Goal: Communication & Community: Participate in discussion

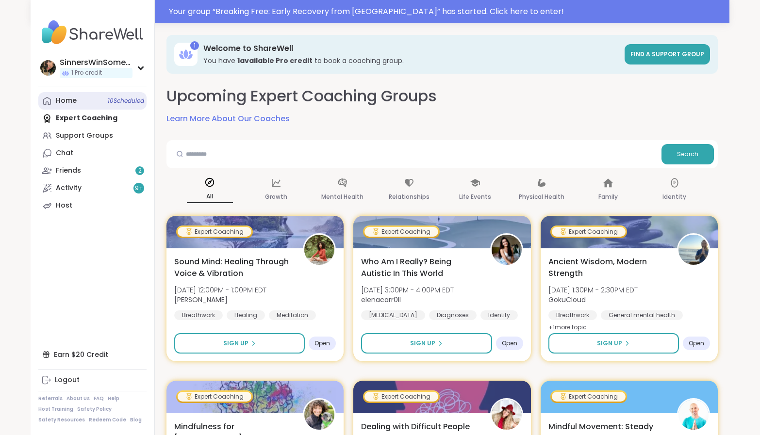
click at [80, 98] on link "Home 10 Scheduled" at bounding box center [92, 100] width 108 height 17
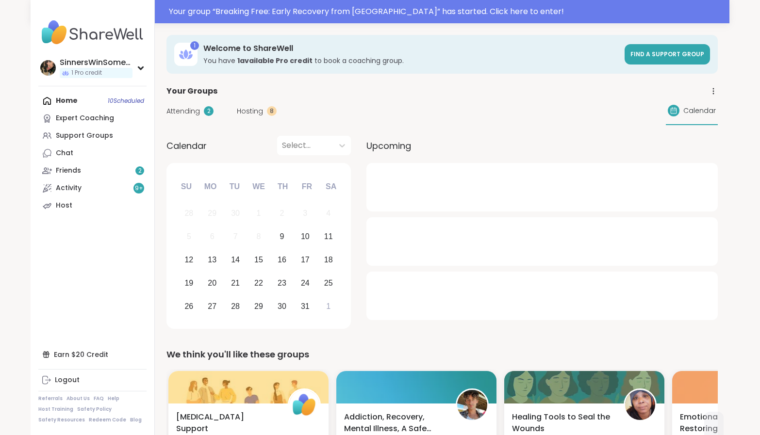
click at [183, 109] on span "Attending" at bounding box center [183, 111] width 33 height 10
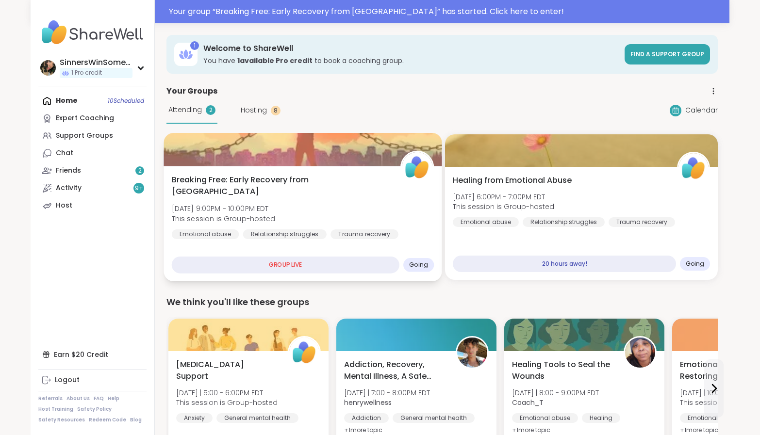
scroll to position [81, 0]
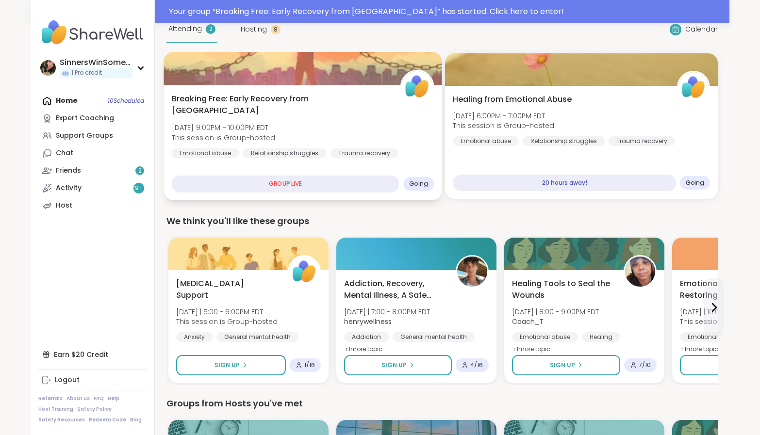
click at [308, 151] on div "Breaking Free: Early Recovery from Abuse Thu, Oct 09 | 9:00PM - 10:00PM EDT Thi…" at bounding box center [303, 143] width 278 height 116
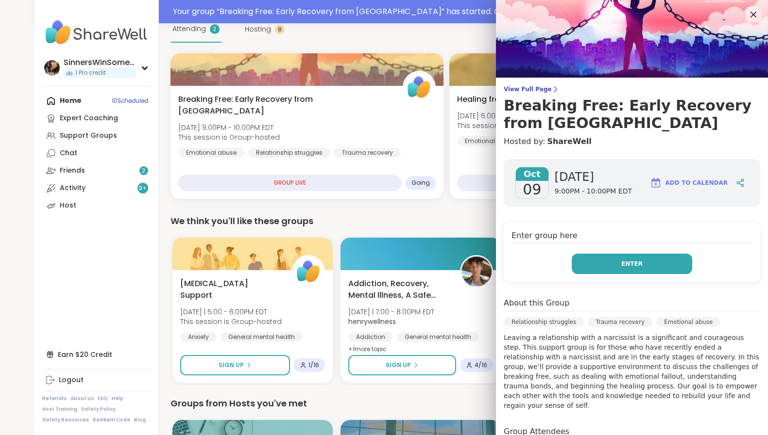
click at [586, 260] on button "Enter" at bounding box center [631, 264] width 120 height 20
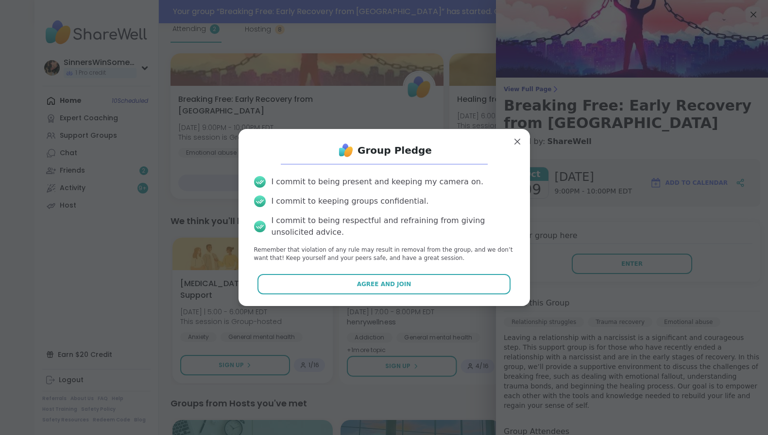
click at [406, 288] on button "Agree and Join" at bounding box center [383, 284] width 253 height 20
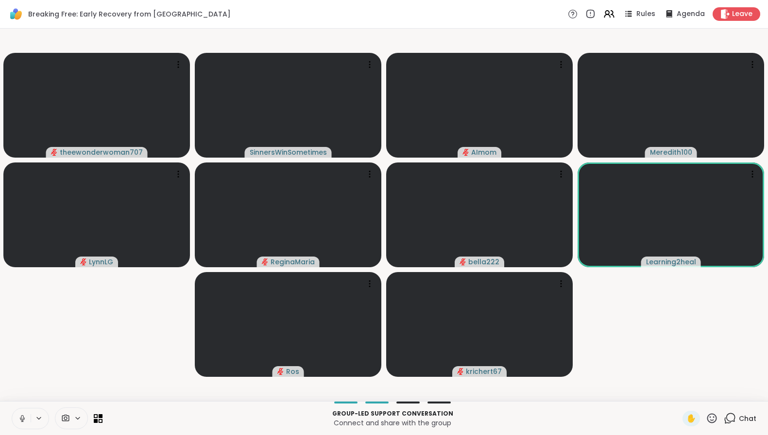
click at [27, 417] on button at bounding box center [21, 419] width 18 height 20
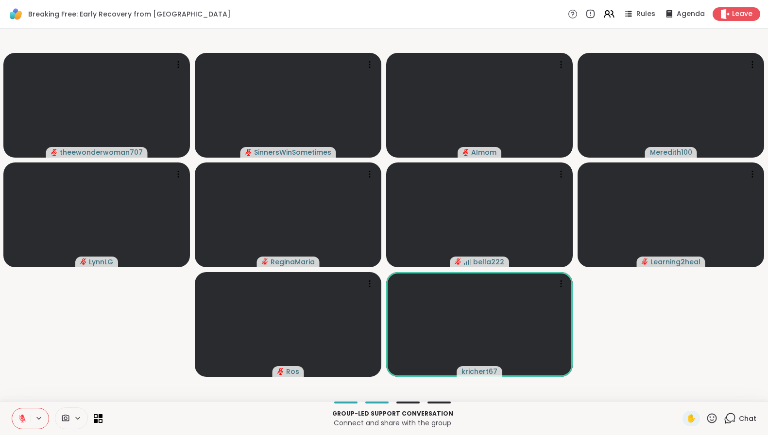
click at [705, 418] on icon at bounding box center [711, 419] width 12 height 12
click at [678, 391] on span "❤️" at bounding box center [683, 393] width 10 height 12
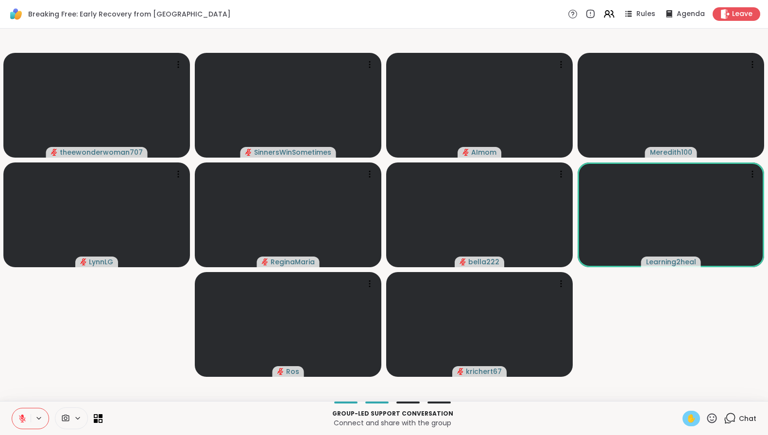
click at [686, 418] on span "✋" at bounding box center [691, 419] width 10 height 12
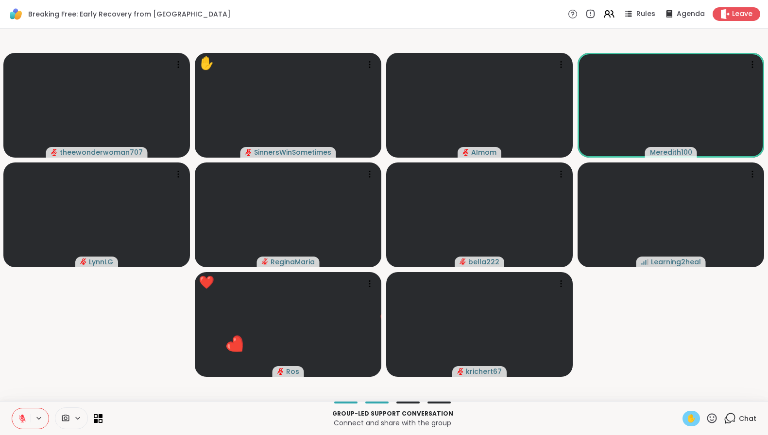
click at [29, 418] on button at bounding box center [21, 419] width 18 height 20
click at [26, 418] on icon at bounding box center [22, 419] width 9 height 9
click at [39, 418] on icon at bounding box center [39, 419] width 8 height 8
click at [74, 381] on div "Default - Headset Microphone (2- Wireless Controller)" at bounding box center [133, 384] width 210 height 12
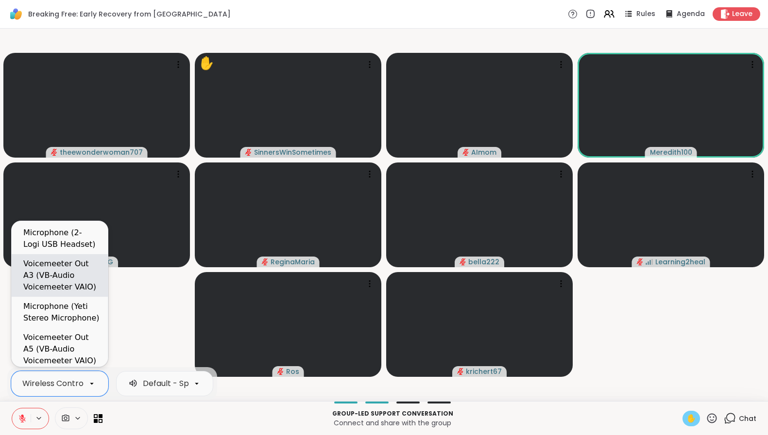
scroll to position [18, 0]
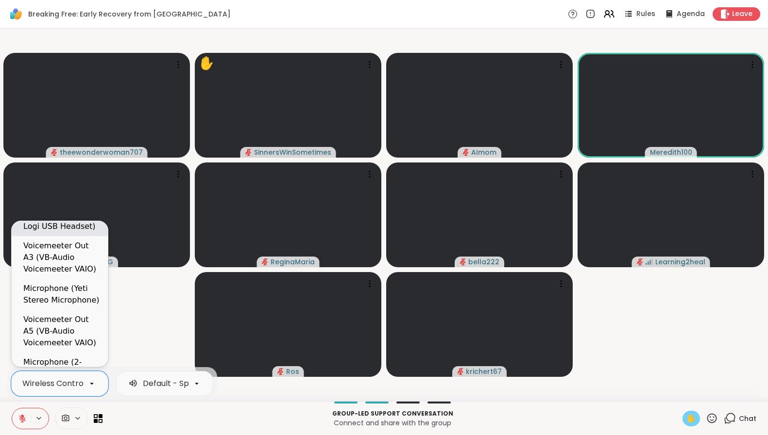
click at [78, 226] on div "Microphone (2- Logi USB Headset)" at bounding box center [61, 220] width 77 height 23
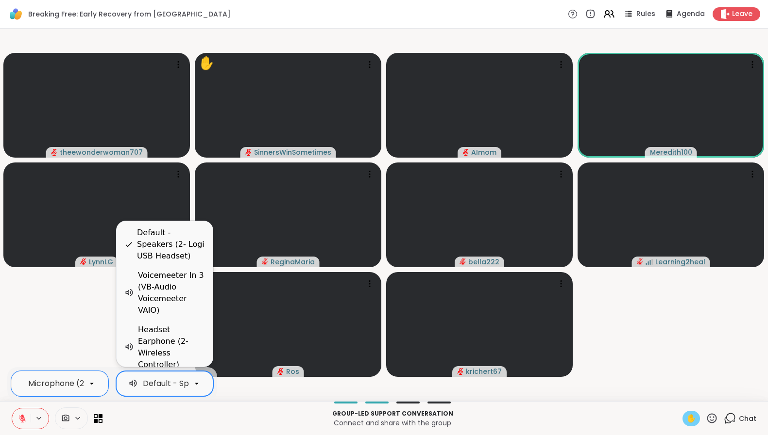
scroll to position [0, 98]
click at [190, 381] on div at bounding box center [196, 384] width 17 height 17
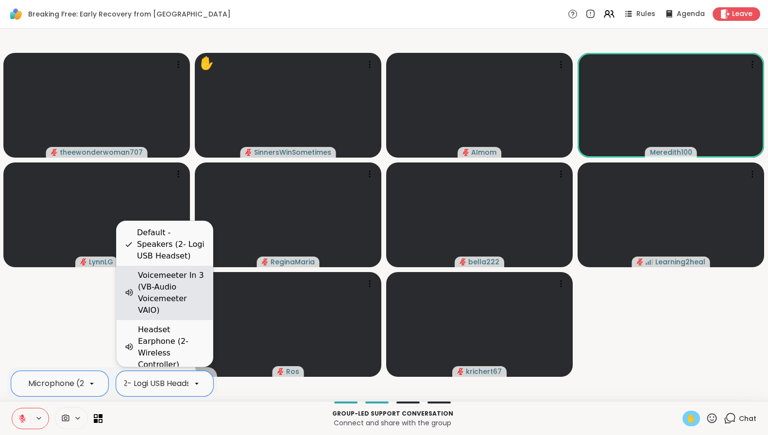
scroll to position [26, 0]
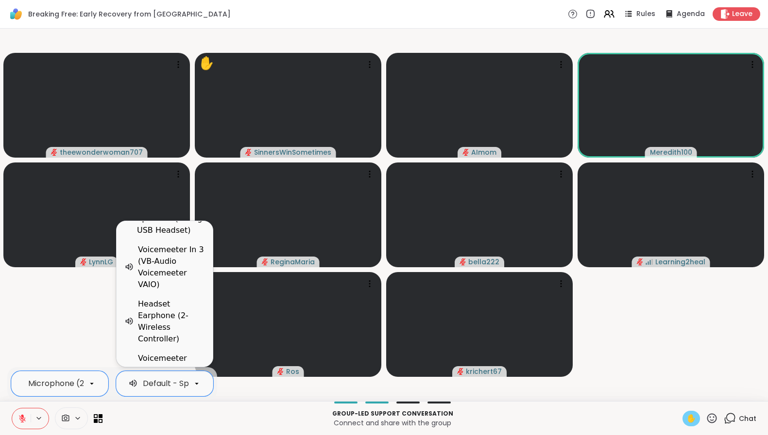
click at [24, 418] on icon at bounding box center [22, 419] width 9 height 9
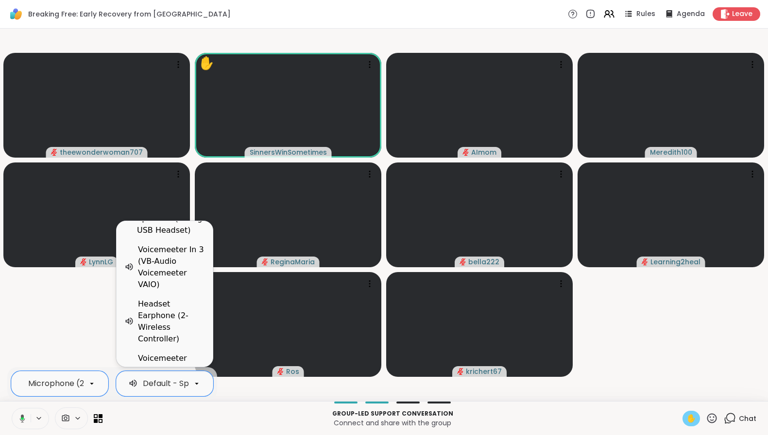
click at [79, 320] on video-player-container "theewonderwoman707 ✋ SinnersWinSometimes AImom Meredith100 LynnLG ReginaMaria b…" at bounding box center [384, 215] width 756 height 365
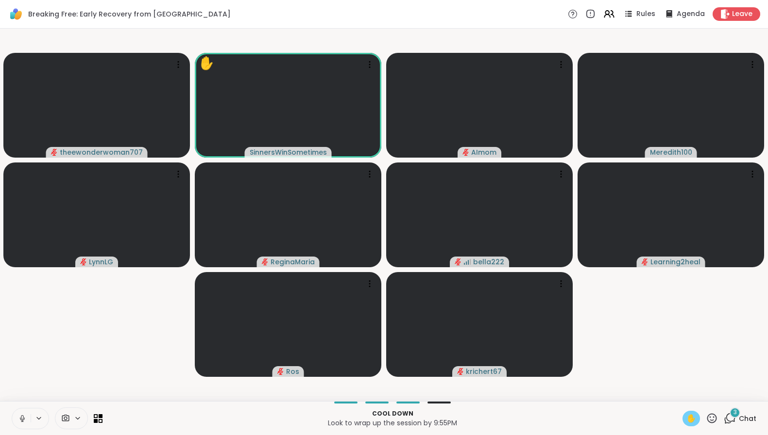
click at [19, 419] on icon at bounding box center [22, 419] width 9 height 9
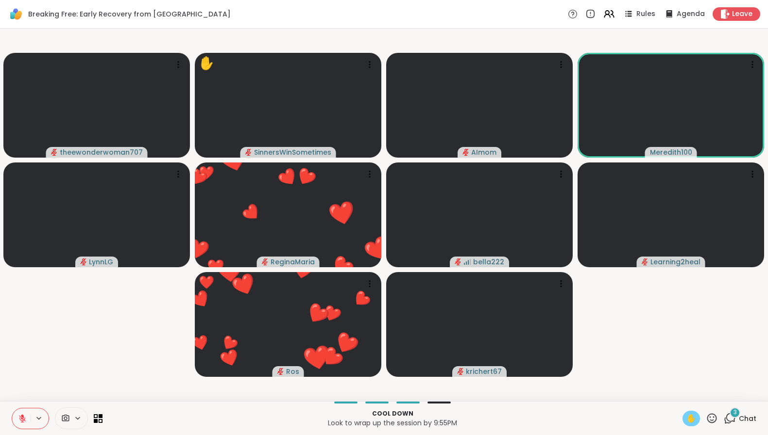
click at [30, 415] on button at bounding box center [21, 419] width 18 height 20
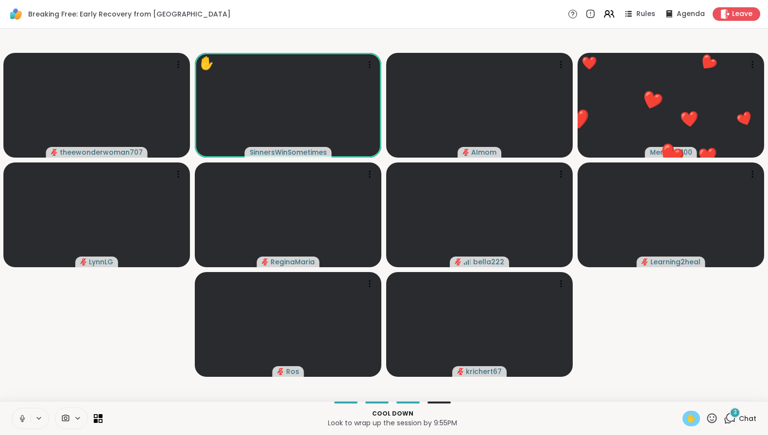
click at [28, 420] on button at bounding box center [21, 419] width 18 height 20
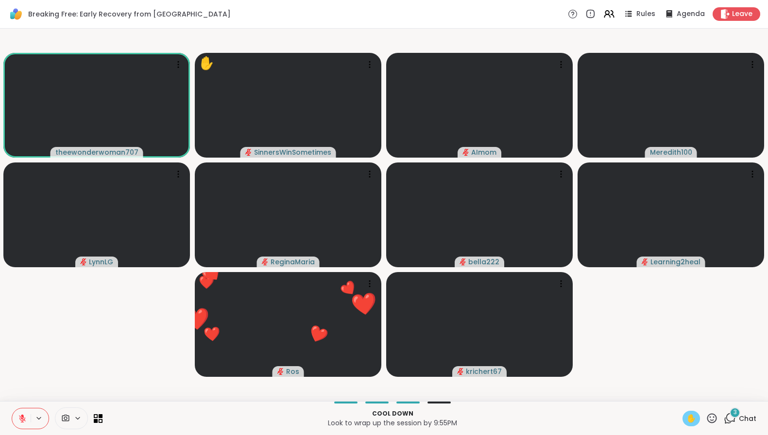
click at [19, 422] on icon at bounding box center [22, 419] width 9 height 9
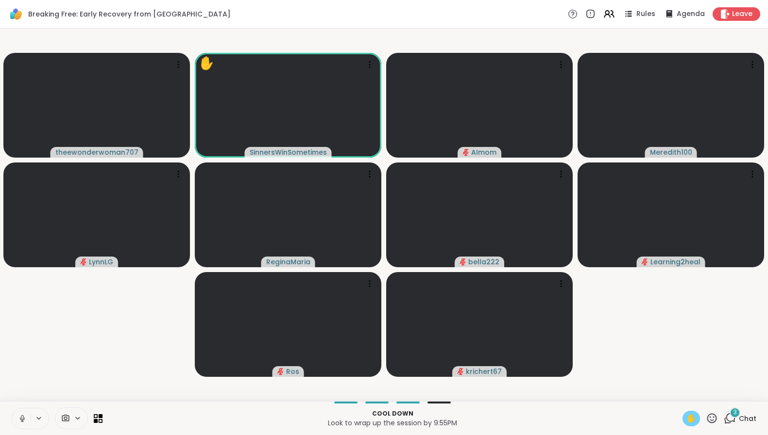
click at [26, 421] on icon at bounding box center [22, 419] width 9 height 9
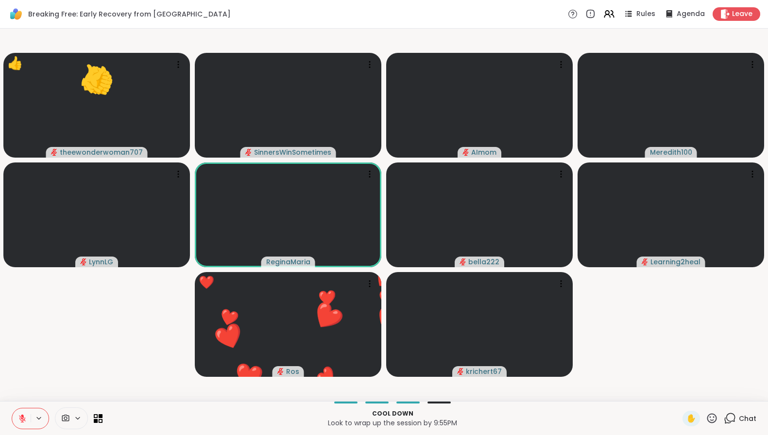
click at [707, 419] on icon at bounding box center [711, 419] width 12 height 12
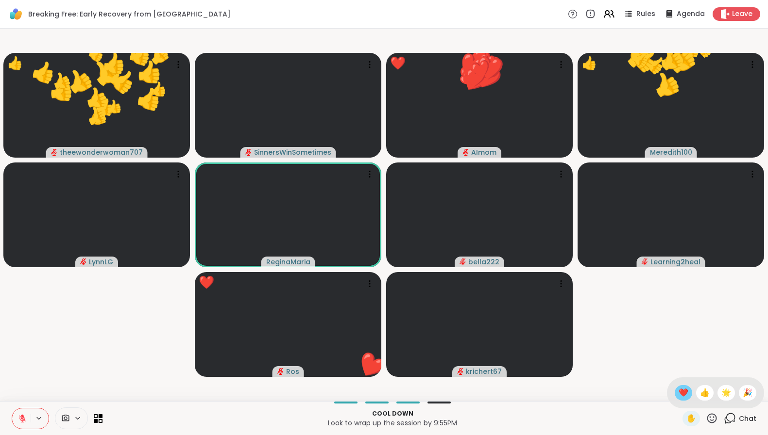
click at [678, 391] on span "❤️" at bounding box center [683, 393] width 10 height 12
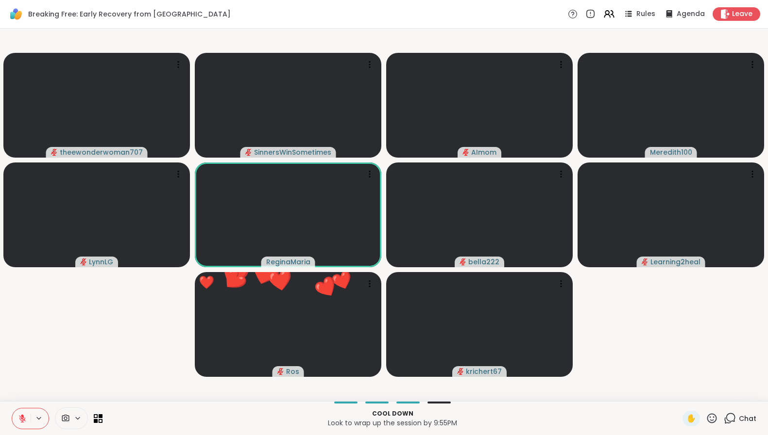
click at [23, 417] on icon at bounding box center [22, 417] width 3 height 4
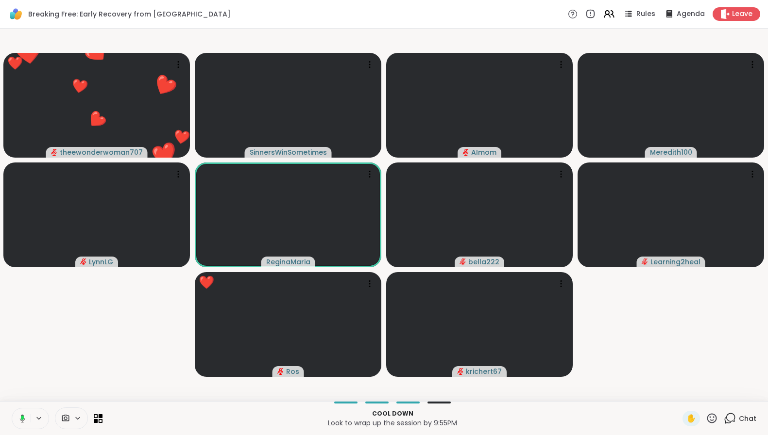
click at [25, 419] on icon at bounding box center [21, 419] width 9 height 9
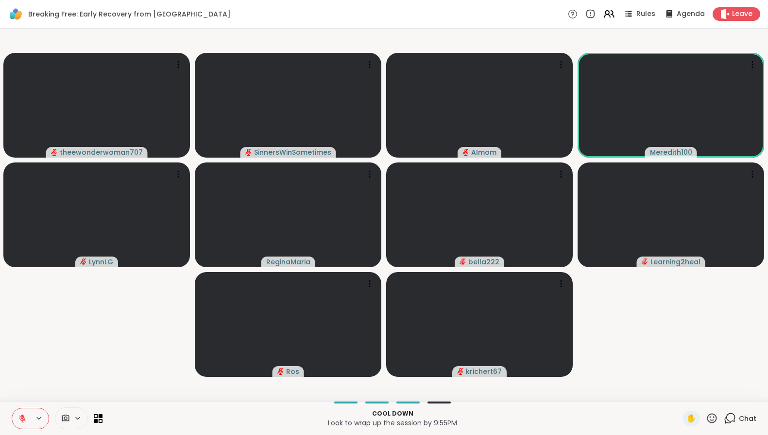
click at [26, 419] on icon at bounding box center [22, 419] width 9 height 9
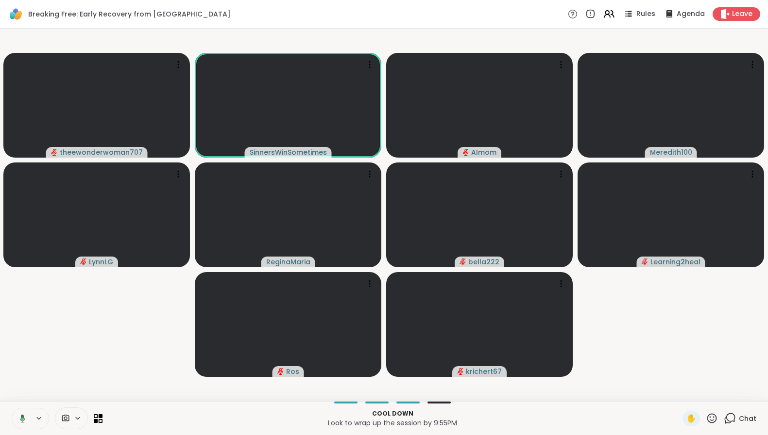
click at [27, 418] on button at bounding box center [21, 419] width 20 height 20
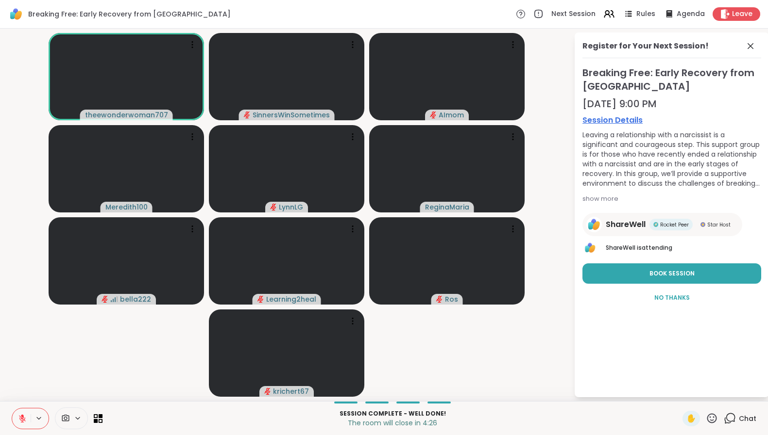
click at [707, 416] on icon at bounding box center [712, 419] width 10 height 10
click at [678, 397] on span "❤️" at bounding box center [683, 393] width 10 height 12
click at [22, 420] on icon at bounding box center [22, 419] width 9 height 9
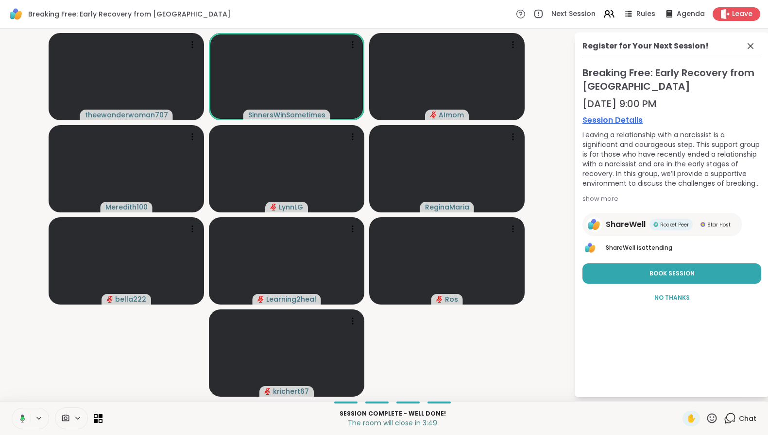
click at [25, 421] on button at bounding box center [21, 419] width 20 height 20
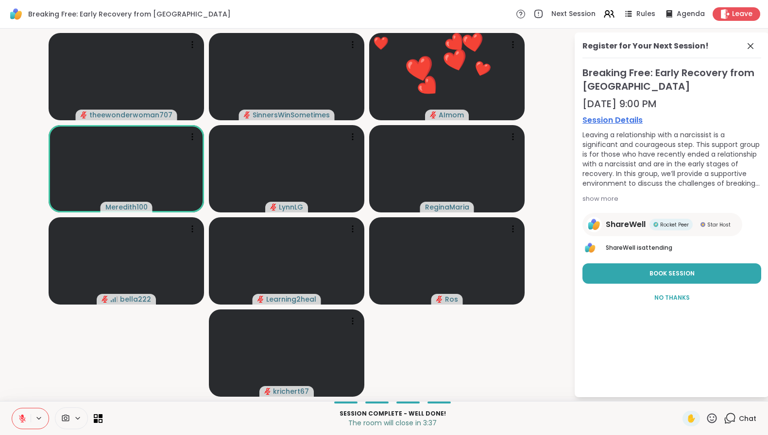
click at [723, 420] on icon at bounding box center [729, 419] width 12 height 12
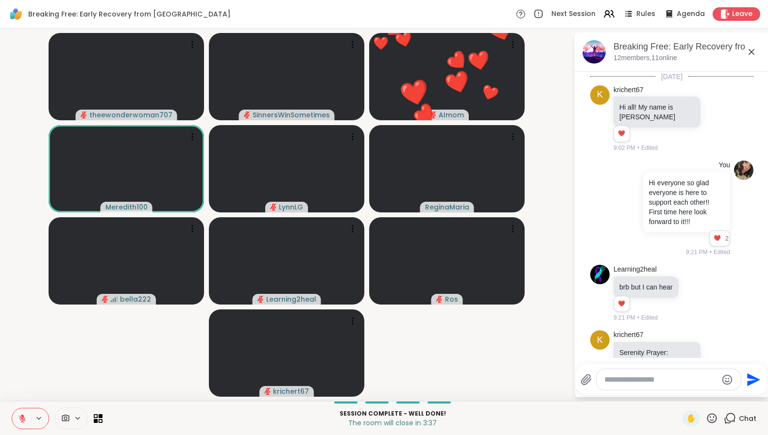
scroll to position [415, 0]
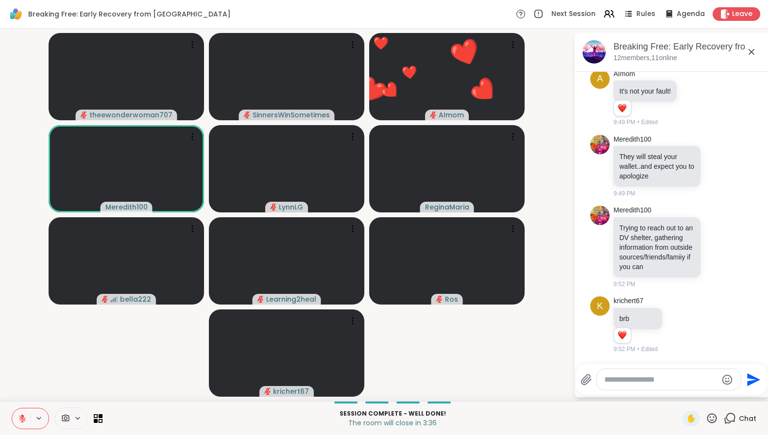
click at [667, 376] on textarea "Type your message" at bounding box center [660, 380] width 113 height 10
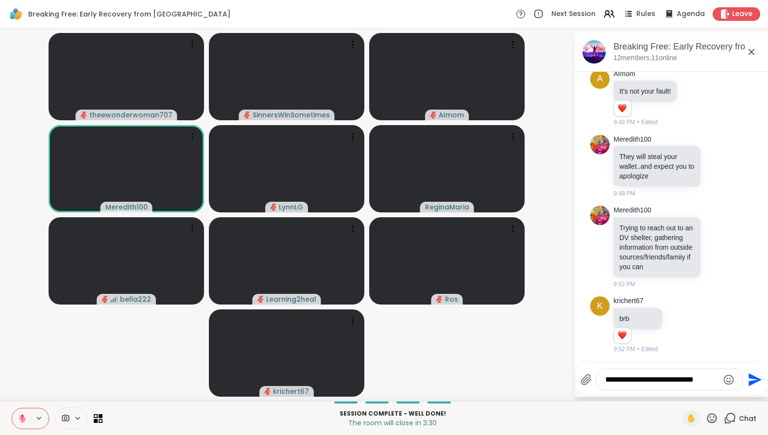
type textarea "**********"
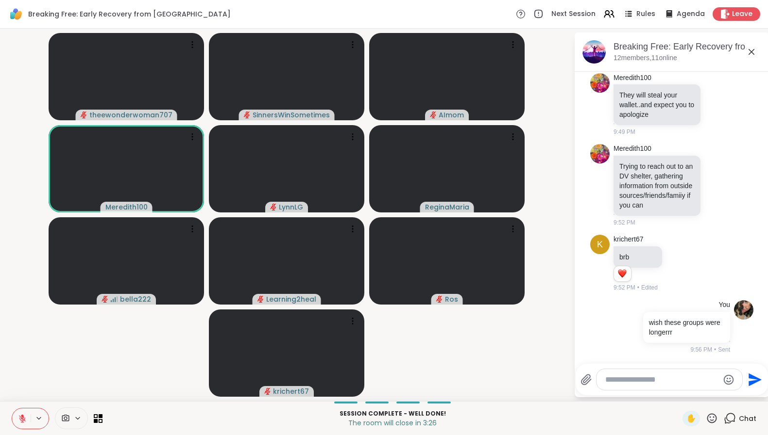
click at [754, 56] on icon at bounding box center [751, 52] width 12 height 12
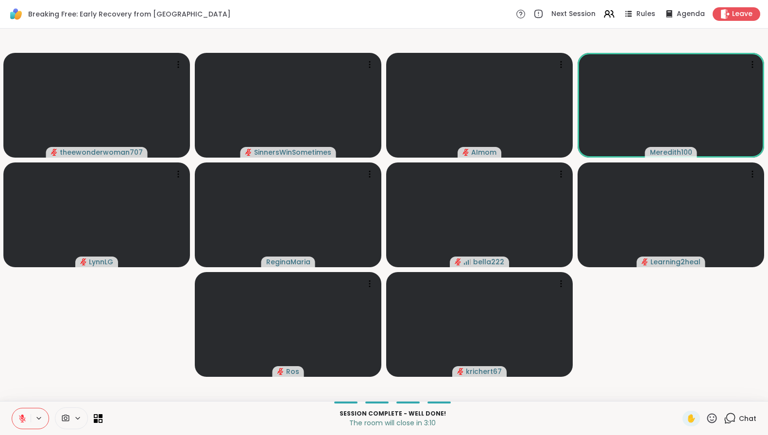
click at [723, 421] on icon at bounding box center [729, 419] width 12 height 12
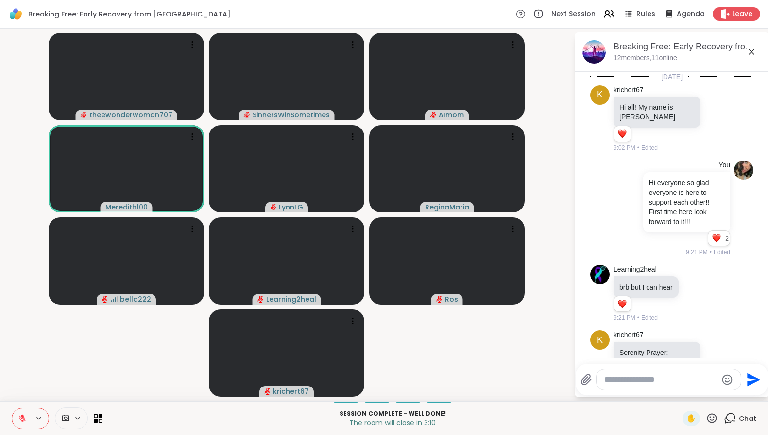
scroll to position [490, 0]
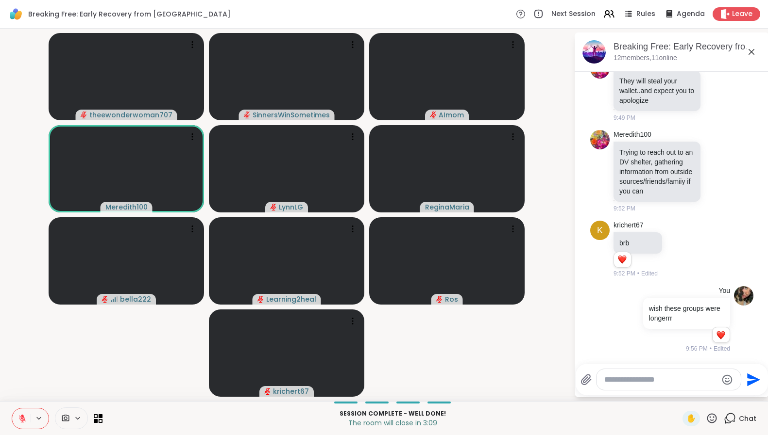
click at [669, 384] on textarea "Type your message" at bounding box center [660, 380] width 113 height 10
type textarea "**********"
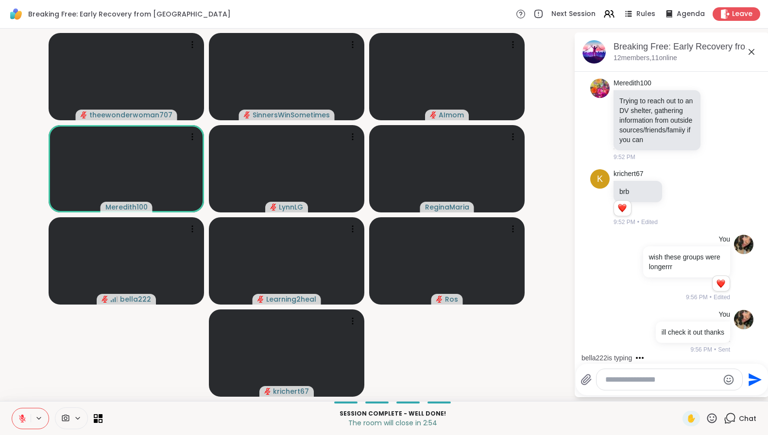
scroll to position [556, 0]
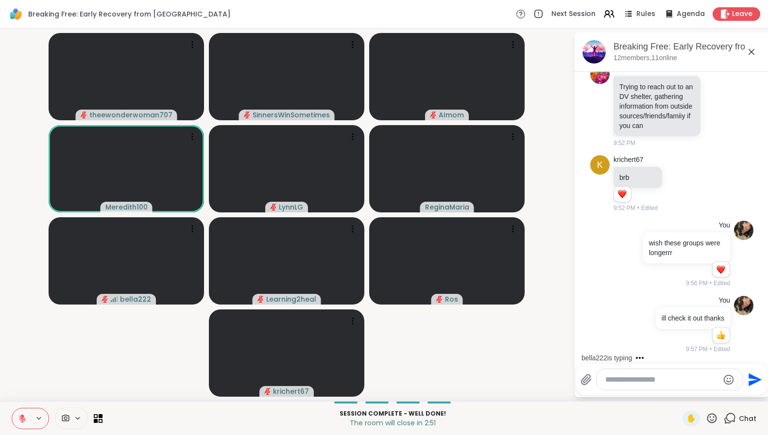
click at [18, 417] on icon at bounding box center [22, 419] width 9 height 9
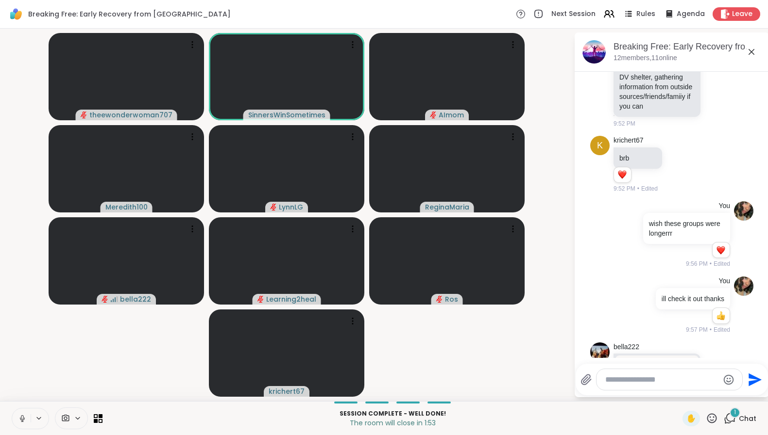
scroll to position [737, 0]
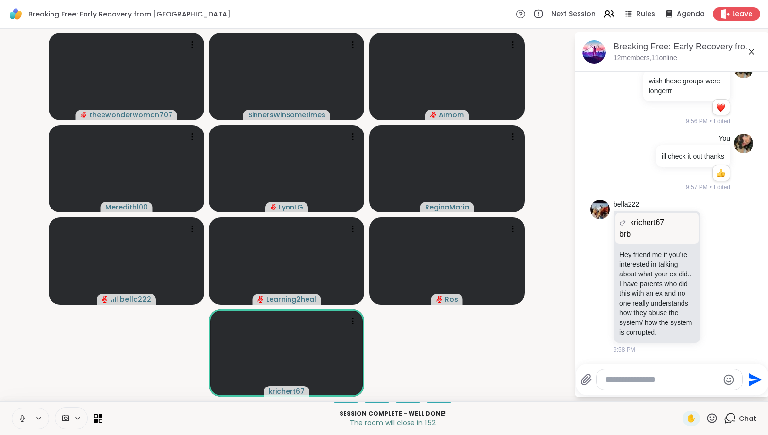
click at [26, 422] on icon at bounding box center [22, 419] width 9 height 9
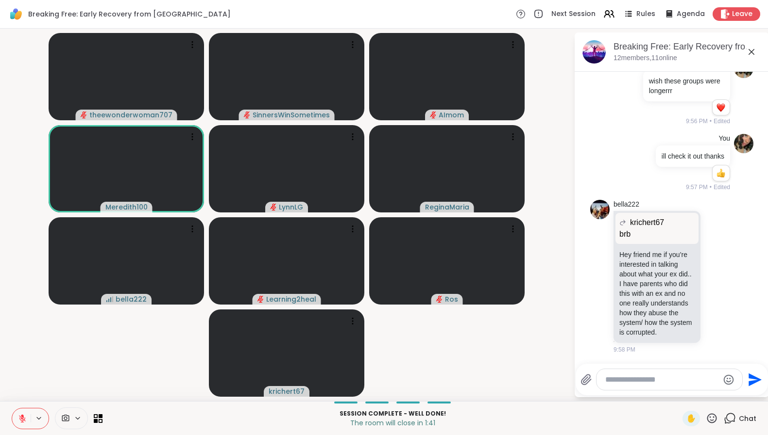
click at [707, 420] on icon at bounding box center [712, 419] width 10 height 10
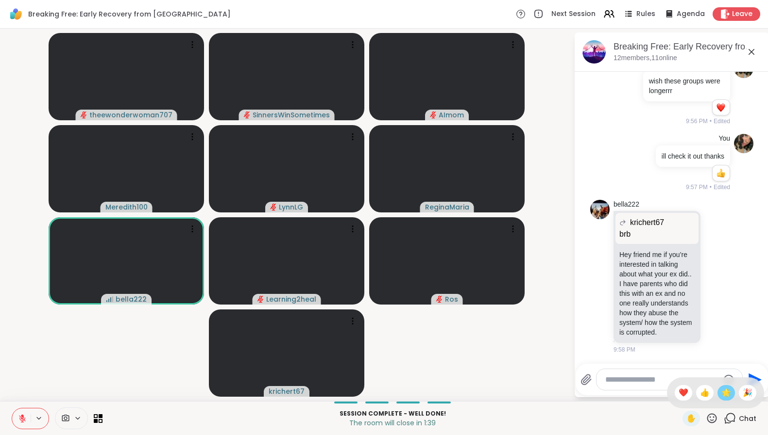
click at [721, 389] on span "🌟" at bounding box center [726, 393] width 10 height 12
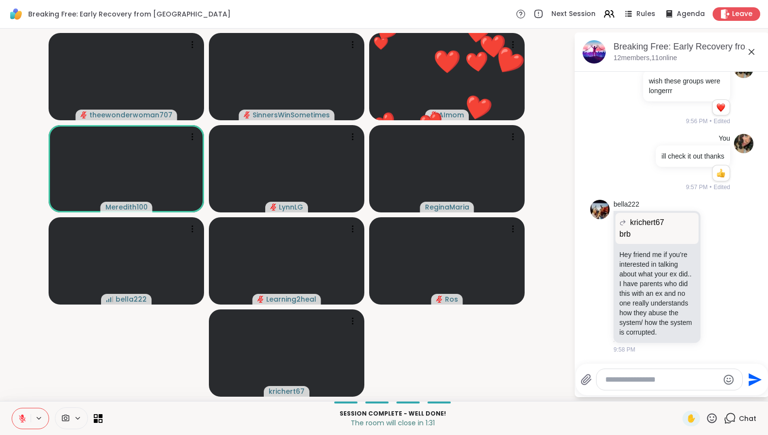
click at [673, 375] on textarea "Type your message" at bounding box center [661, 380] width 113 height 10
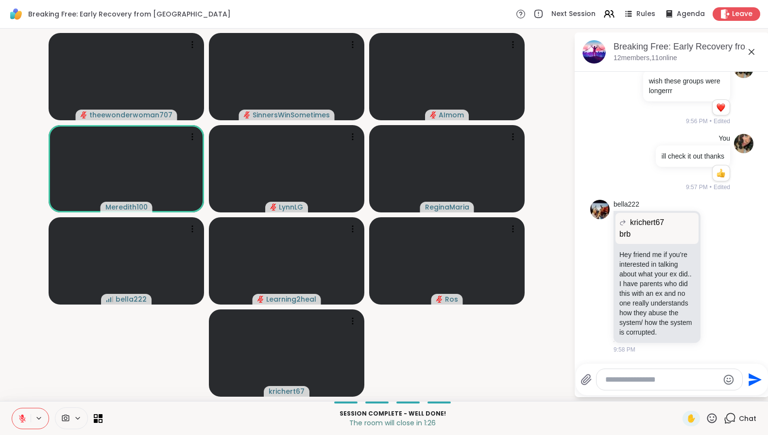
click at [754, 56] on icon at bounding box center [751, 52] width 12 height 12
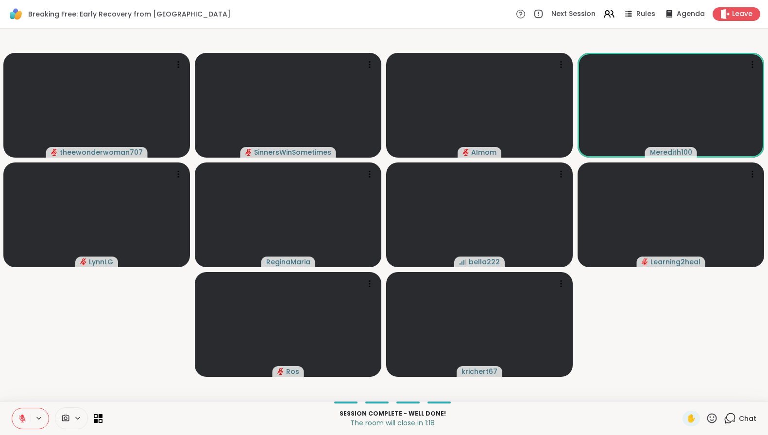
click at [723, 424] on icon at bounding box center [729, 419] width 12 height 12
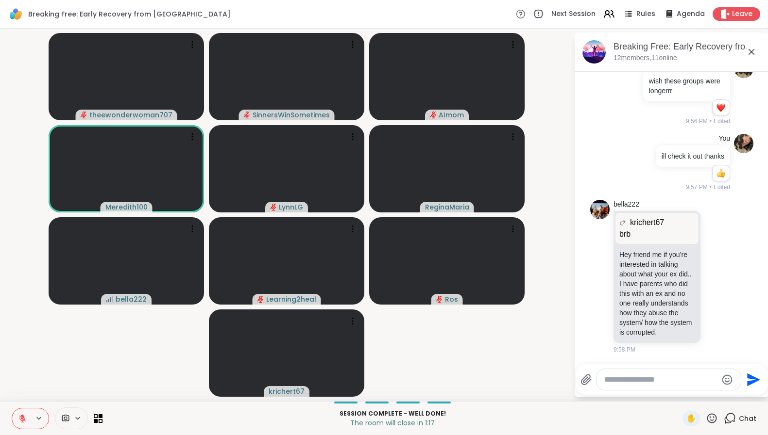
click at [674, 380] on textarea "Type your message" at bounding box center [660, 380] width 113 height 10
type textarea "**********"
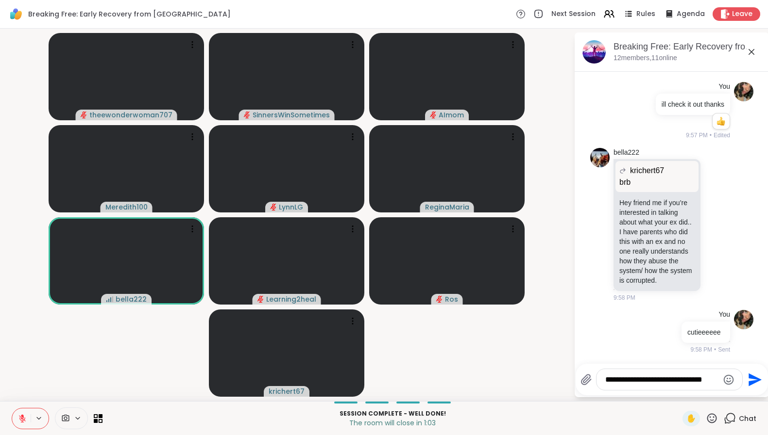
type textarea "**********"
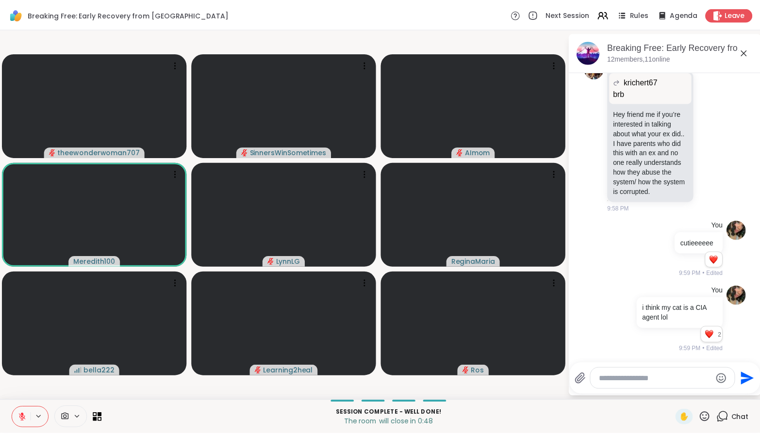
scroll to position [879, 0]
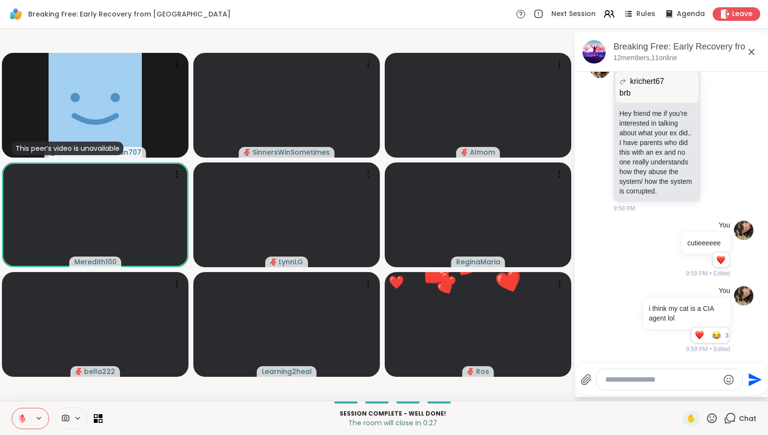
click at [23, 421] on icon at bounding box center [22, 419] width 9 height 9
click at [24, 420] on icon at bounding box center [21, 419] width 9 height 9
click at [743, 11] on span "Leave" at bounding box center [742, 14] width 21 height 10
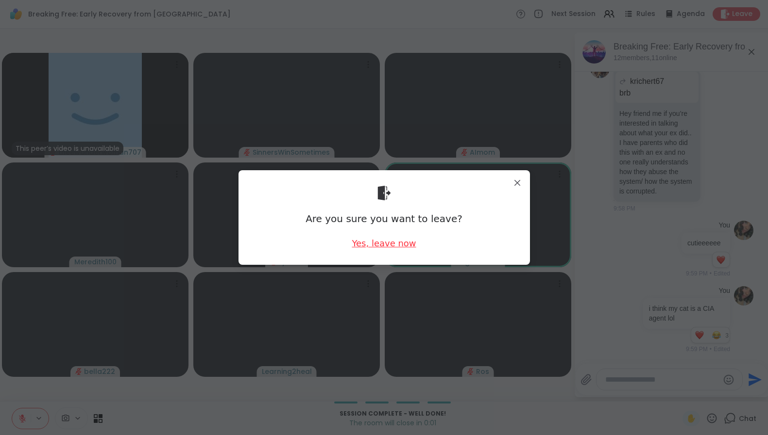
click at [373, 245] on div "Yes, leave now" at bounding box center [384, 243] width 64 height 12
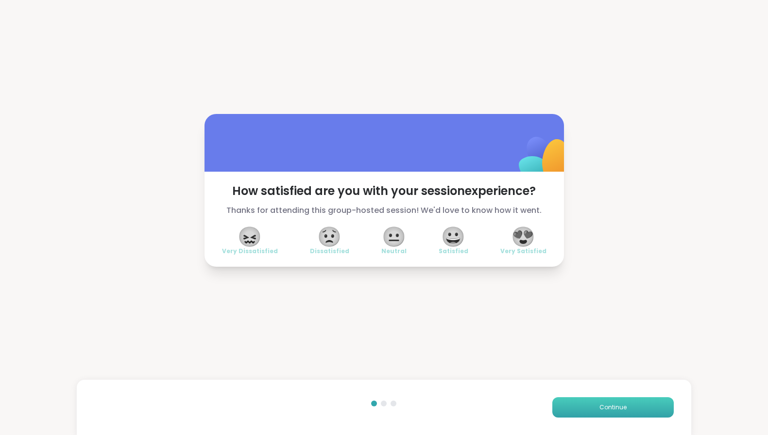
click at [613, 409] on span "Continue" at bounding box center [612, 407] width 27 height 9
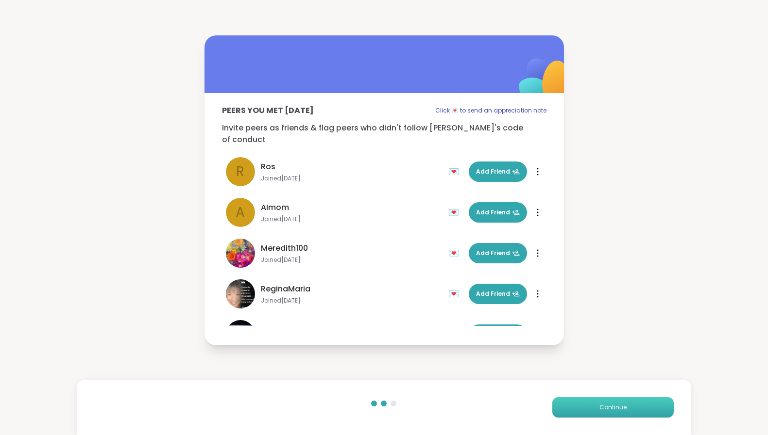
click at [614, 409] on span "Continue" at bounding box center [612, 407] width 27 height 9
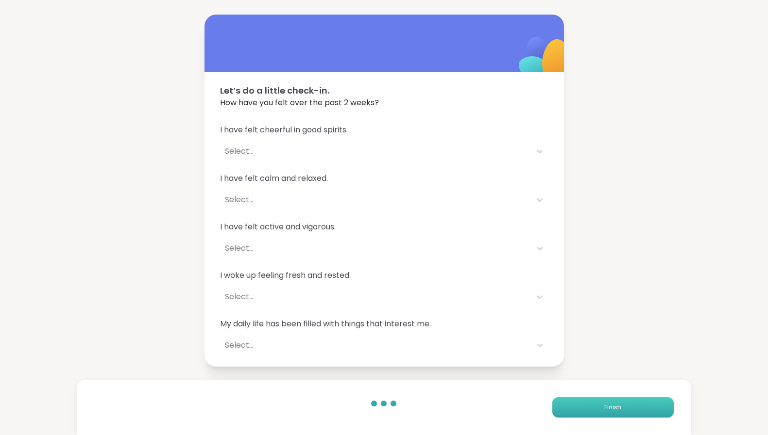
click at [614, 409] on span "Finish" at bounding box center [612, 407] width 17 height 9
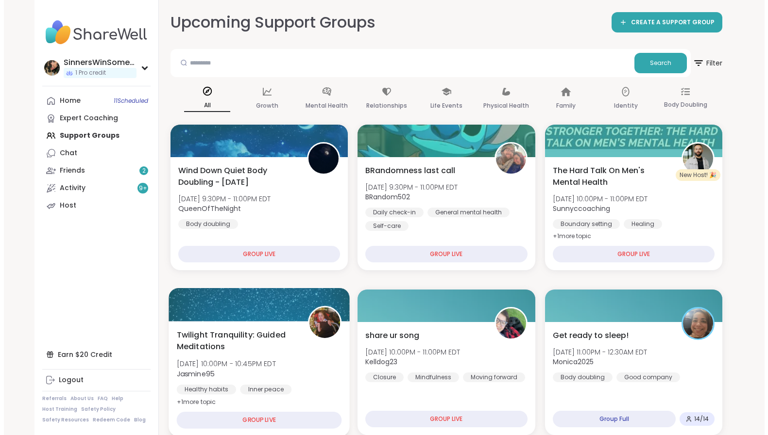
scroll to position [81, 0]
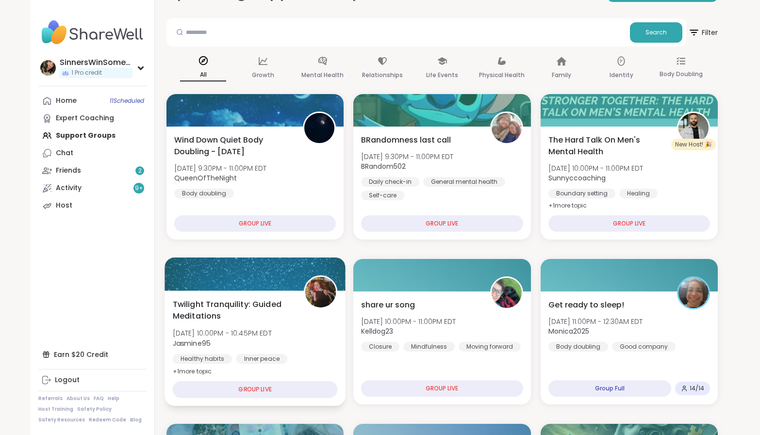
click at [313, 371] on div "Twilight Tranquility: Guided Meditations Thu, Oct 09 | 10:00PM - 10:45PM EDT Ja…" at bounding box center [255, 349] width 181 height 116
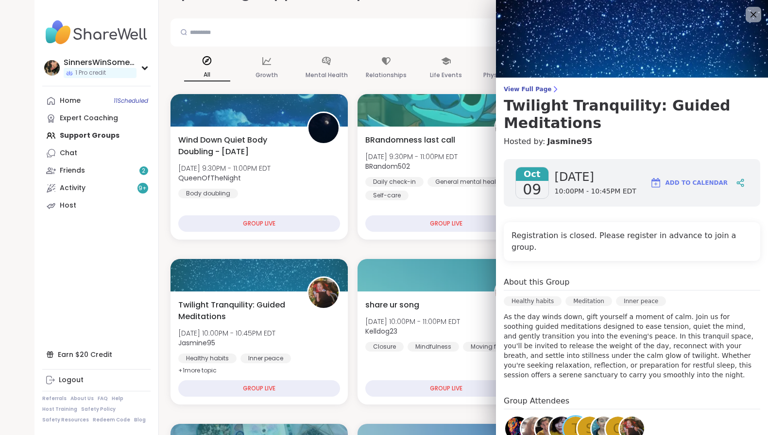
scroll to position [134, 0]
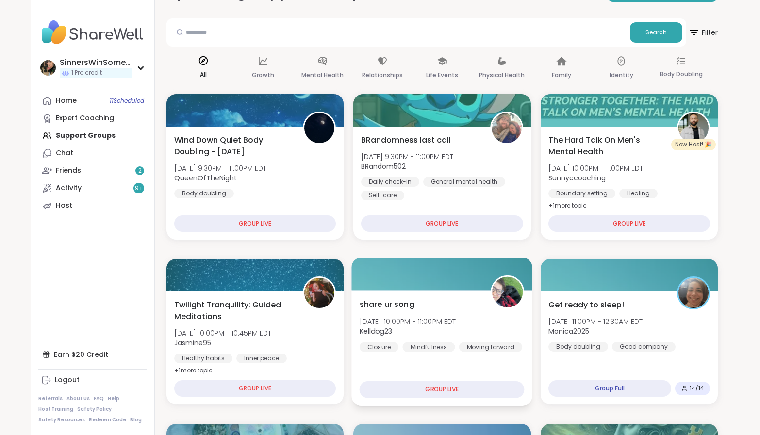
click at [419, 371] on div "share ur song Thu, Oct 09 | 10:00PM - 11:00PM EDT Kelldog23 Closure Mindfulness…" at bounding box center [442, 349] width 181 height 116
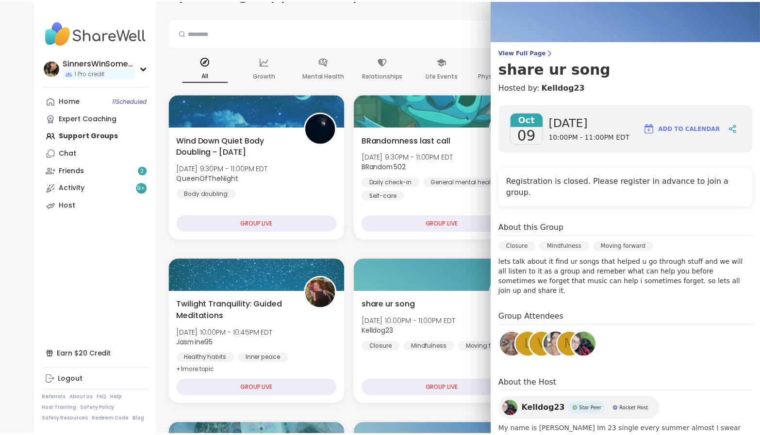
scroll to position [68, 0]
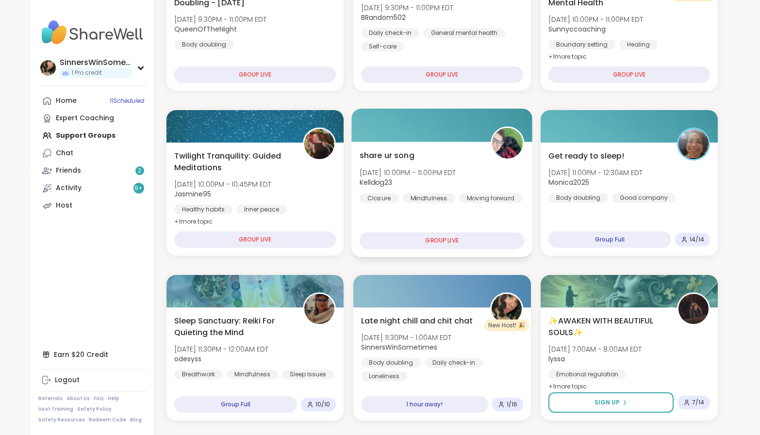
scroll to position [243, 0]
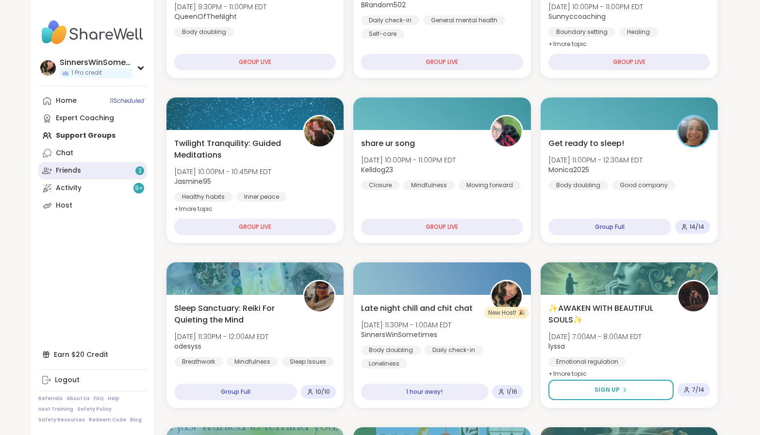
click at [91, 171] on link "Friends 2" at bounding box center [92, 170] width 108 height 17
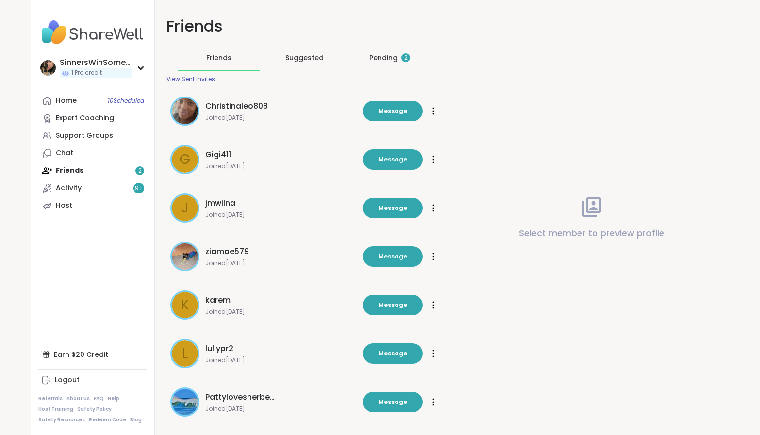
click at [399, 57] on div "Pending 2" at bounding box center [389, 58] width 41 height 10
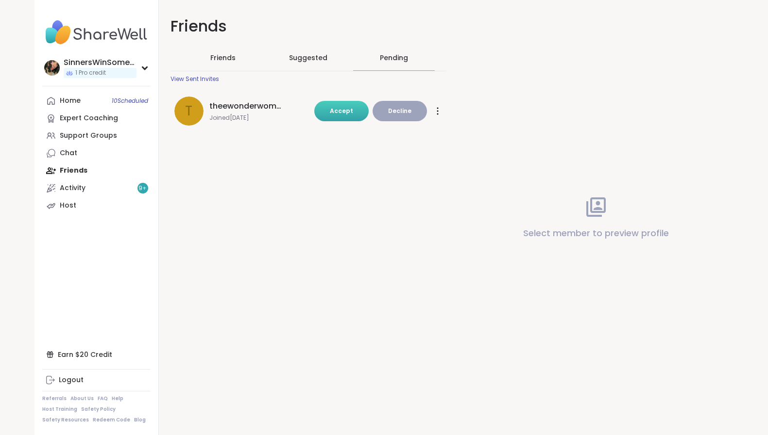
click at [337, 112] on span "Accept" at bounding box center [341, 111] width 23 height 8
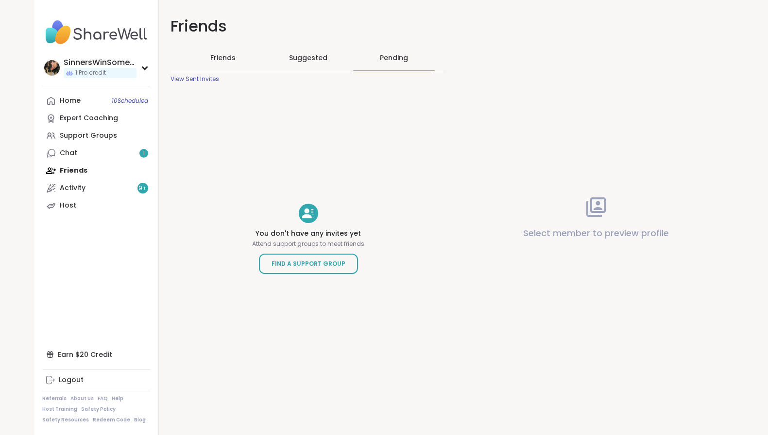
click at [387, 62] on div "Pending" at bounding box center [394, 58] width 28 height 10
click at [291, 52] on div "Suggested" at bounding box center [309, 57] width 82 height 25
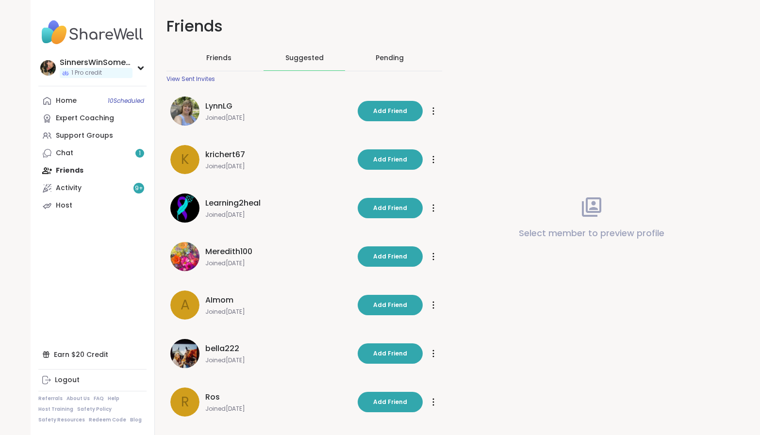
click at [214, 61] on span "Friends" at bounding box center [218, 58] width 25 height 10
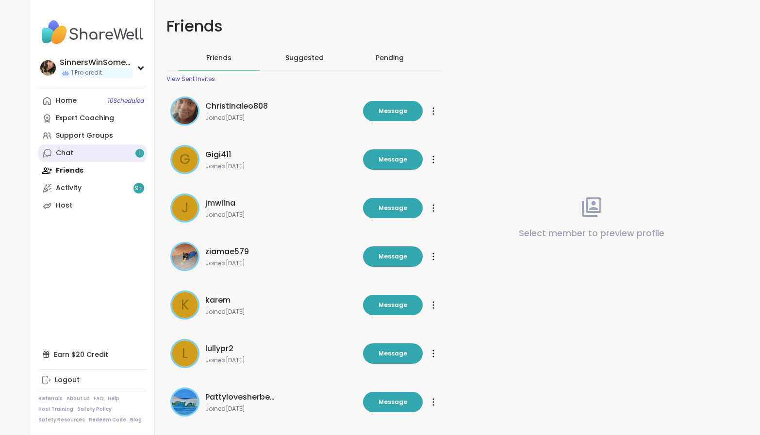
click at [90, 148] on link "Chat 1" at bounding box center [92, 153] width 108 height 17
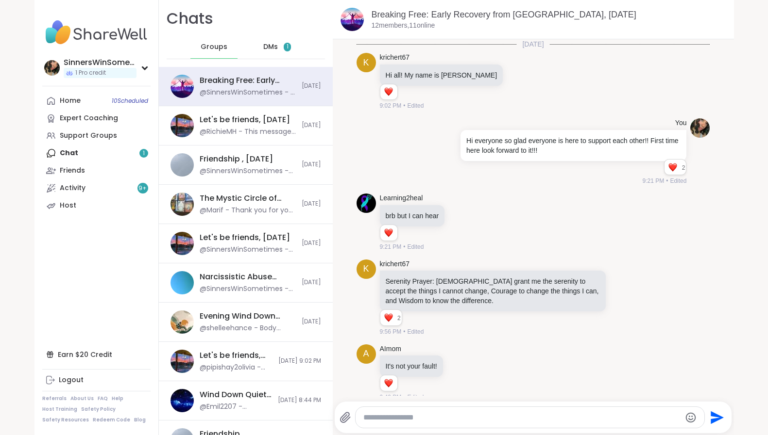
scroll to position [566, 0]
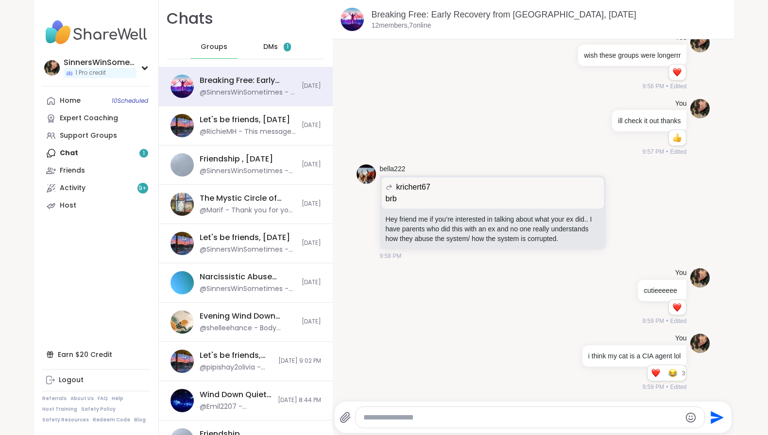
click at [266, 45] on span "DMs" at bounding box center [270, 47] width 15 height 10
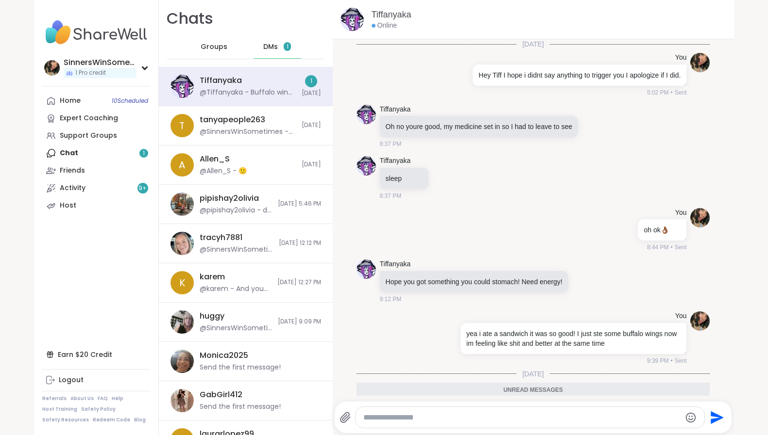
scroll to position [67, 0]
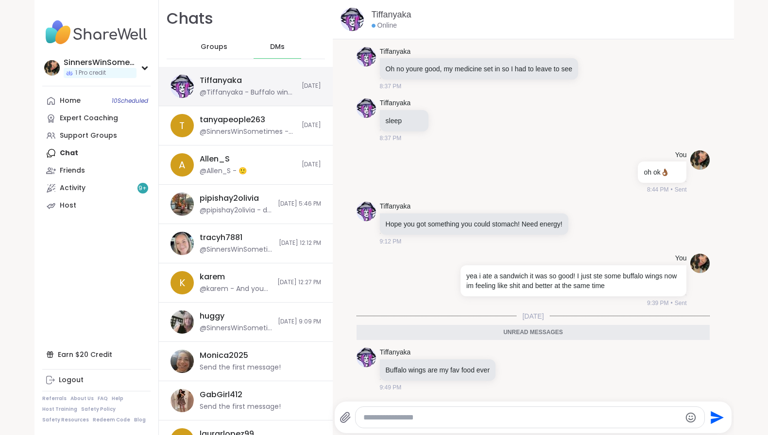
click at [267, 99] on div "Tiffanyaka @Tiffanyaka - Buffalo wings are my fav food ever Today" at bounding box center [246, 86] width 174 height 39
click at [492, 416] on textarea "Type your message" at bounding box center [521, 418] width 317 height 10
type textarea "**********"
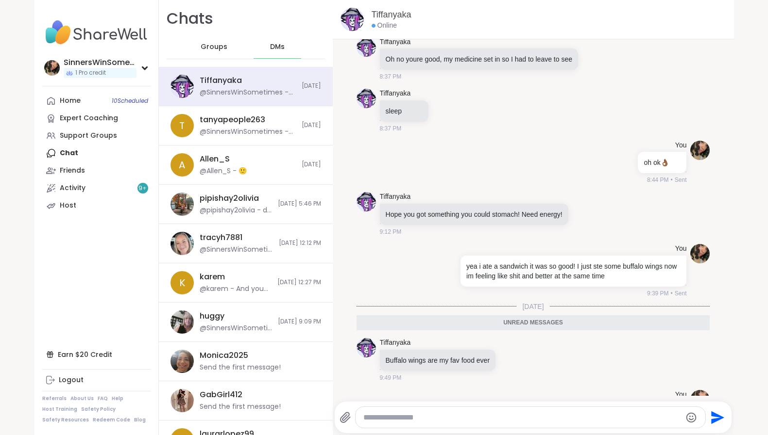
scroll to position [96, 0]
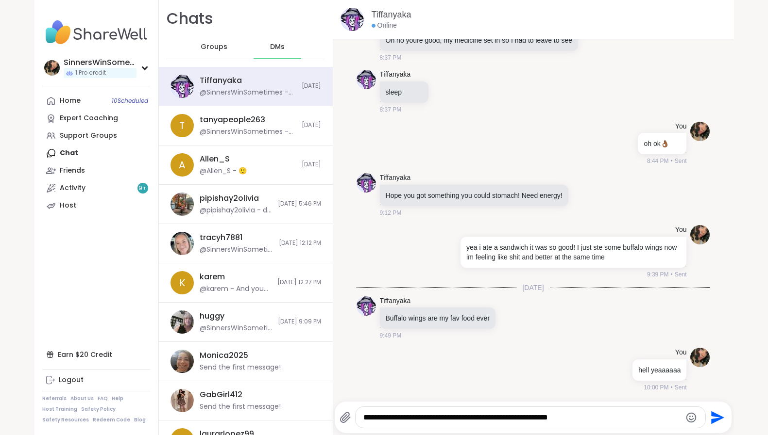
type textarea "**********"
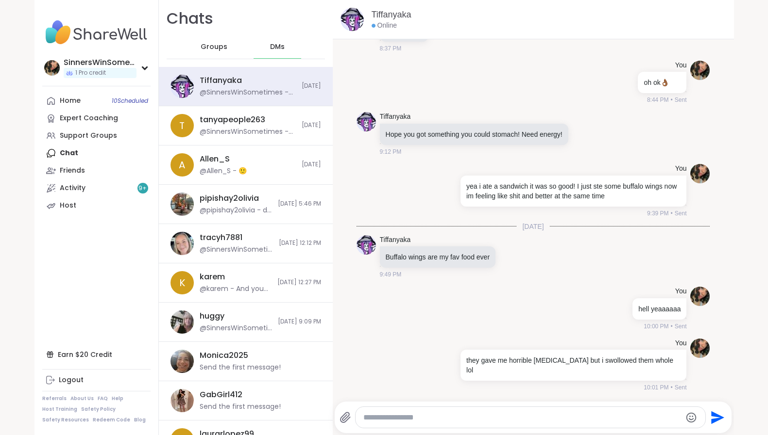
click at [465, 418] on textarea "Type your message" at bounding box center [521, 418] width 317 height 10
type textarea "**********"
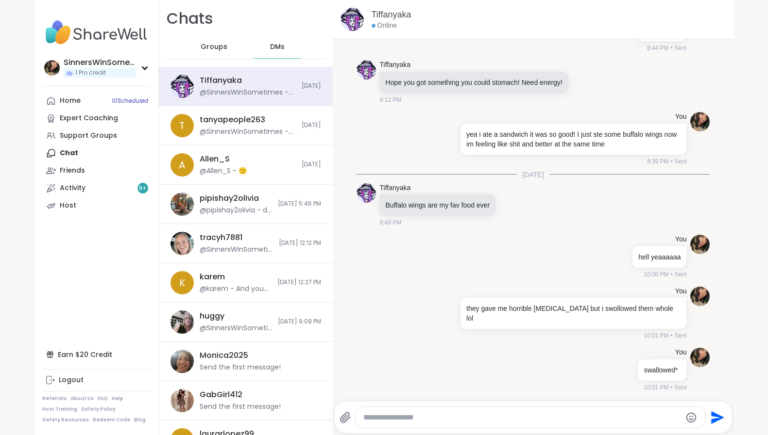
click at [207, 51] on span "Groups" at bounding box center [214, 47] width 27 height 10
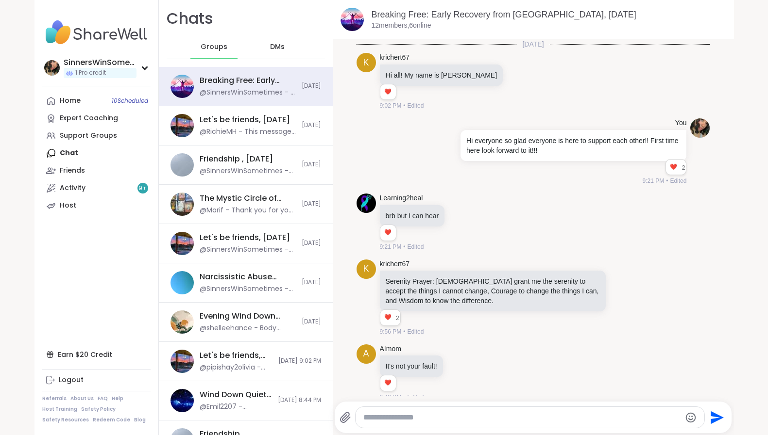
scroll to position [566, 0]
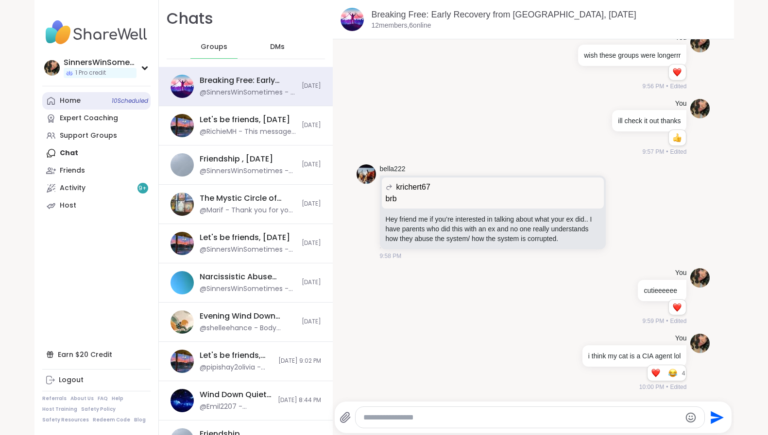
click at [83, 108] on link "Home 10 Scheduled" at bounding box center [96, 100] width 108 height 17
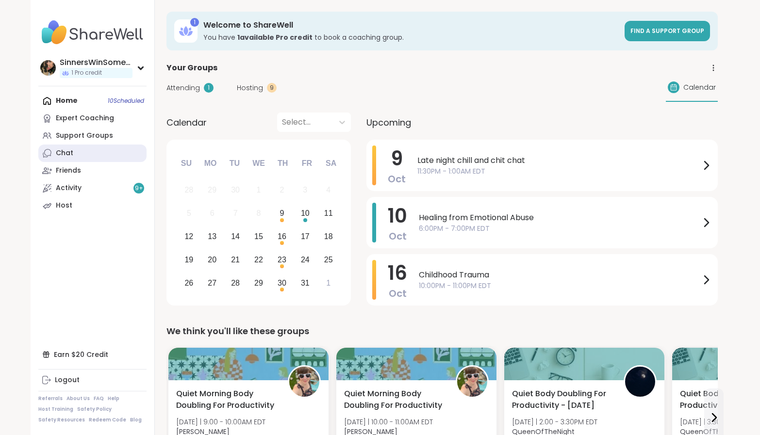
click at [91, 154] on link "Chat" at bounding box center [92, 153] width 108 height 17
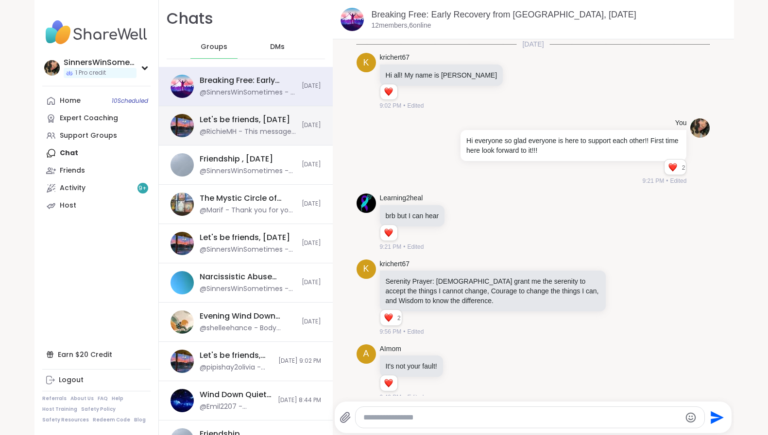
scroll to position [566, 0]
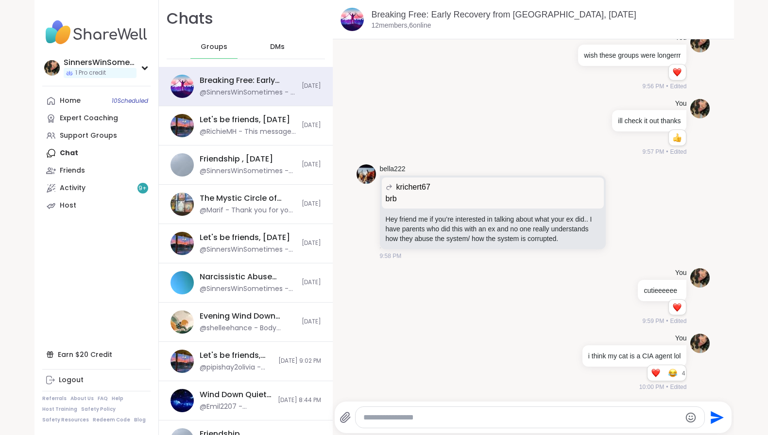
click at [270, 47] on span "DMs" at bounding box center [277, 47] width 15 height 10
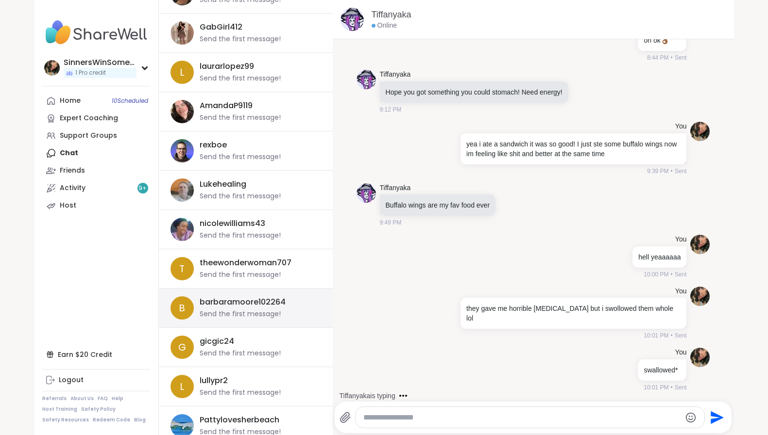
scroll to position [404, 0]
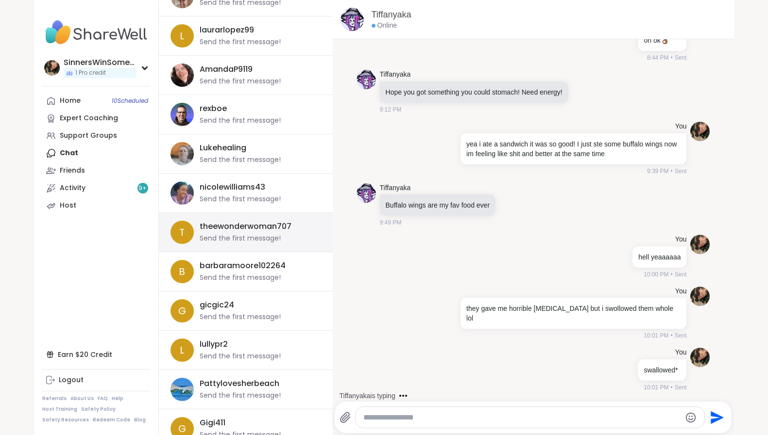
click at [265, 239] on div "Send the first message!" at bounding box center [240, 239] width 81 height 10
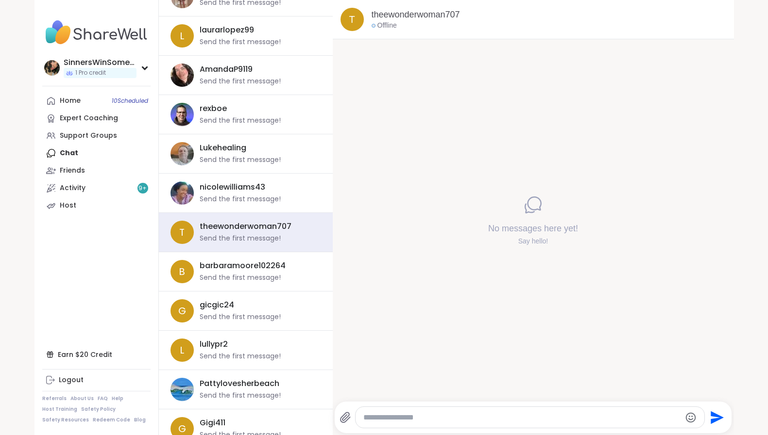
click at [472, 410] on div at bounding box center [529, 417] width 349 height 21
click at [466, 423] on div at bounding box center [529, 417] width 349 height 21
click at [459, 412] on div at bounding box center [529, 417] width 349 height 21
click at [455, 417] on textarea "Type your message" at bounding box center [521, 418] width 317 height 10
type textarea "**********"
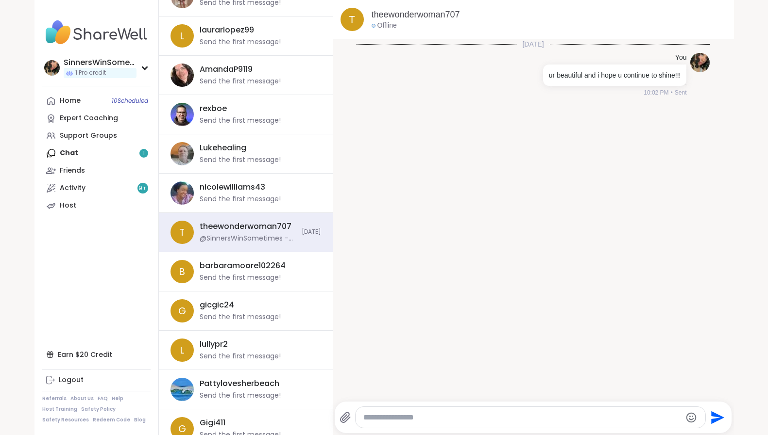
click at [103, 155] on div "Home 10 Scheduled Expert Coaching Support Groups Chat 1 Friends Activity 9 + Ho…" at bounding box center [96, 153] width 108 height 122
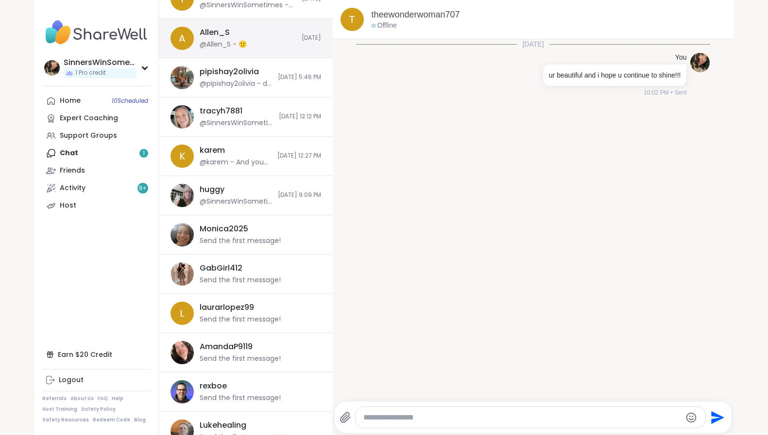
scroll to position [0, 0]
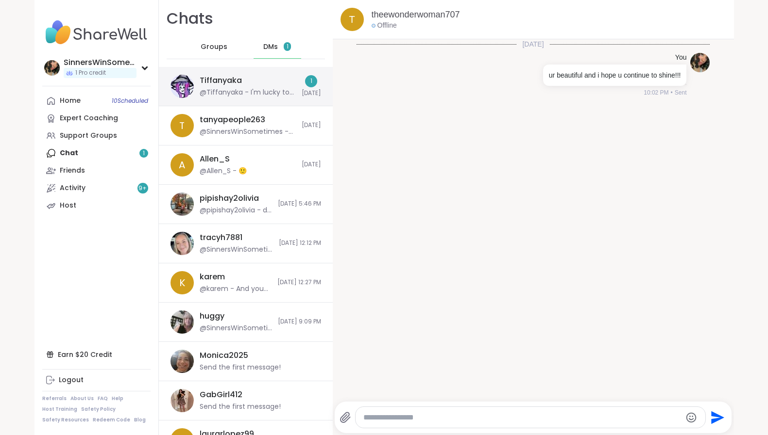
click at [263, 94] on div "@Tiffanyaka - I'm lucky to have an iron stomach" at bounding box center [248, 93] width 96 height 10
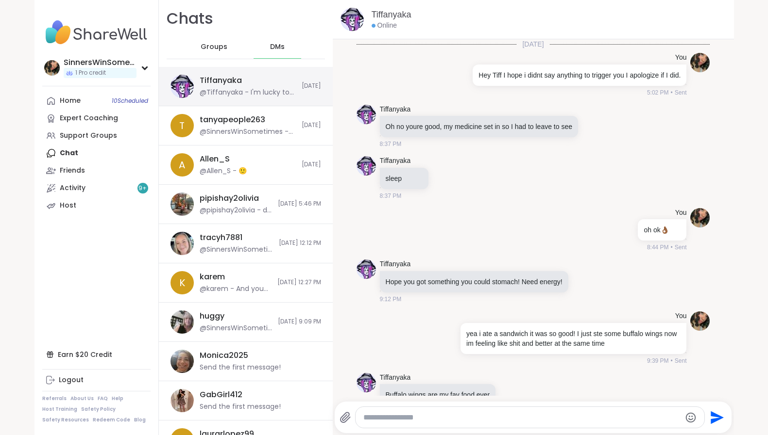
scroll to position [274, 0]
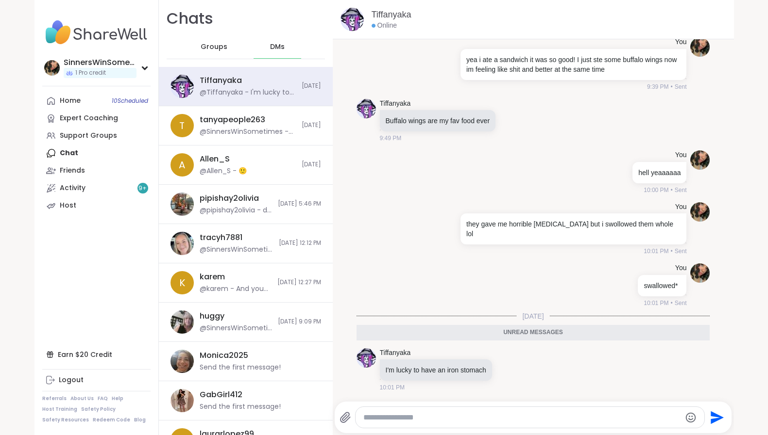
click at [501, 419] on textarea "Type your message" at bounding box center [521, 418] width 317 height 10
type textarea "**********"
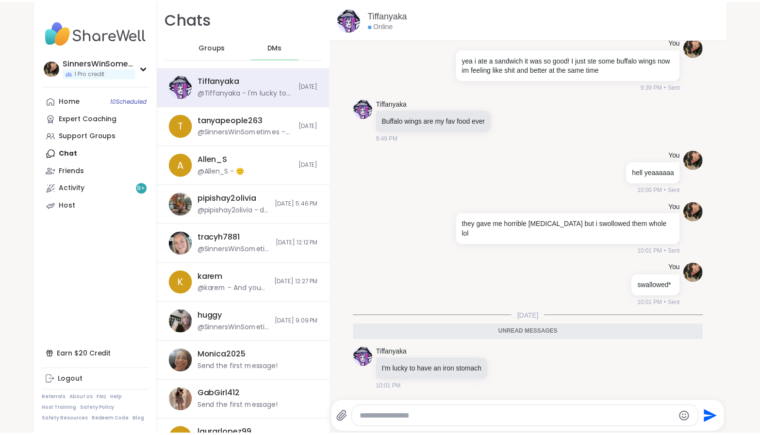
scroll to position [303, 0]
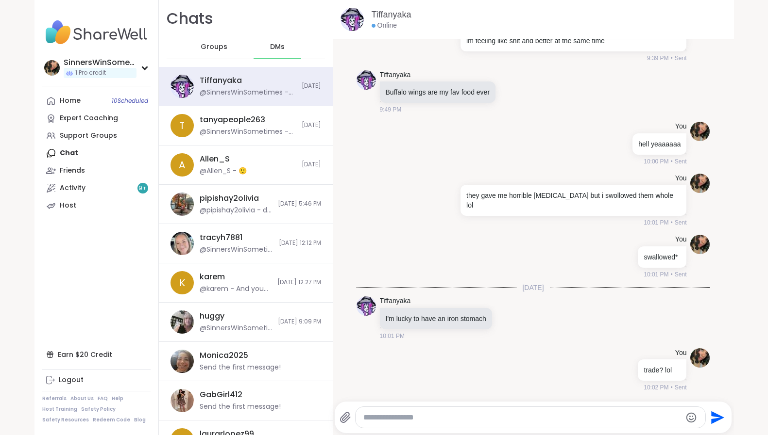
click at [617, 420] on textarea "Type your message" at bounding box center [521, 418] width 317 height 10
click at [356, 0] on html "SinnersWinSometimes 1 Pro credit SinnersWinSometimes 1 Pro credit Profile Membe…" at bounding box center [384, 217] width 768 height 435
click at [91, 96] on link "Home 10 Scheduled" at bounding box center [96, 100] width 108 height 17
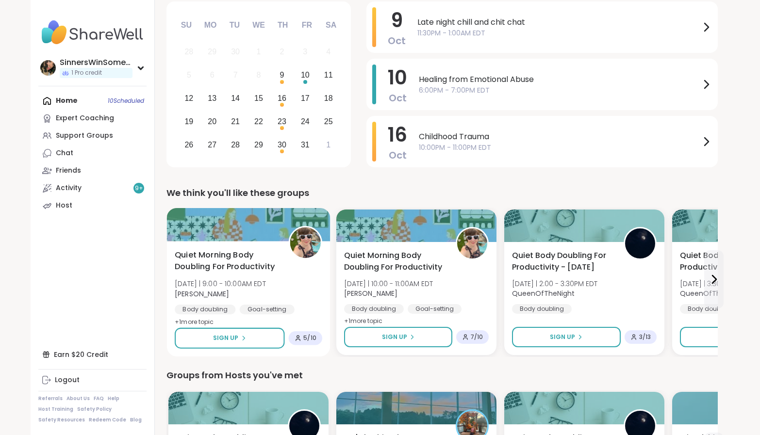
scroll to position [162, 0]
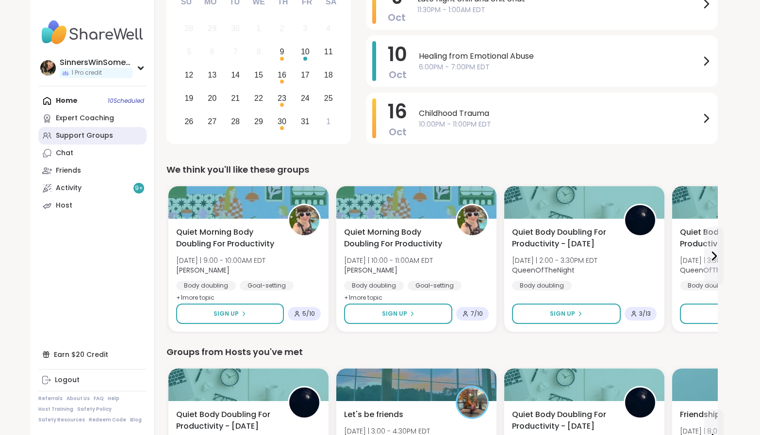
click at [97, 137] on div "Support Groups" at bounding box center [84, 136] width 57 height 10
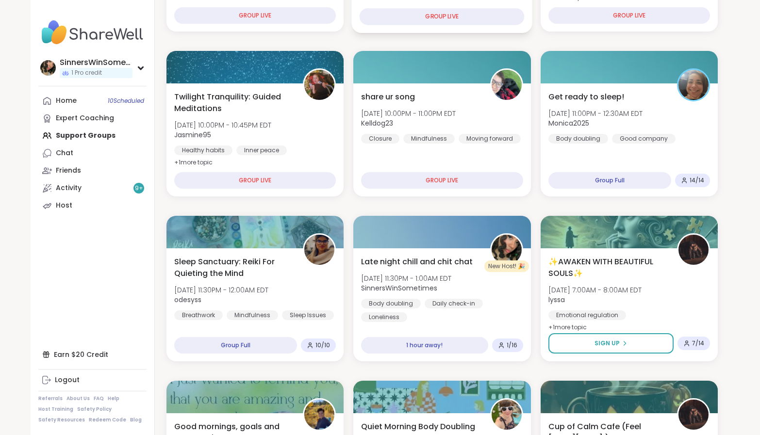
scroll to position [324, 0]
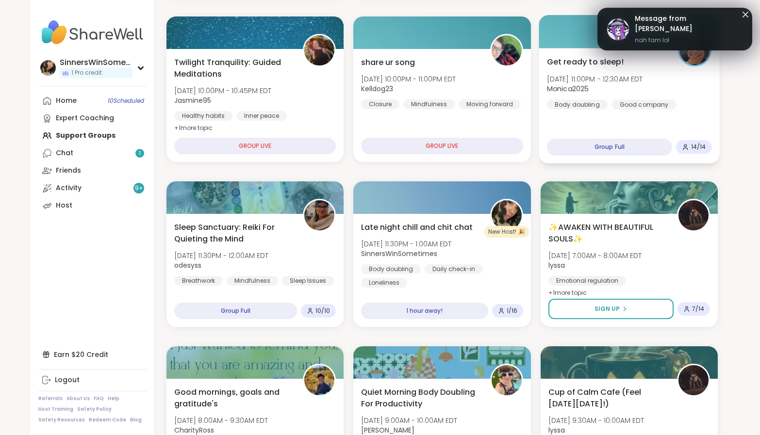
click at [655, 27] on div at bounding box center [629, 31] width 181 height 33
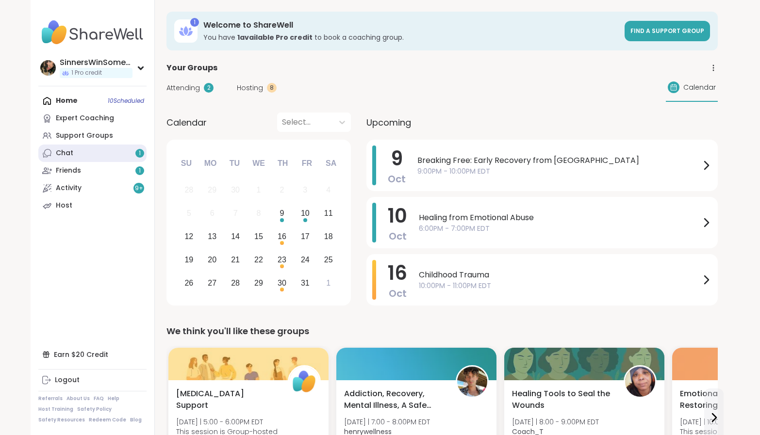
click at [101, 149] on link "Chat 1" at bounding box center [92, 153] width 108 height 17
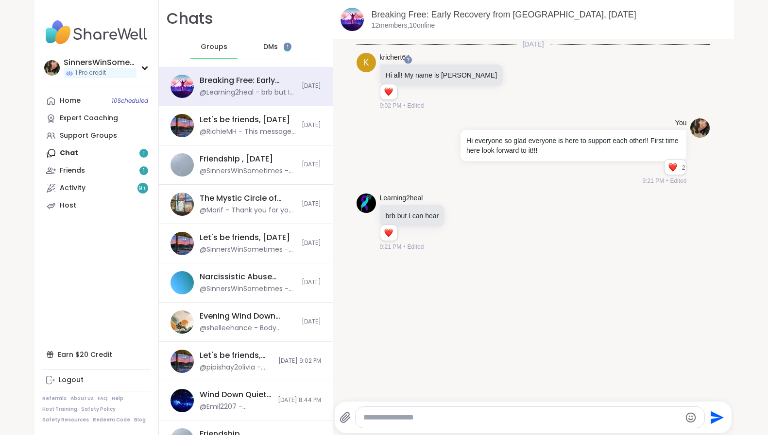
click at [265, 44] on span "DMs" at bounding box center [270, 47] width 15 height 10
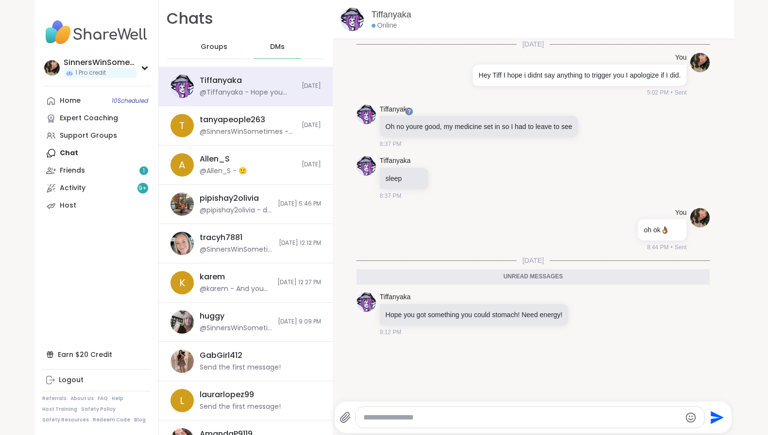
click at [531, 416] on textarea "Type your message" at bounding box center [521, 418] width 317 height 10
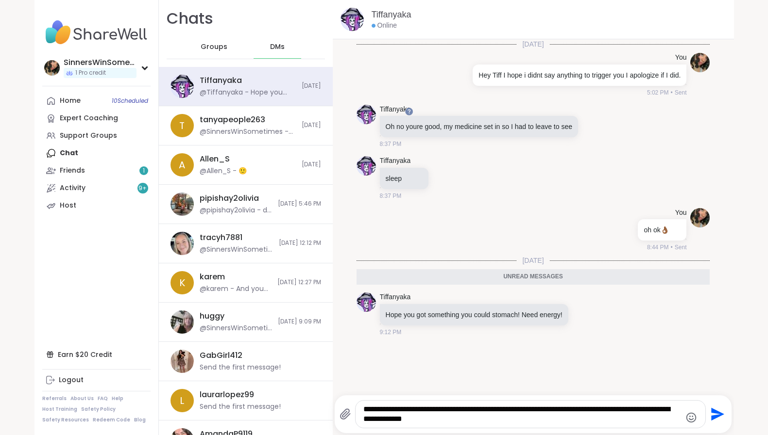
type textarea "**********"
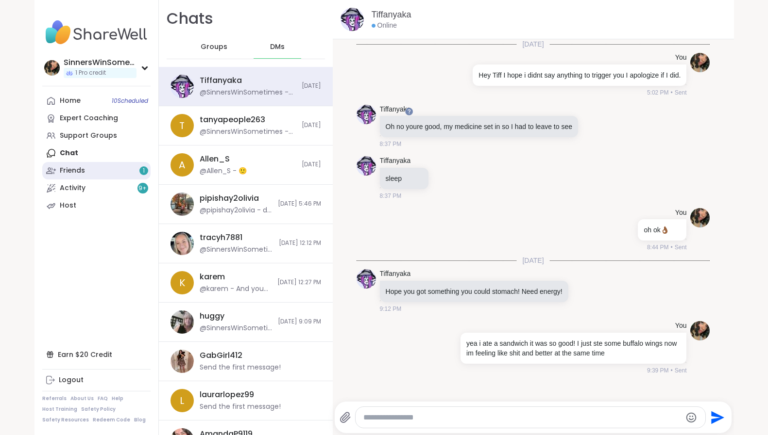
click at [116, 167] on link "Friends 1" at bounding box center [96, 170] width 108 height 17
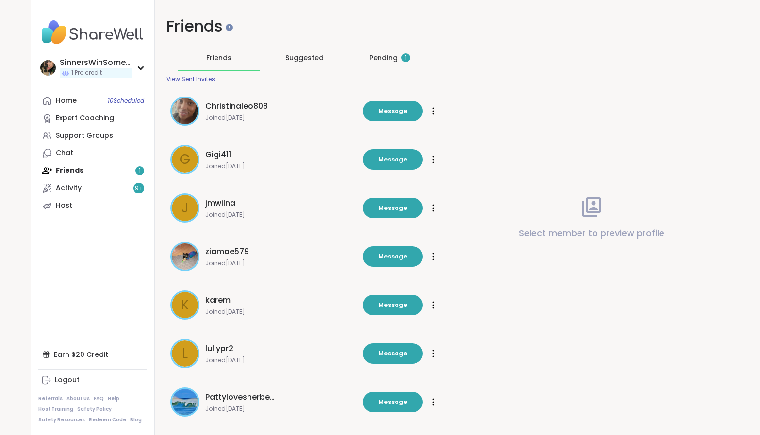
click at [385, 54] on div "Pending 1" at bounding box center [389, 58] width 41 height 10
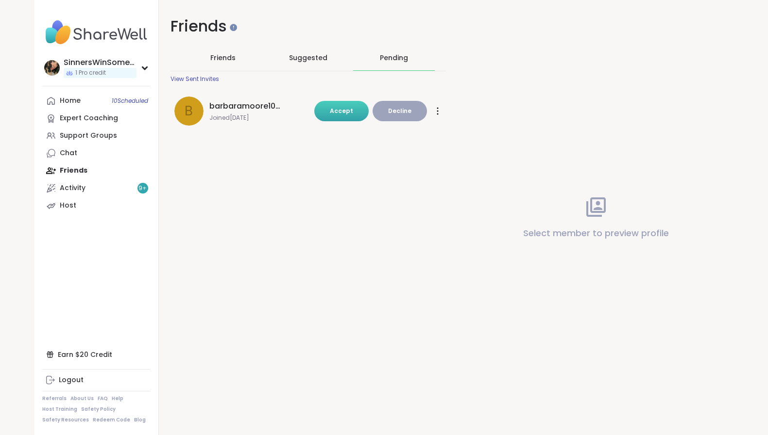
click at [356, 113] on button "Accept" at bounding box center [341, 111] width 54 height 20
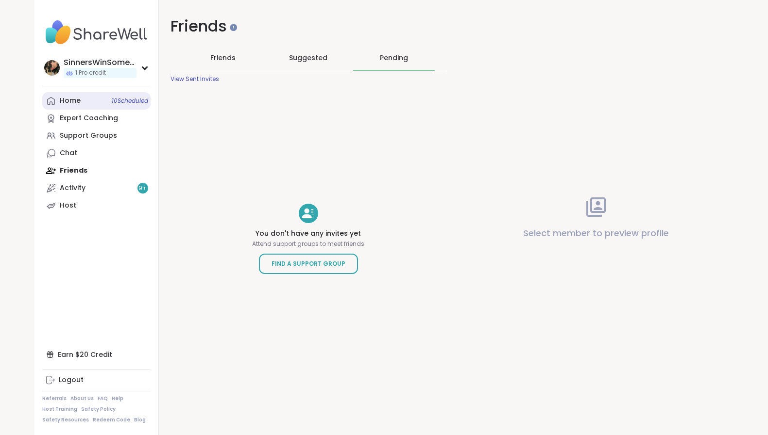
click at [81, 97] on link "Home 10 Scheduled" at bounding box center [96, 100] width 108 height 17
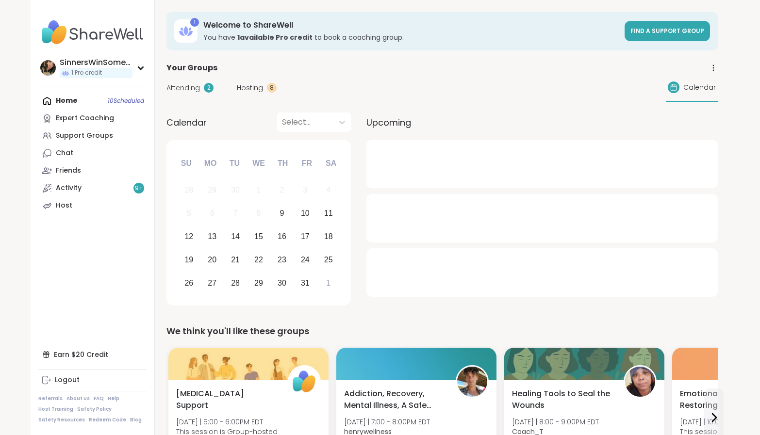
click at [191, 91] on span "Attending" at bounding box center [183, 88] width 33 height 10
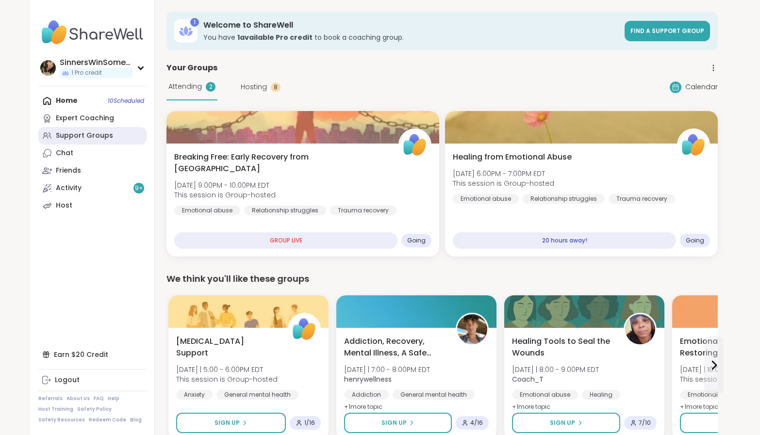
click at [101, 139] on div "Support Groups" at bounding box center [84, 136] width 57 height 10
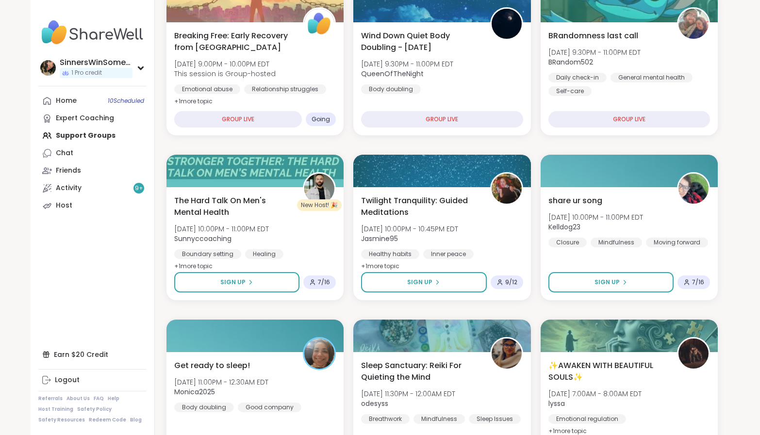
scroll to position [162, 0]
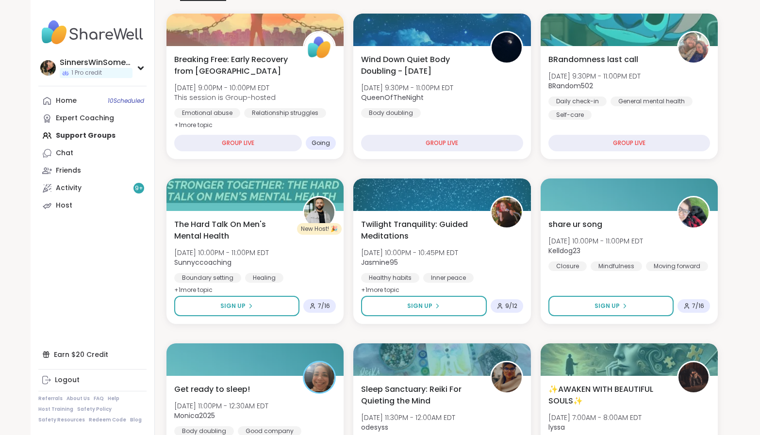
click at [94, 134] on div "Home 10 Scheduled Expert Coaching Support Groups Chat Friends Activity 9 + Host" at bounding box center [92, 153] width 108 height 122
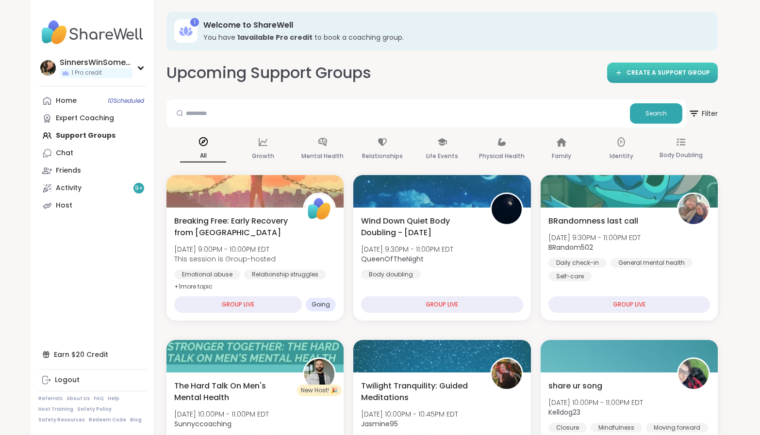
click at [668, 74] on span "CREATE A SUPPORT GROUP" at bounding box center [669, 73] width 84 height 8
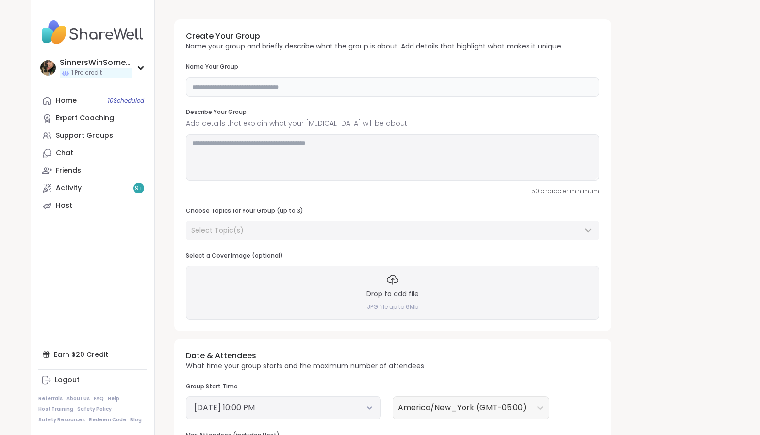
click at [425, 89] on input "text" at bounding box center [393, 86] width 414 height 19
type input "**********"
click at [363, 145] on textarea at bounding box center [393, 157] width 414 height 47
type textarea "*"
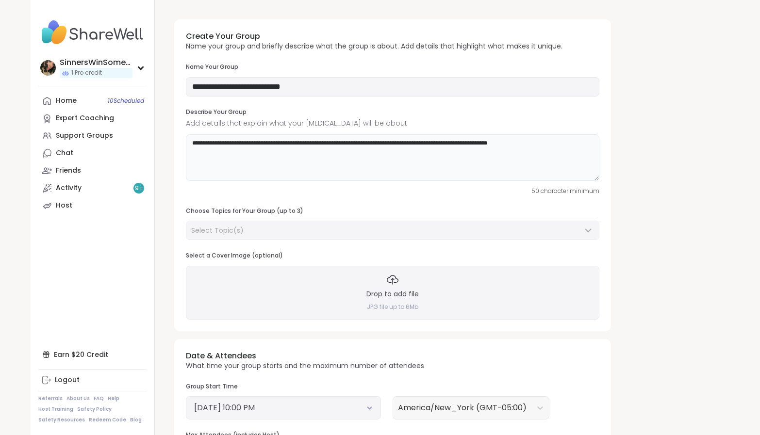
type textarea "**********"
click at [253, 232] on div "Select Topic(s)" at bounding box center [386, 231] width 391 height 10
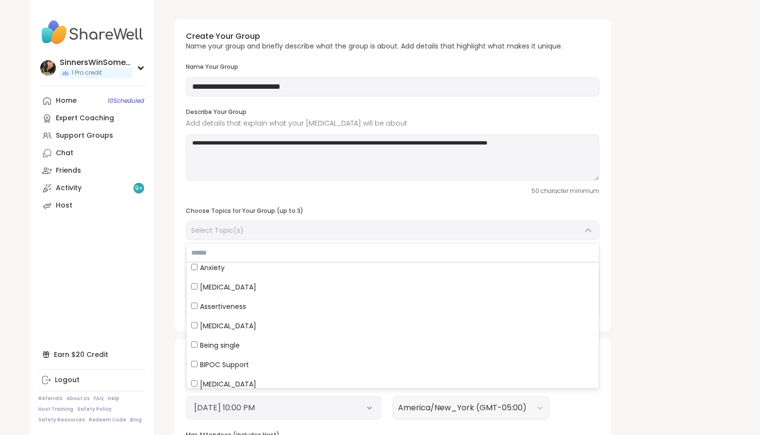
scroll to position [324, 0]
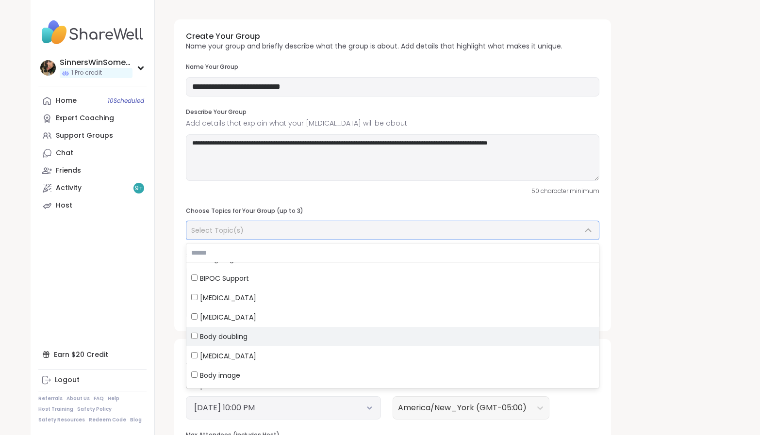
click at [244, 335] on span "Body doubling" at bounding box center [224, 337] width 48 height 10
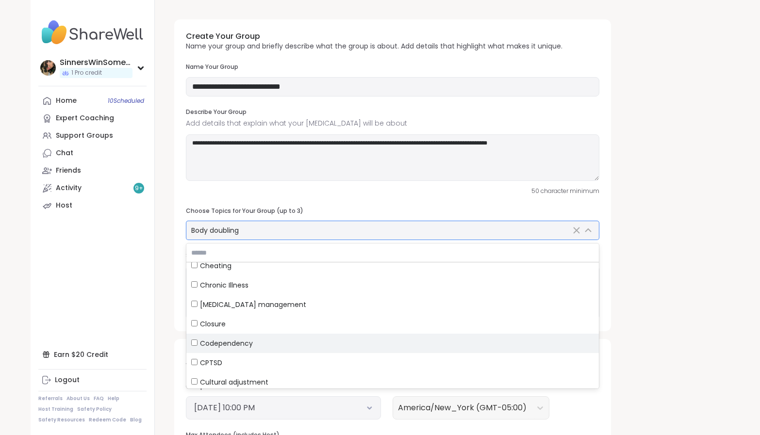
scroll to position [728, 0]
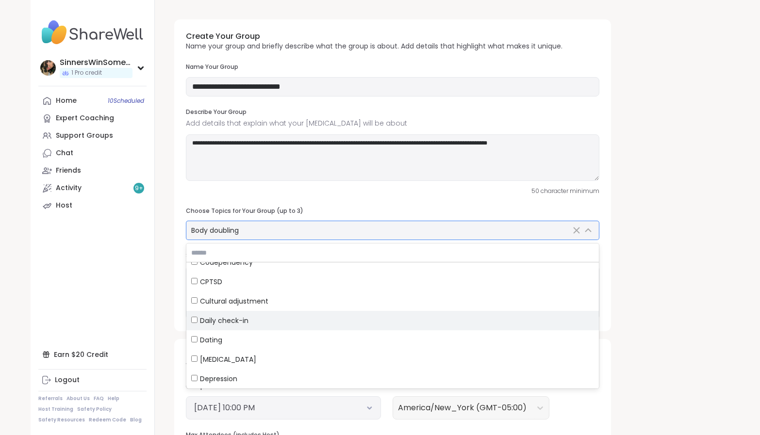
click at [249, 320] on div "Daily check-in" at bounding box center [392, 321] width 403 height 10
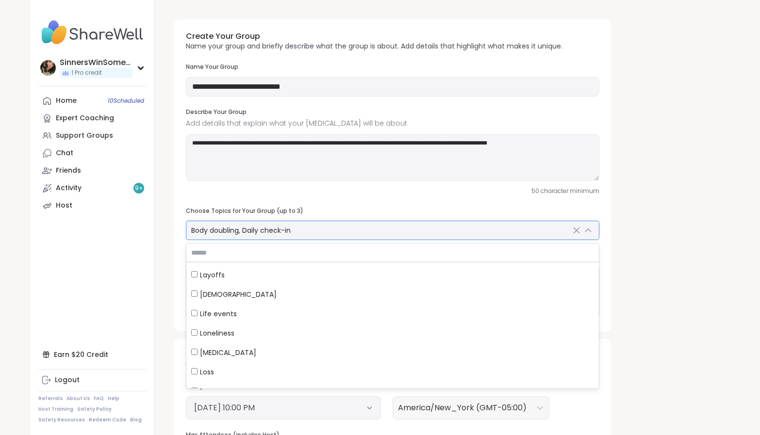
scroll to position [1861, 0]
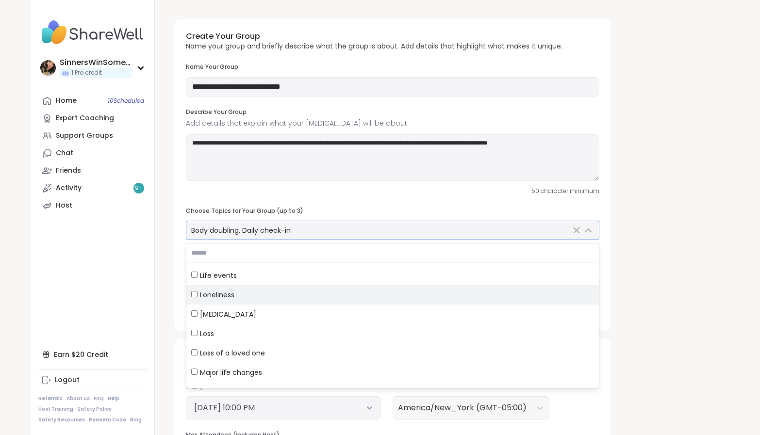
click at [237, 295] on div "Loneliness" at bounding box center [392, 295] width 403 height 10
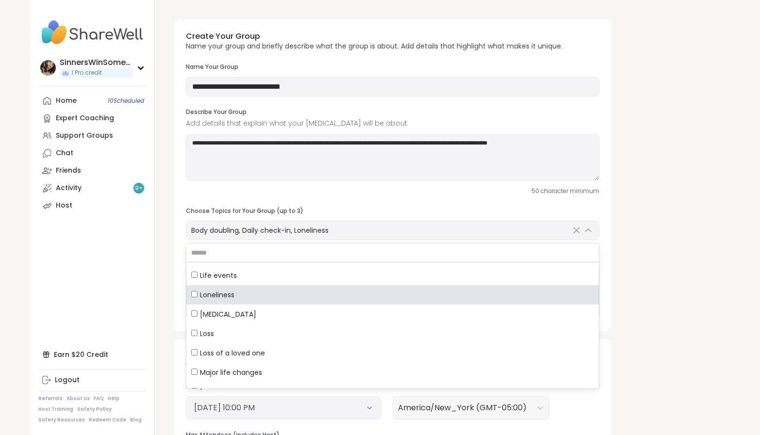
click at [690, 320] on div "**********" at bounding box center [443, 334] width 552 height 644
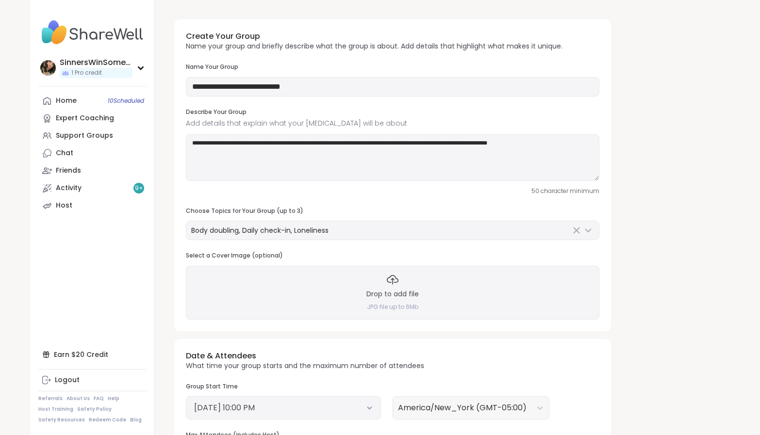
scroll to position [81, 0]
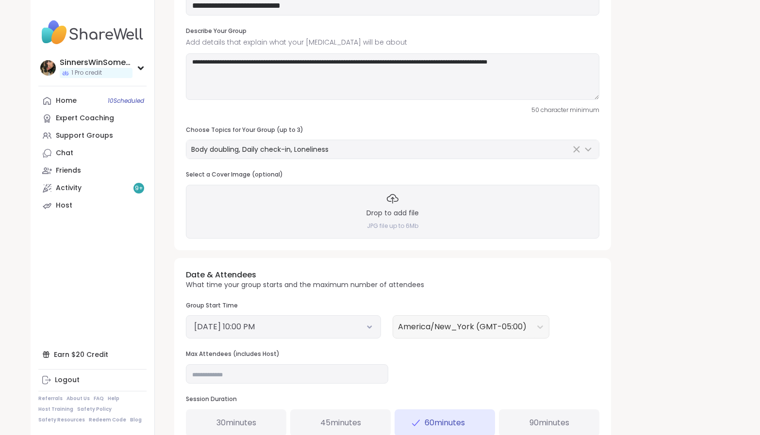
click at [368, 327] on icon at bounding box center [369, 328] width 3 height 2
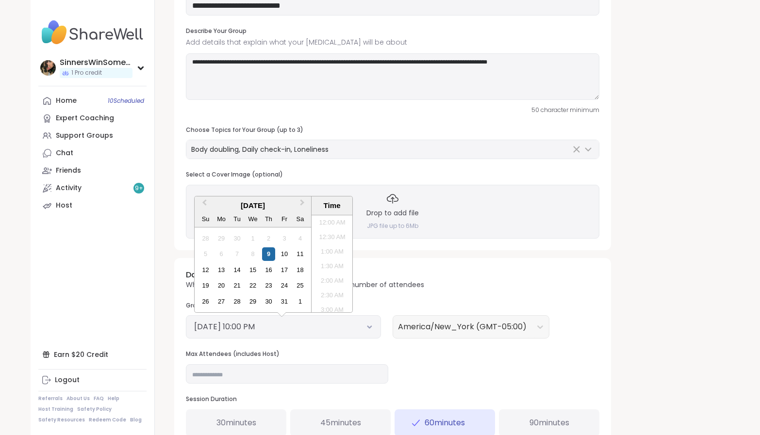
scroll to position [600, 0]
click at [368, 327] on icon at bounding box center [369, 328] width 3 height 2
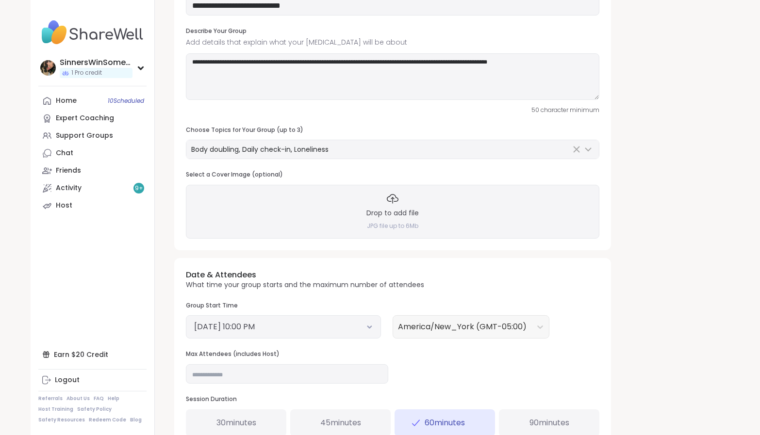
click at [355, 328] on button "October 9, 2025 10:00 PM" at bounding box center [283, 327] width 179 height 12
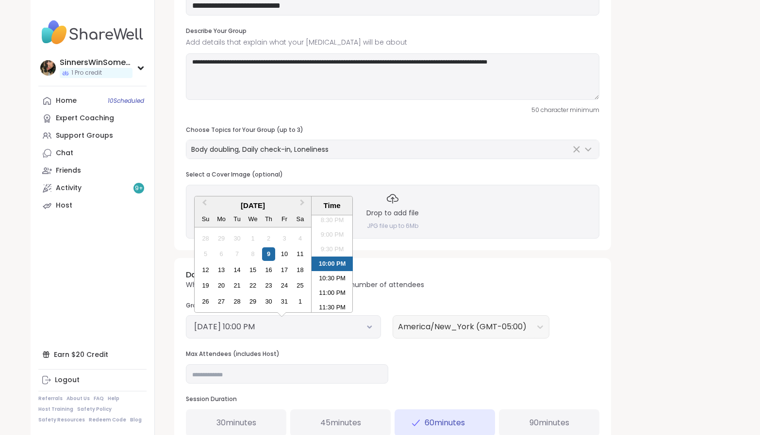
scroll to position [602, 0]
click at [338, 307] on li "11:30 PM" at bounding box center [332, 305] width 41 height 15
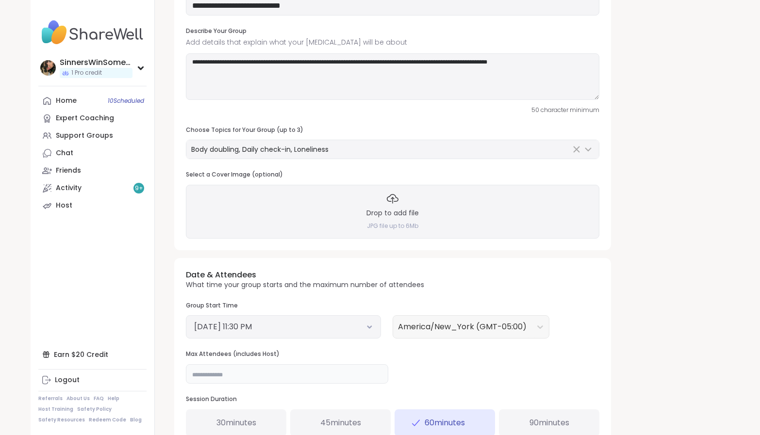
click at [357, 370] on input "**" at bounding box center [287, 374] width 202 height 19
click at [325, 375] on input "**" at bounding box center [287, 374] width 202 height 19
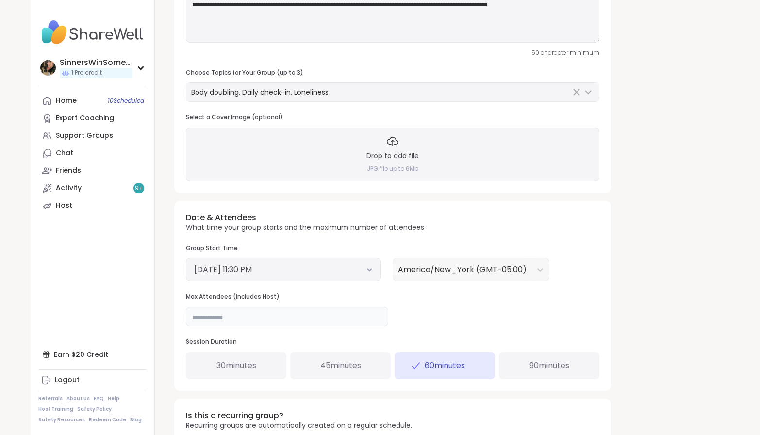
scroll to position [162, 0]
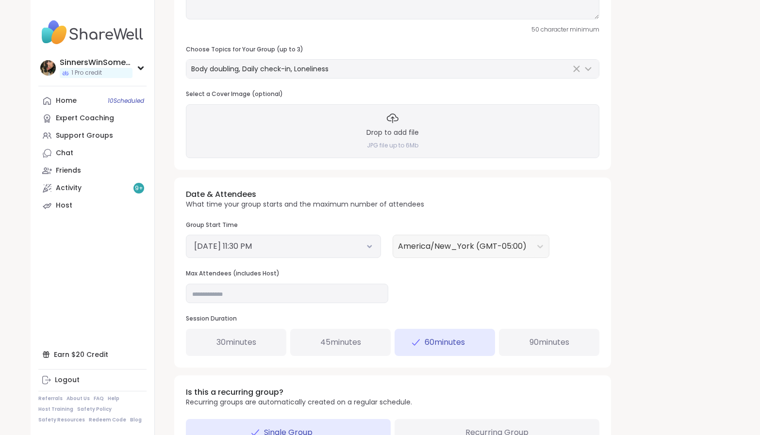
click at [550, 345] on span "90 minutes" at bounding box center [550, 343] width 40 height 12
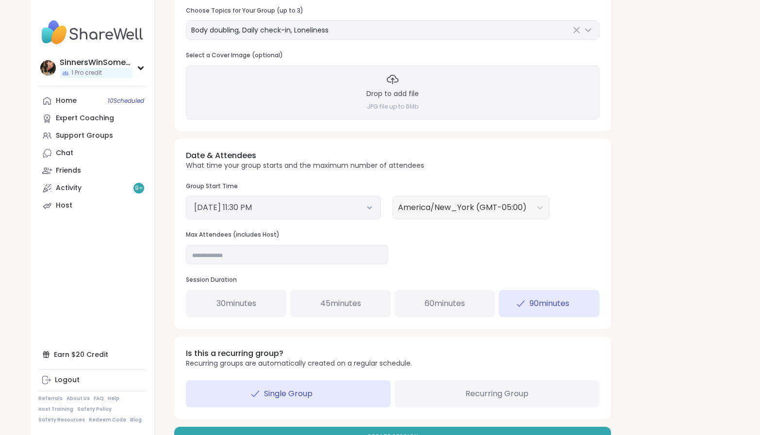
scroll to position [230, 0]
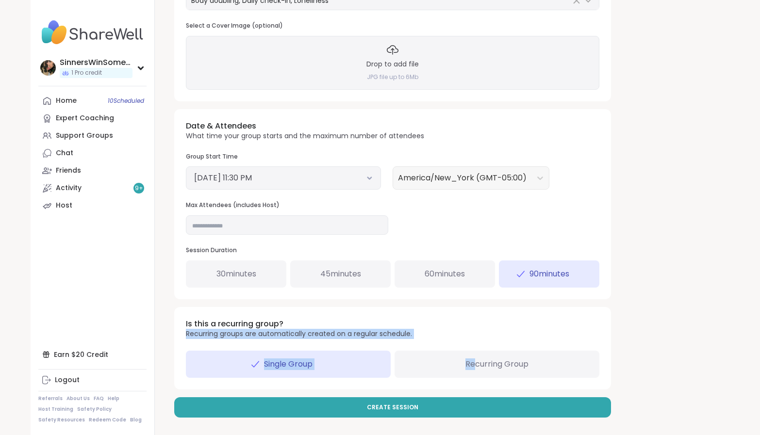
drag, startPoint x: 476, startPoint y: 367, endPoint x: 299, endPoint y: 324, distance: 181.9
click at [299, 324] on div "Is this a recurring group? Recurring groups are automatically created on a regu…" at bounding box center [392, 348] width 437 height 83
click at [333, 322] on h3 "Is this a recurring group?" at bounding box center [299, 324] width 226 height 11
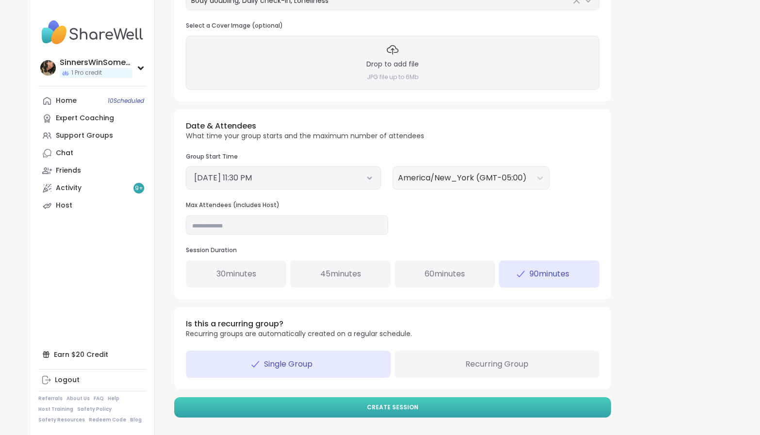
click at [395, 407] on span "Create Session" at bounding box center [392, 407] width 51 height 9
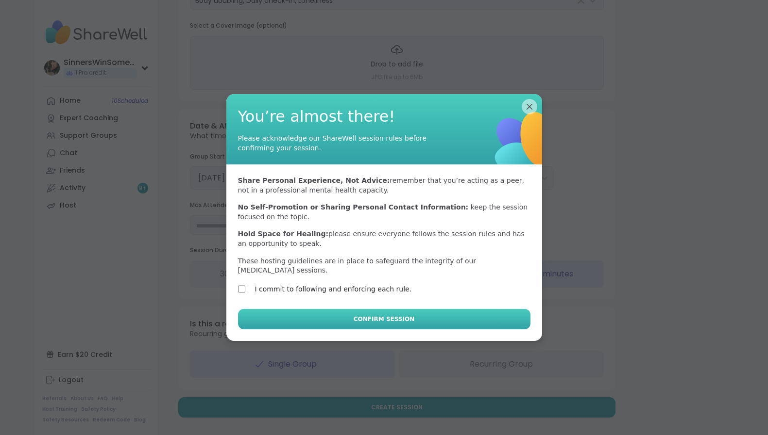
click at [322, 318] on button "Confirm Session" at bounding box center [384, 319] width 292 height 20
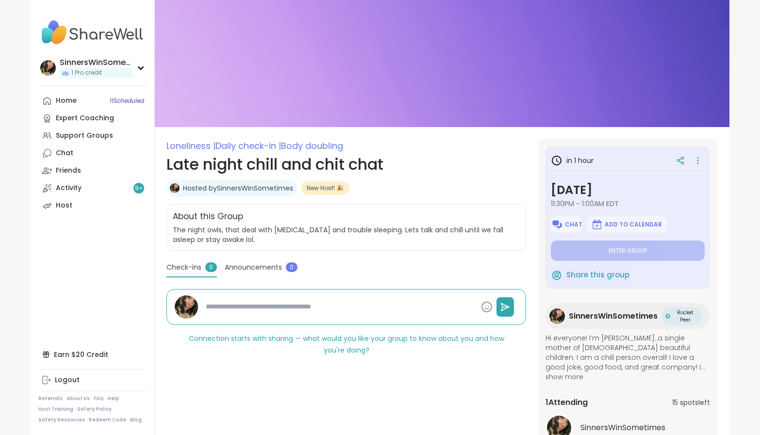
click at [614, 320] on span "SinnersWinSometimes" at bounding box center [613, 317] width 89 height 12
type textarea "*"
click at [96, 157] on link "Chat 1" at bounding box center [92, 153] width 108 height 17
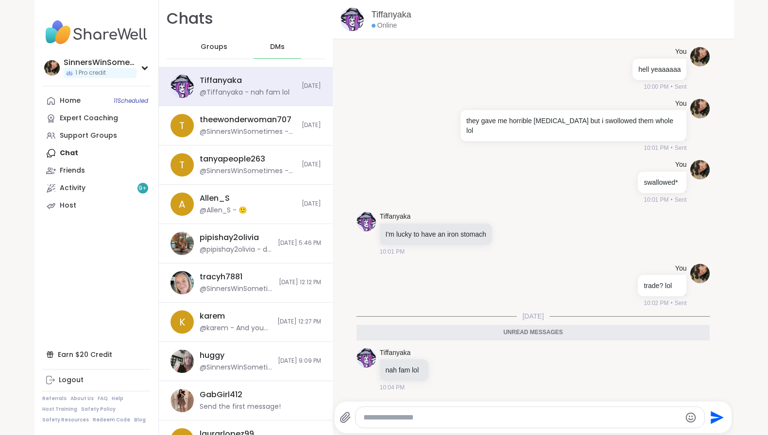
click at [482, 419] on textarea "Type your message" at bounding box center [521, 418] width 317 height 10
type textarea "**********"
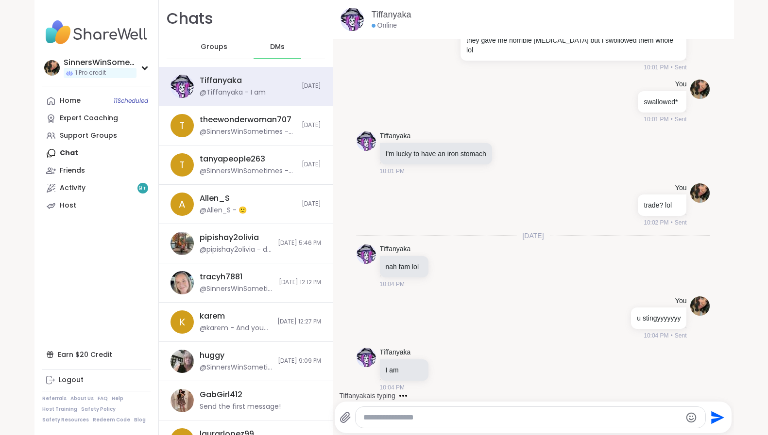
scroll to position [510, 0]
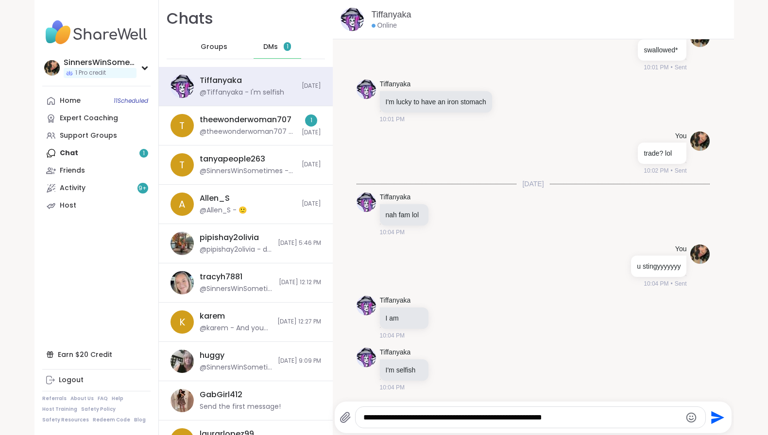
type textarea "**********"
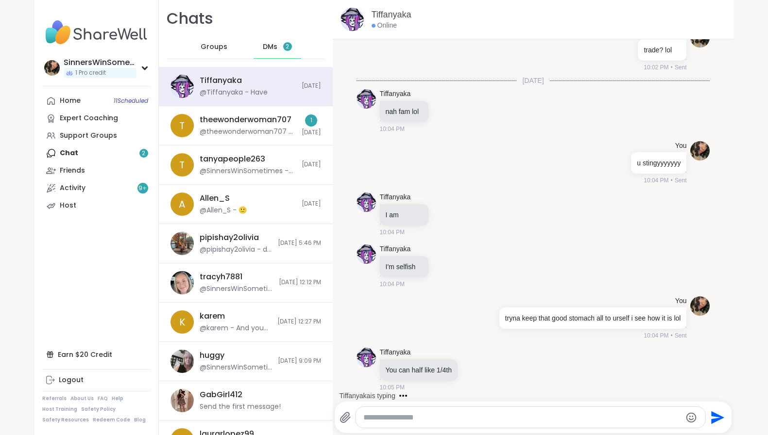
scroll to position [665, 0]
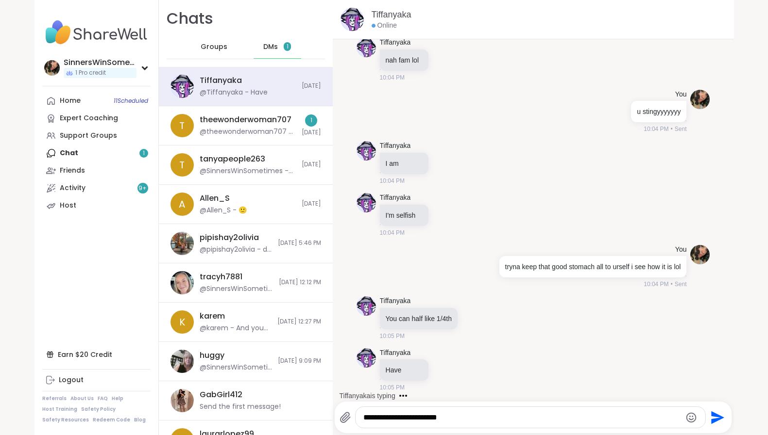
type textarea "**********"
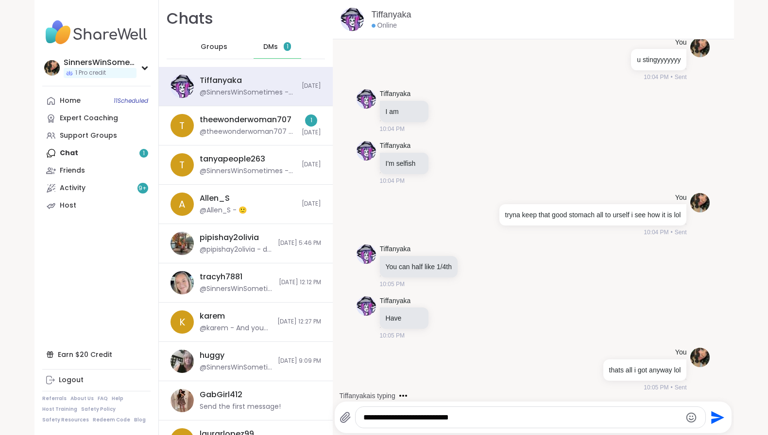
type textarea "**********"
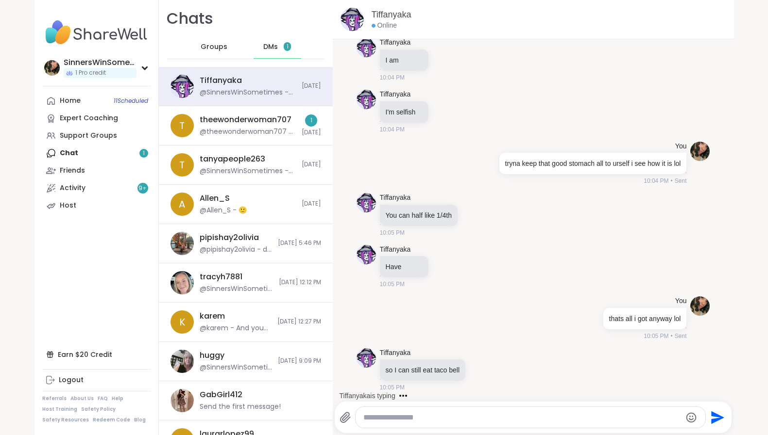
scroll to position [820, 0]
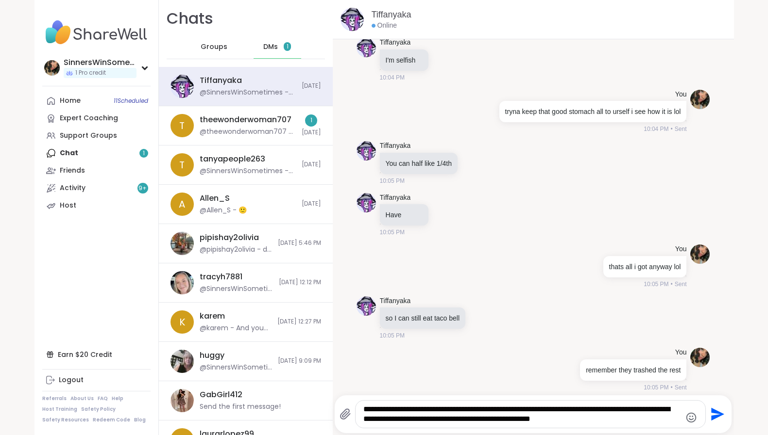
type textarea "**********"
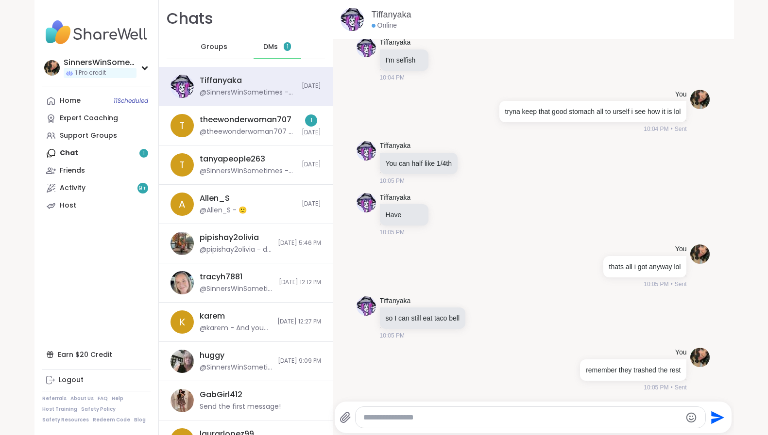
scroll to position [892, 0]
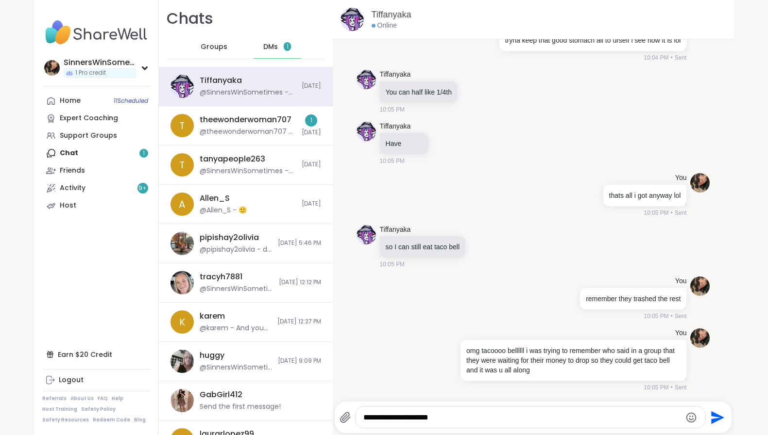
type textarea "**********"
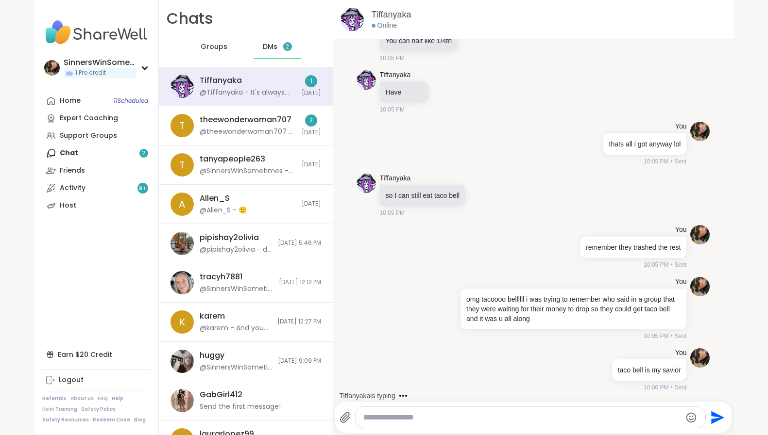
scroll to position [995, 0]
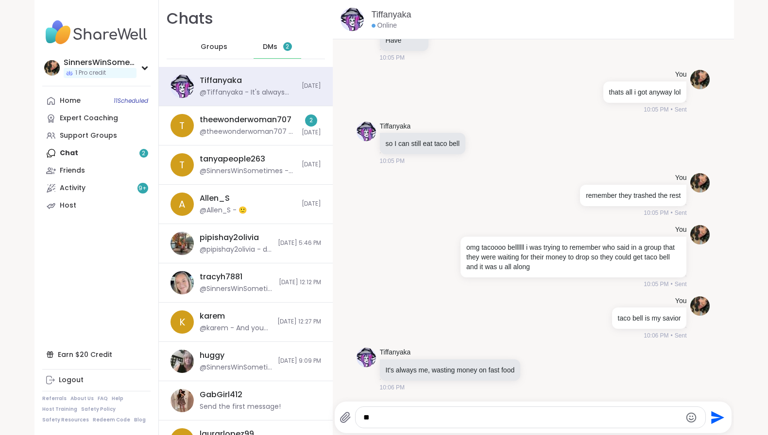
type textarea "*"
type textarea "**********"
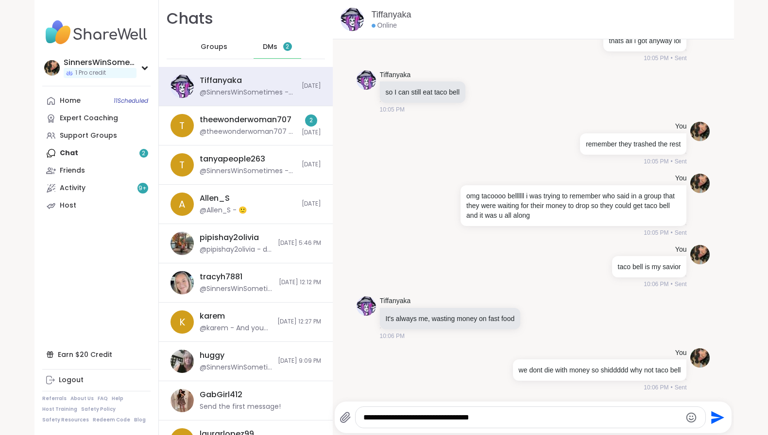
type textarea "**********"
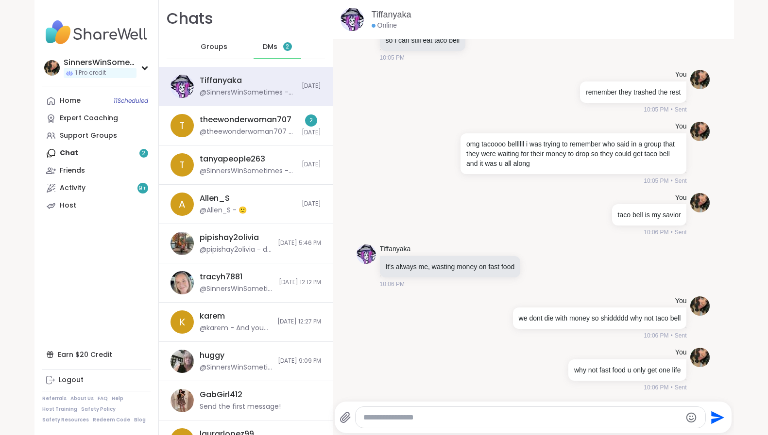
click at [599, 417] on textarea "Type your message" at bounding box center [521, 418] width 317 height 10
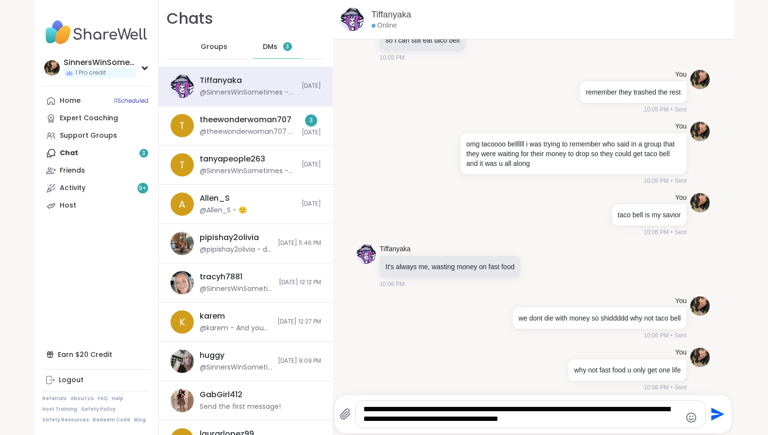
type textarea "**********"
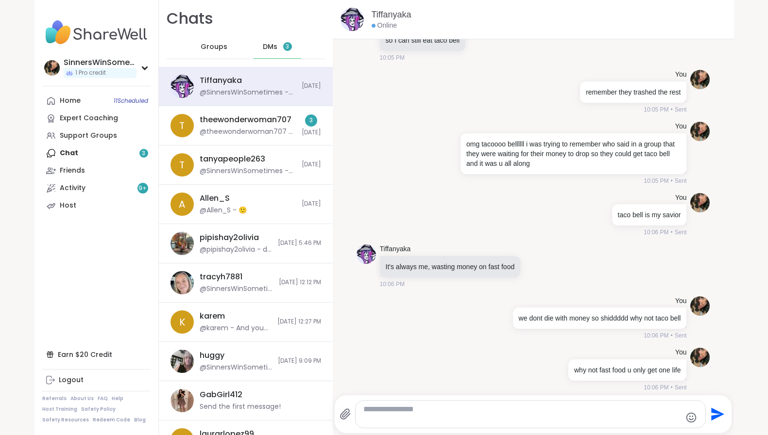
scroll to position [1170, 0]
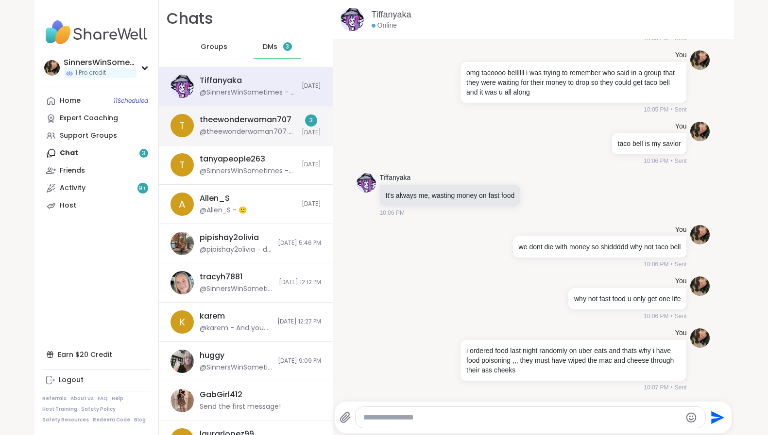
click at [284, 123] on div "theewonderwoman707" at bounding box center [246, 120] width 92 height 11
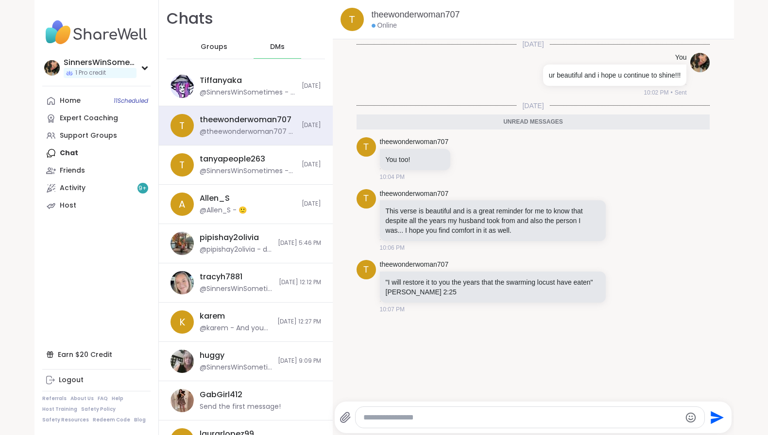
scroll to position [0, 0]
click at [524, 420] on textarea "Type your message" at bounding box center [521, 418] width 317 height 10
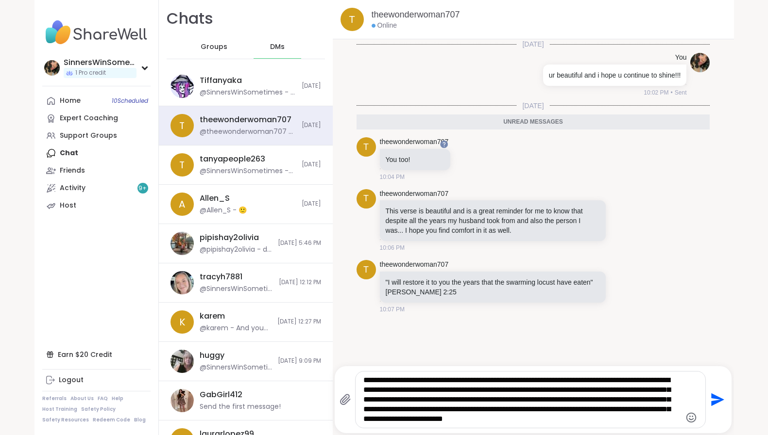
type textarea "**********"
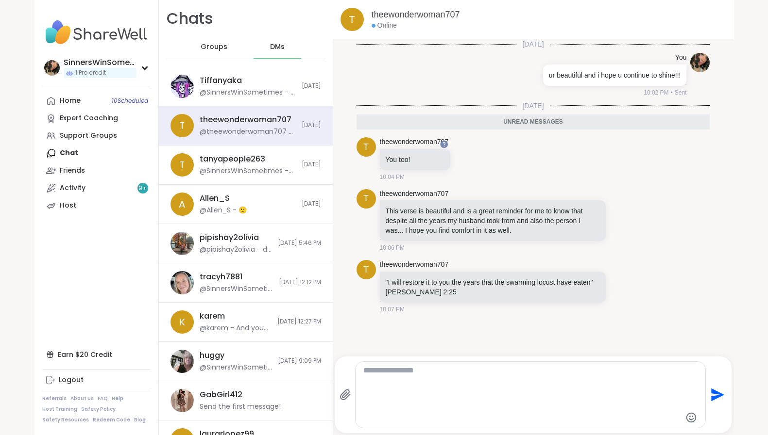
scroll to position [9, 0]
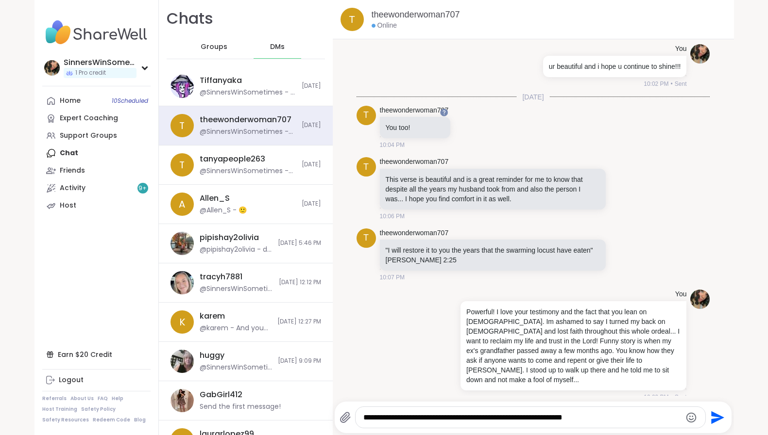
type textarea "**********"
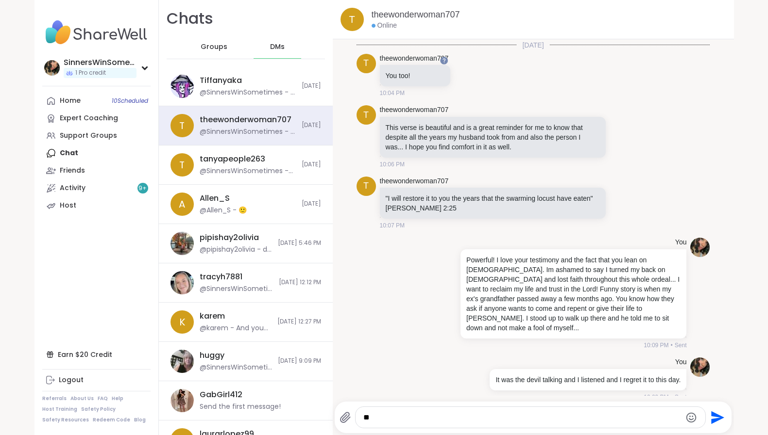
type textarea "*"
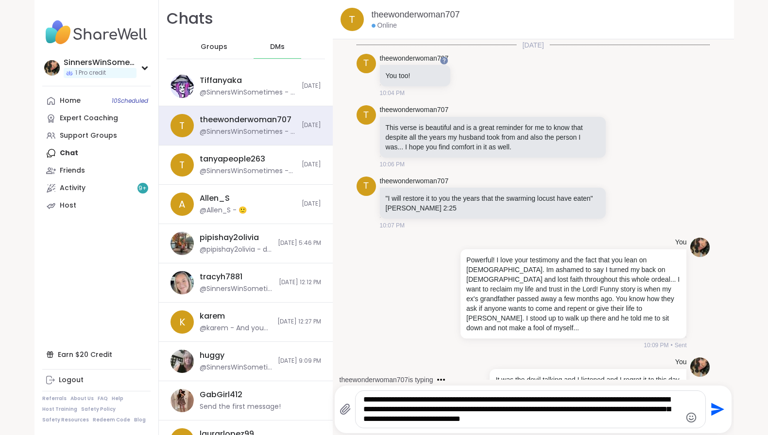
type textarea "**********"
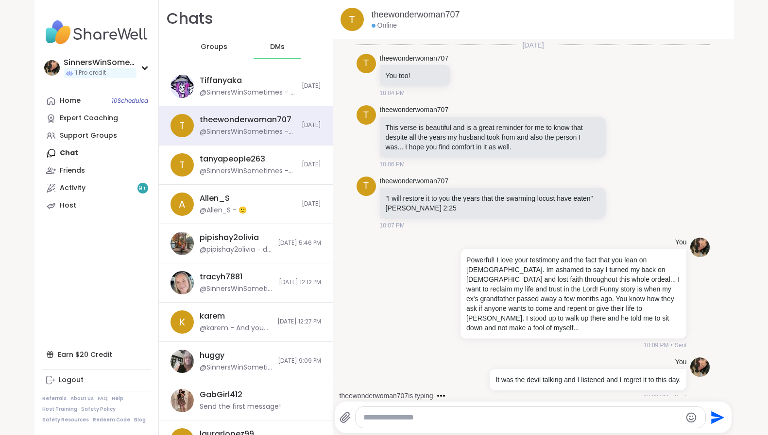
scroll to position [141, 0]
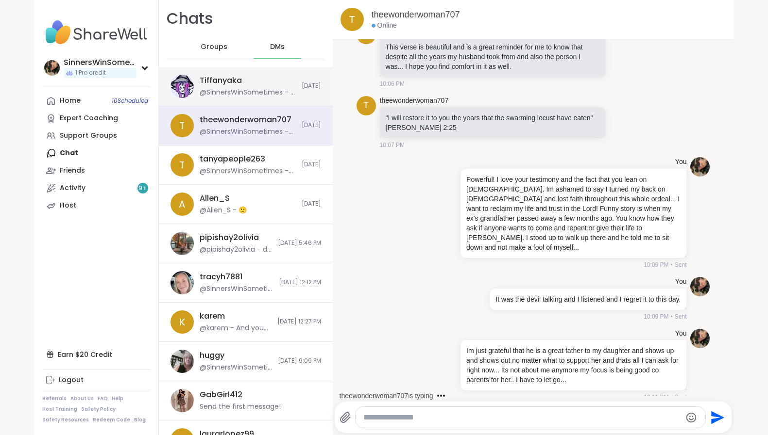
click at [211, 86] on div "Tiffanyaka @SinnersWinSometimes - i ordered food last night randomly on uber ea…" at bounding box center [248, 86] width 96 height 22
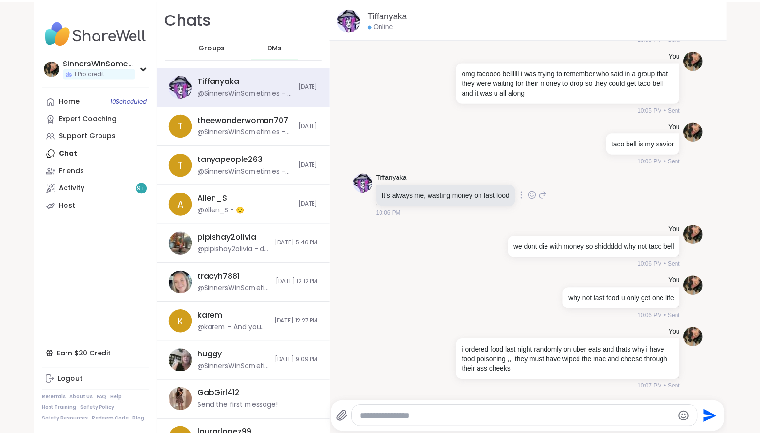
scroll to position [0, 0]
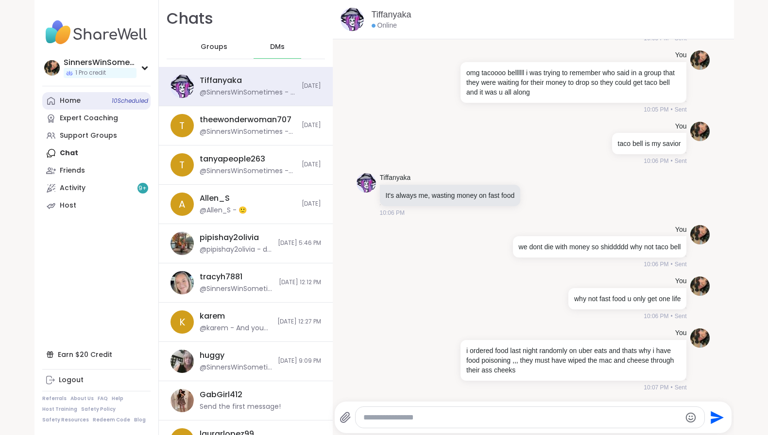
click at [129, 97] on span "10 Scheduled" at bounding box center [130, 101] width 36 height 8
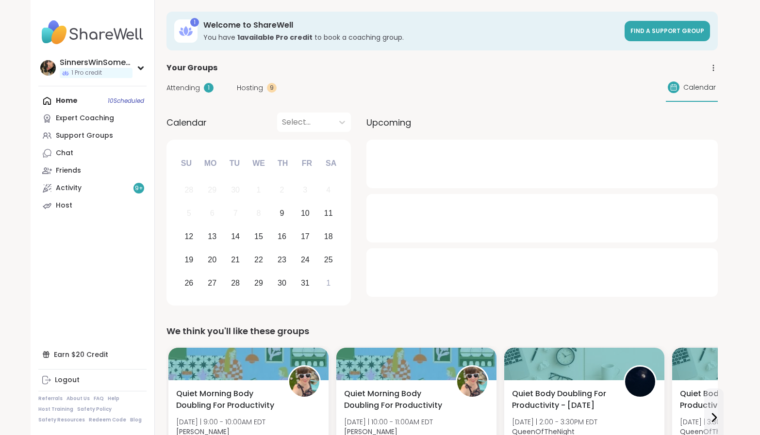
click at [199, 91] on span "Attending" at bounding box center [183, 88] width 33 height 10
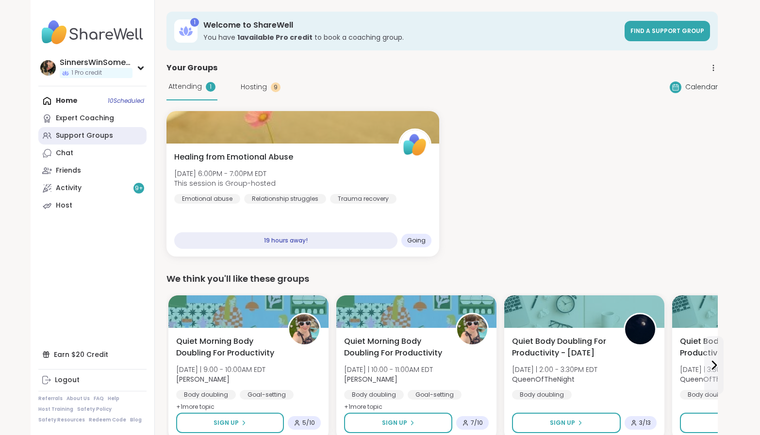
click at [100, 135] on div "Support Groups" at bounding box center [84, 136] width 57 height 10
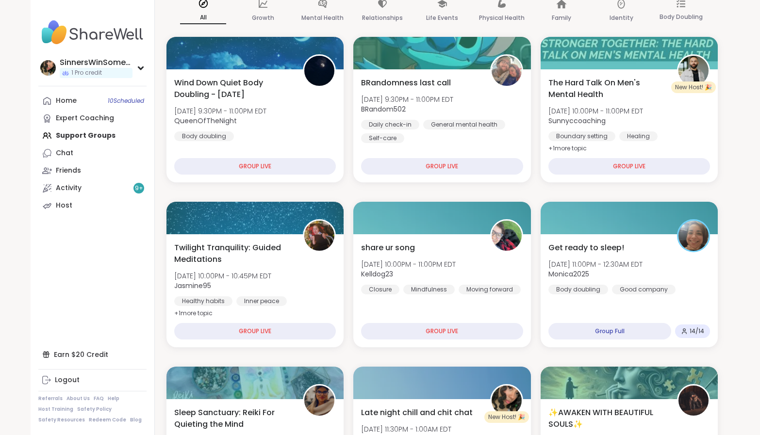
scroll to position [243, 0]
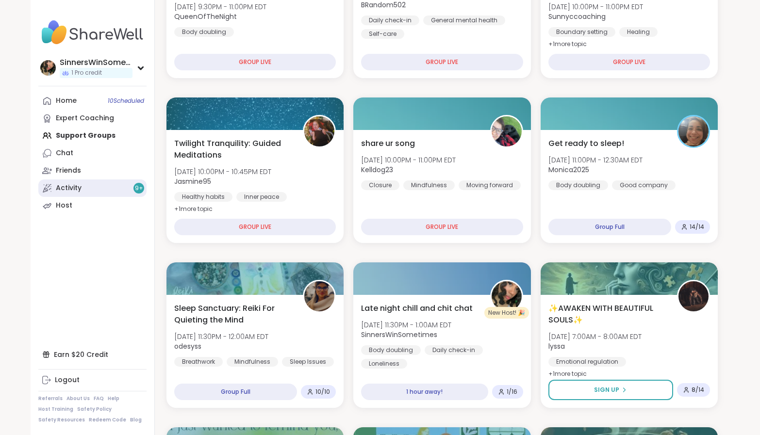
click at [104, 194] on link "Activity 9 +" at bounding box center [92, 188] width 108 height 17
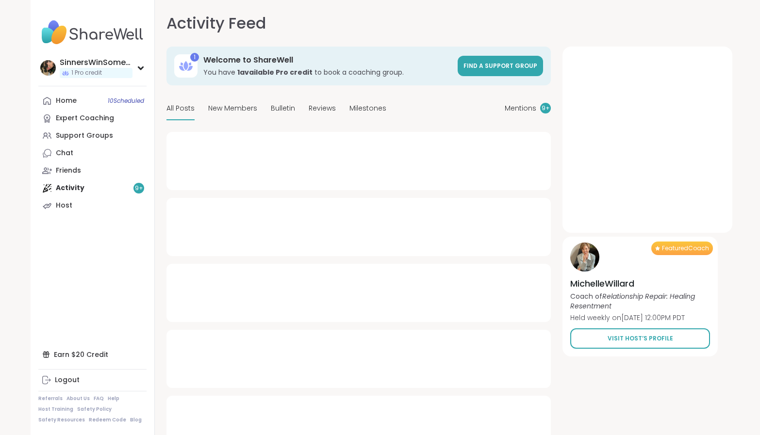
type textarea "*"
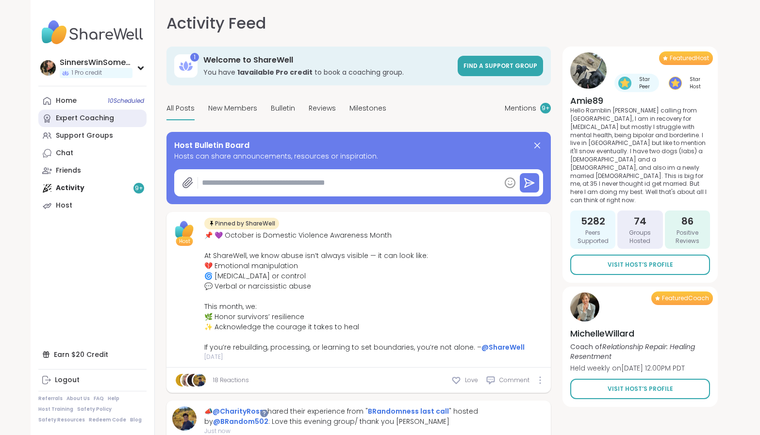
click at [96, 114] on div "Expert Coaching" at bounding box center [85, 119] width 58 height 10
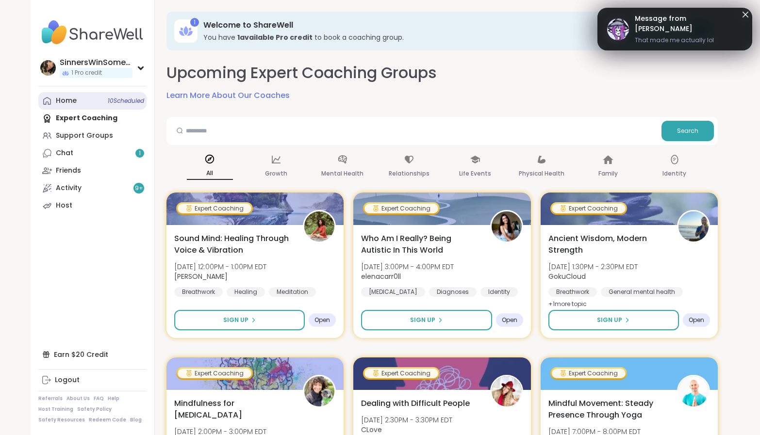
click at [101, 104] on link "Home 10 Scheduled" at bounding box center [92, 100] width 108 height 17
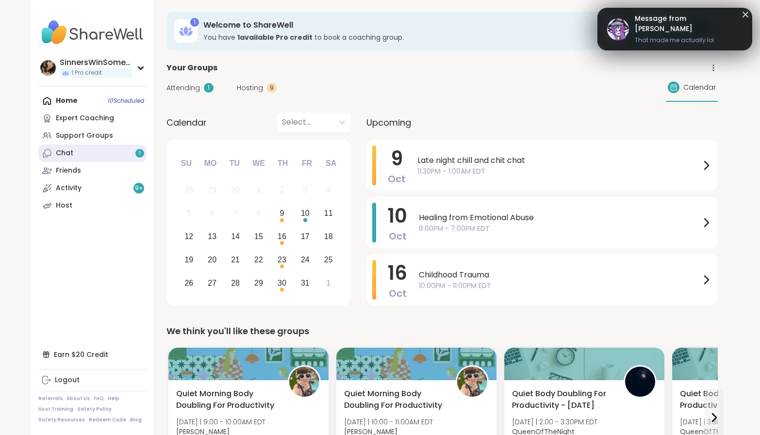
click at [110, 152] on link "Chat 1" at bounding box center [92, 153] width 108 height 17
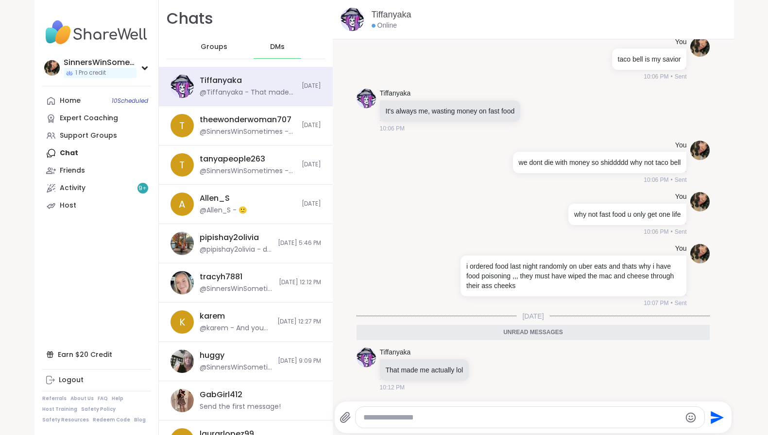
click at [500, 412] on div at bounding box center [529, 417] width 349 height 21
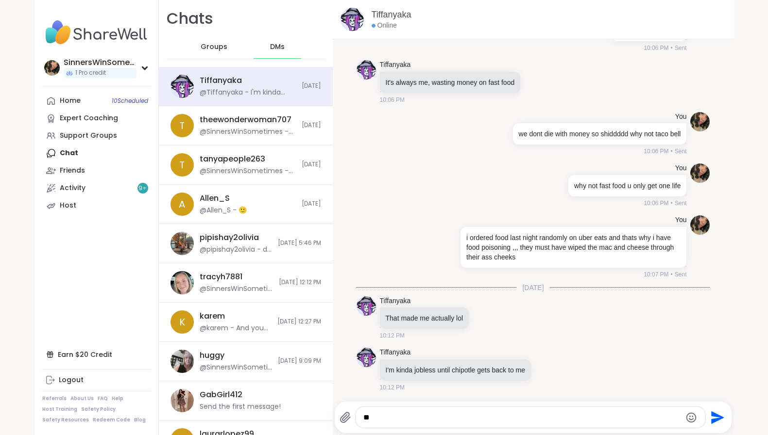
type textarea "*"
type textarea "**********"
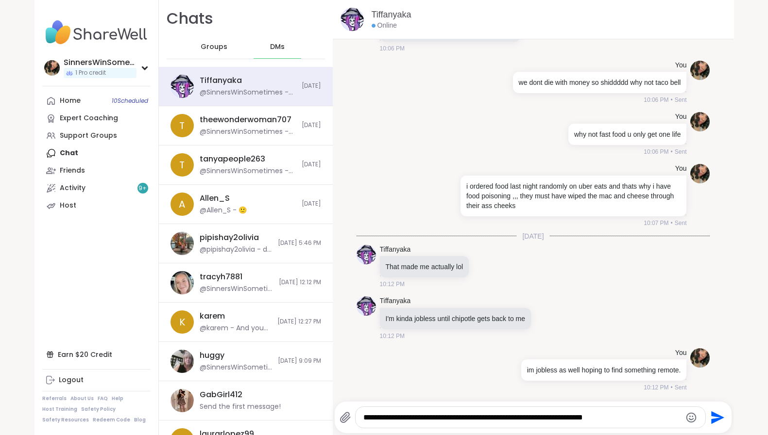
type textarea "**********"
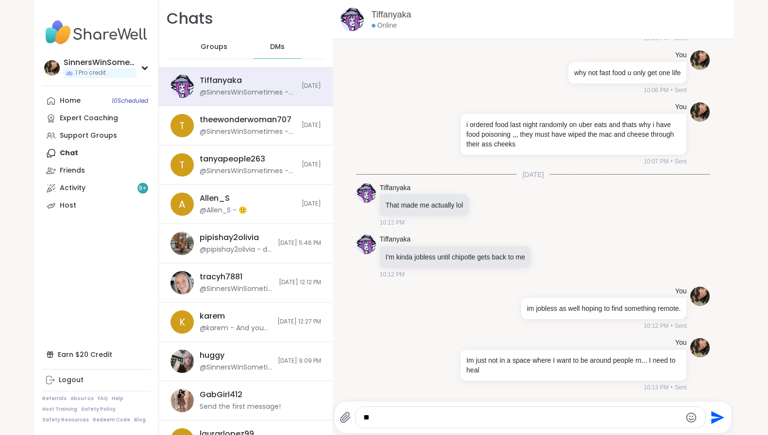
type textarea "*"
click at [256, 89] on div "@SinnersWinSometimes - Im just not in a space where I want to be around people …" at bounding box center [248, 93] width 96 height 10
click at [273, 122] on div "theewonderwoman707" at bounding box center [246, 120] width 92 height 11
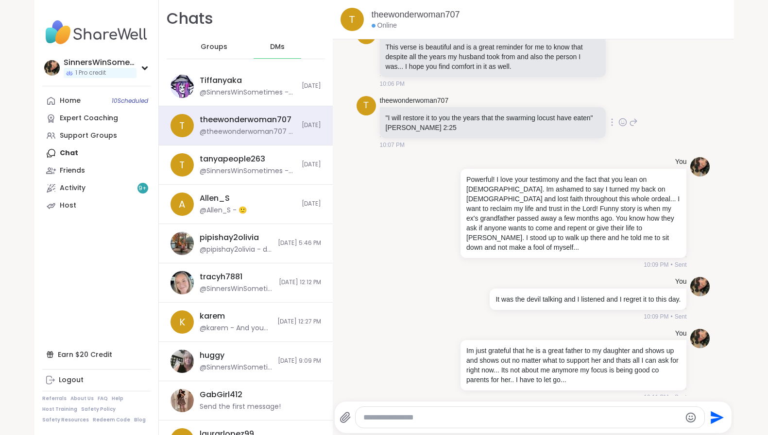
scroll to position [222, 0]
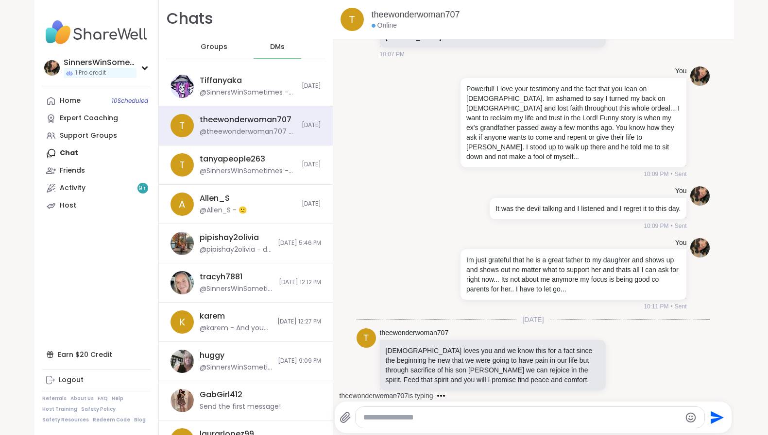
click at [477, 417] on textarea "Type your message" at bounding box center [521, 418] width 317 height 10
type textarea "*****"
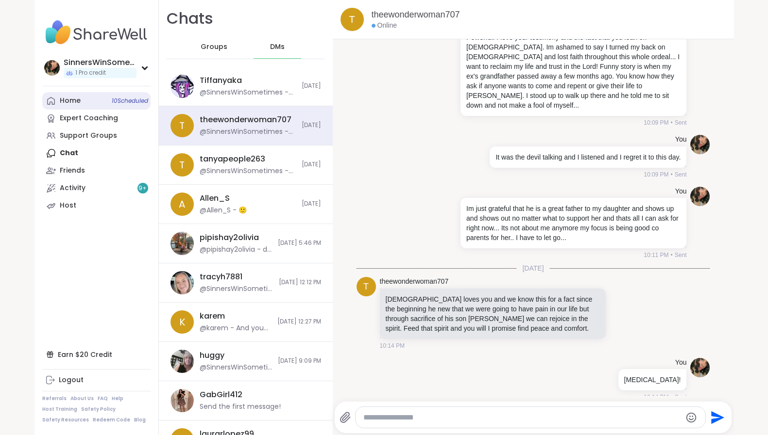
click at [112, 103] on span "10 Scheduled" at bounding box center [130, 101] width 36 height 8
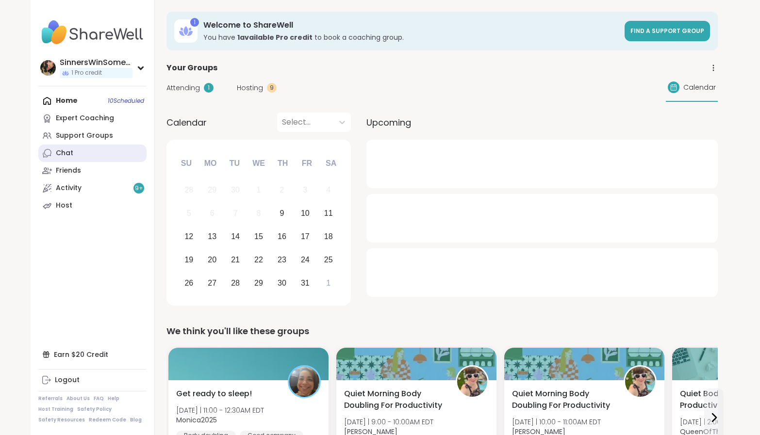
click at [92, 154] on link "Chat" at bounding box center [92, 153] width 108 height 17
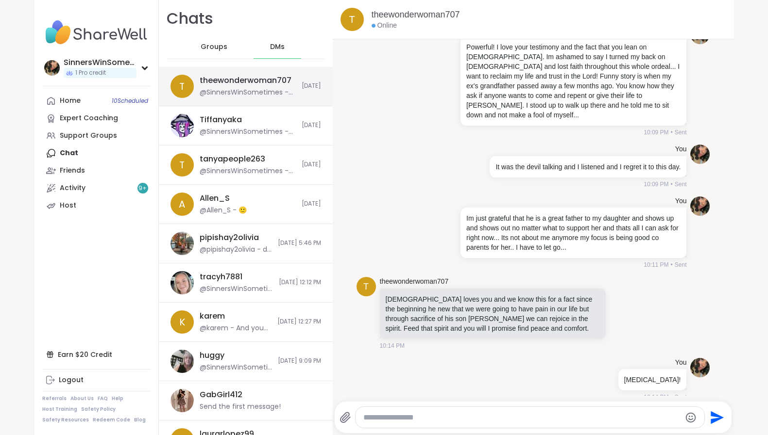
click at [267, 89] on div "@SinnersWinSometimes - Amen!" at bounding box center [248, 93] width 96 height 10
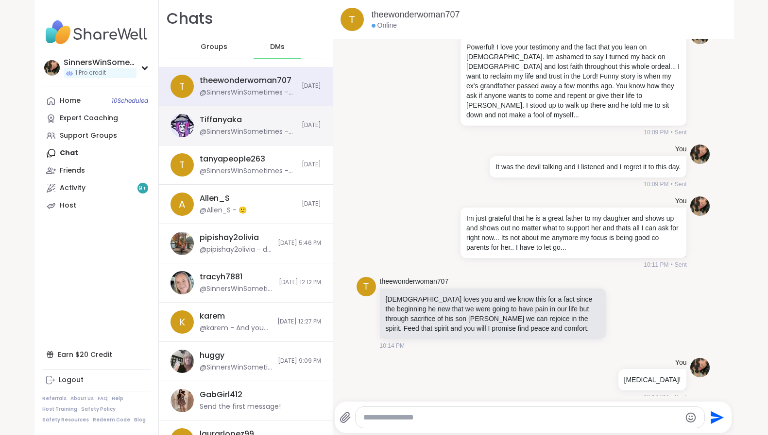
click at [267, 134] on div "@SinnersWinSometimes - Im just not in a space where I want to be around people …" at bounding box center [248, 132] width 96 height 10
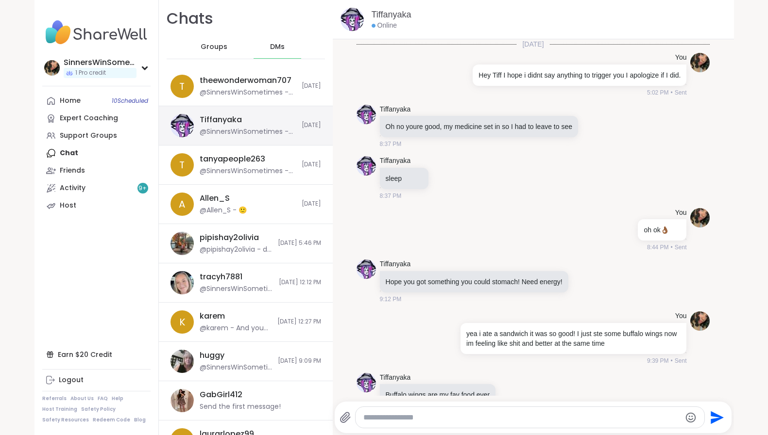
scroll to position [1377, 0]
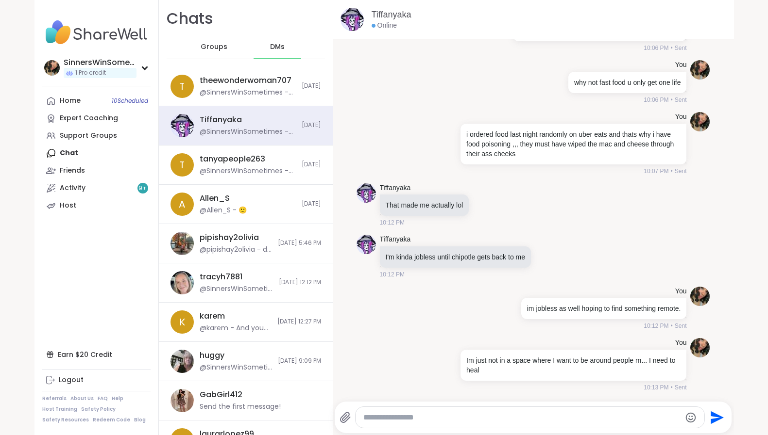
click at [499, 418] on textarea "Type your message" at bounding box center [521, 418] width 317 height 10
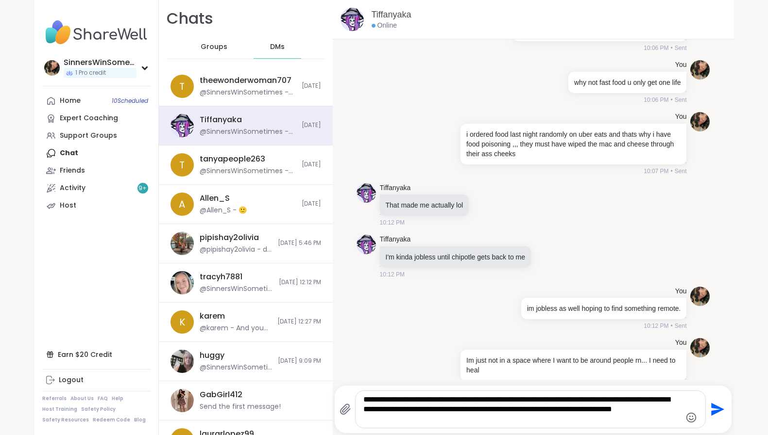
type textarea "**********"
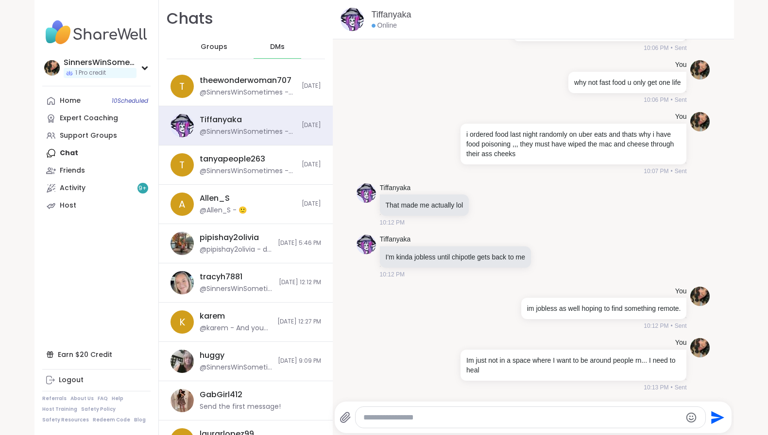
scroll to position [1448, 0]
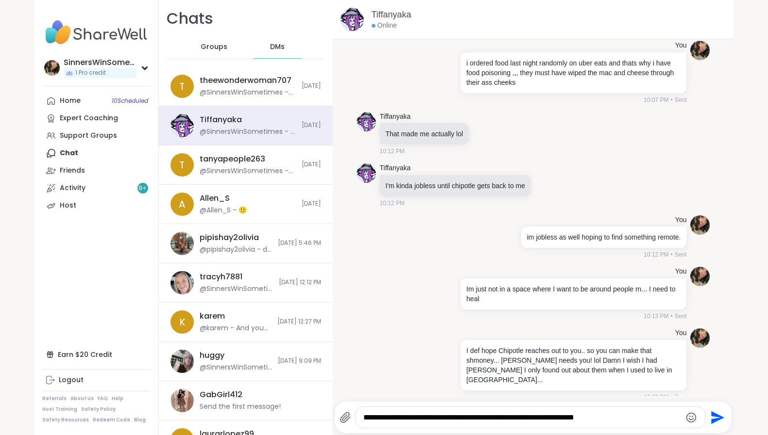
type textarea "**********"
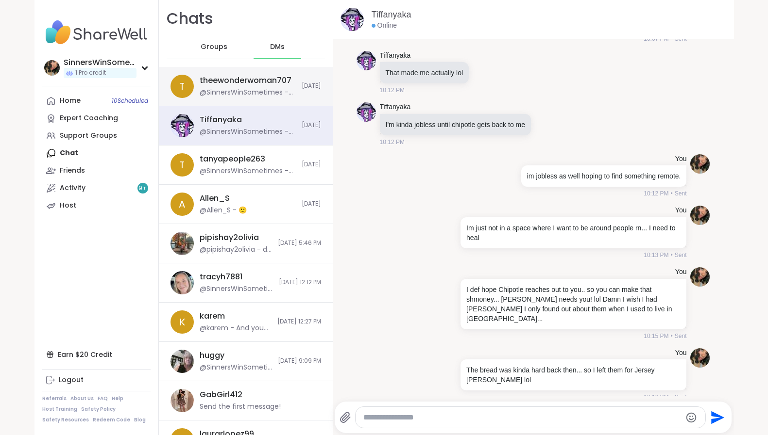
click at [263, 79] on div "theewonderwoman707" at bounding box center [246, 80] width 92 height 11
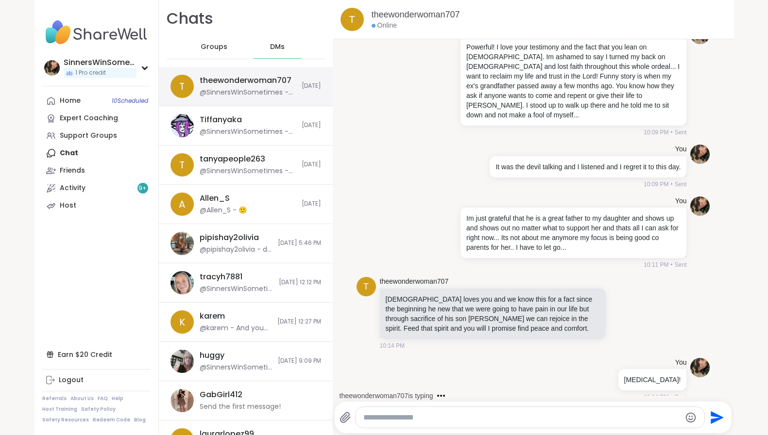
scroll to position [0, 0]
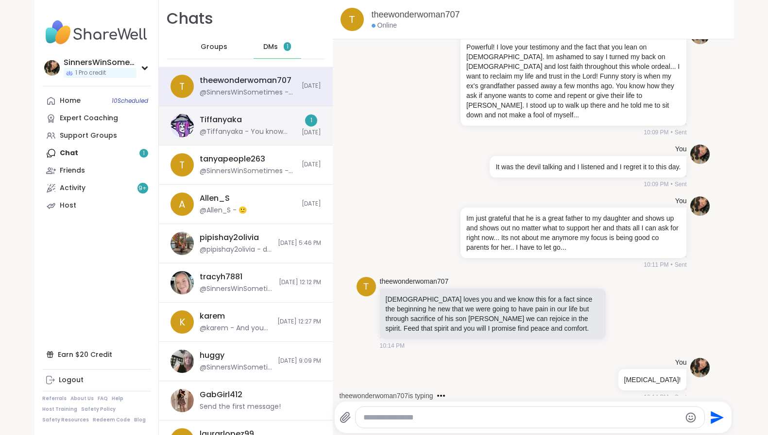
click at [230, 131] on div "@Tiffanyaka - You know fair, it's just the cheapest fastfood close to me" at bounding box center [248, 132] width 96 height 10
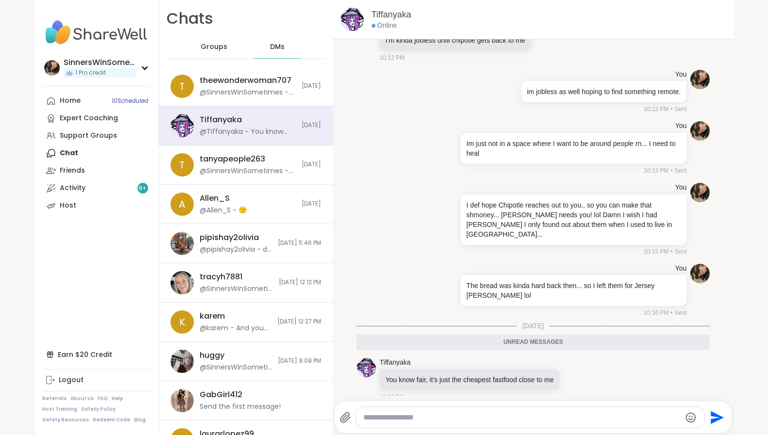
click at [503, 419] on textarea "Type your message" at bounding box center [521, 418] width 317 height 10
type textarea "**********"
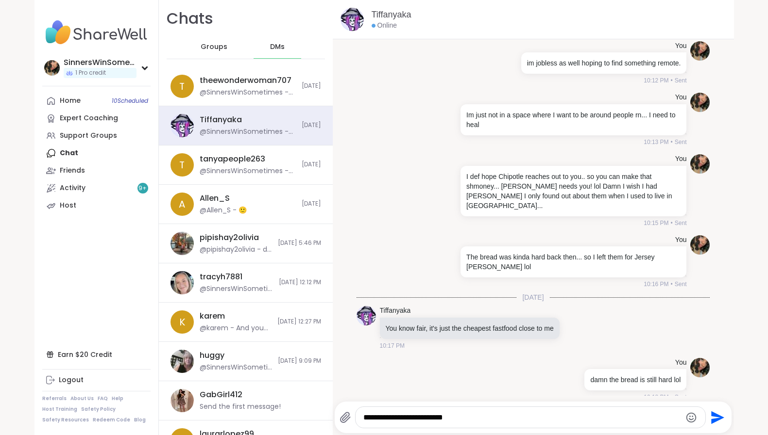
type textarea "**********"
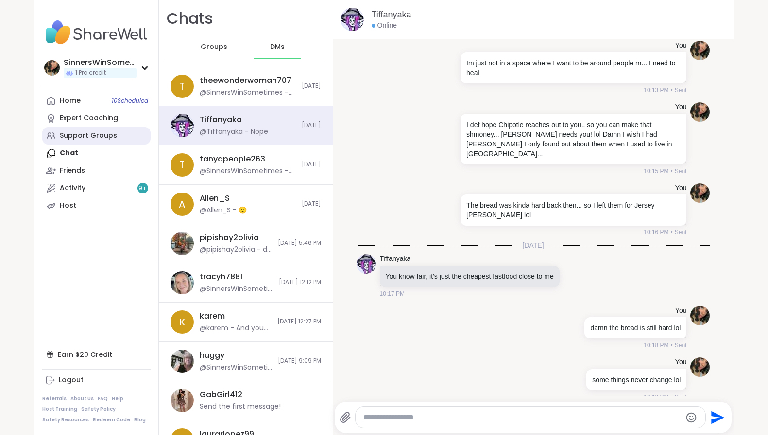
scroll to position [1726, 0]
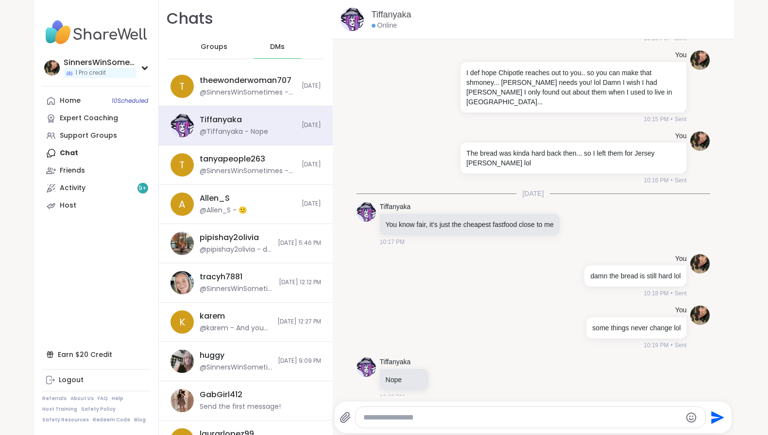
click at [571, 421] on textarea "Type your message" at bounding box center [521, 418] width 317 height 10
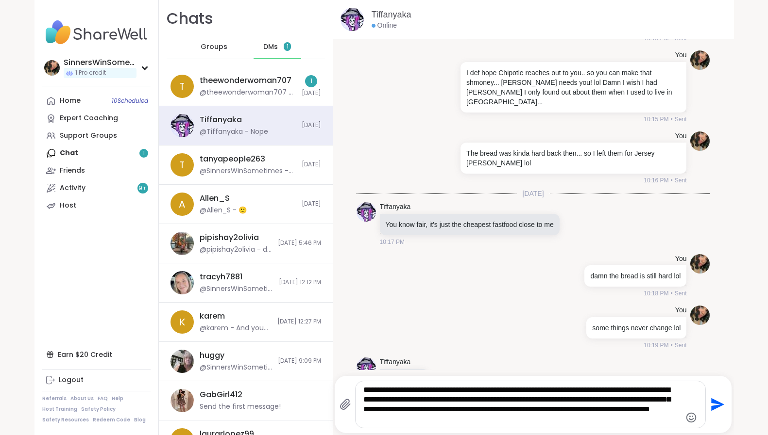
type textarea "**********"
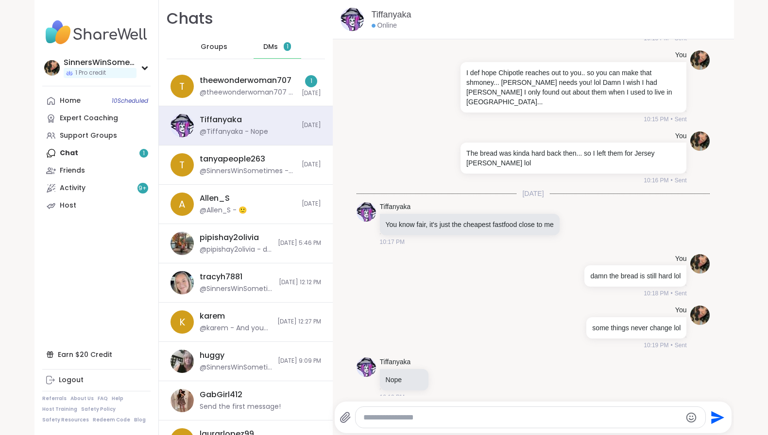
scroll to position [1817, 0]
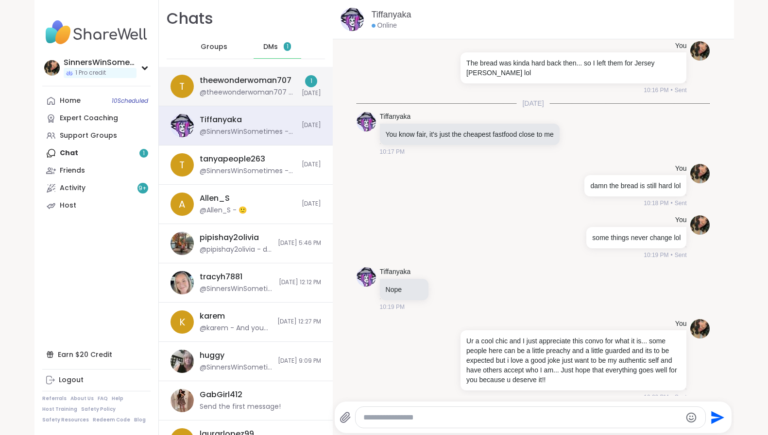
click at [252, 84] on div "theewonderwoman707" at bounding box center [246, 80] width 92 height 11
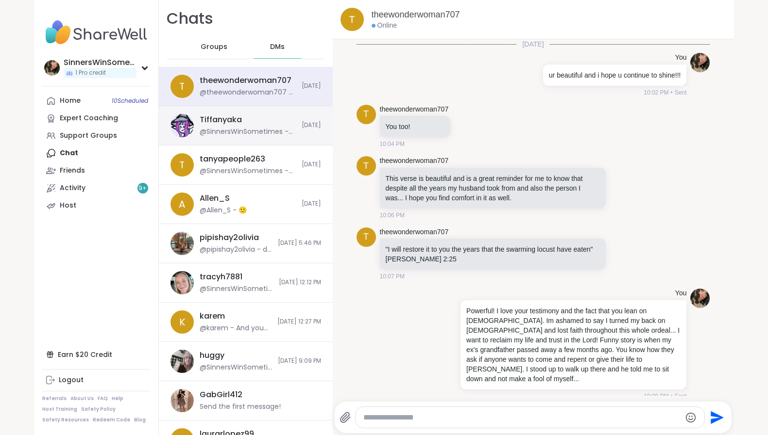
scroll to position [398, 0]
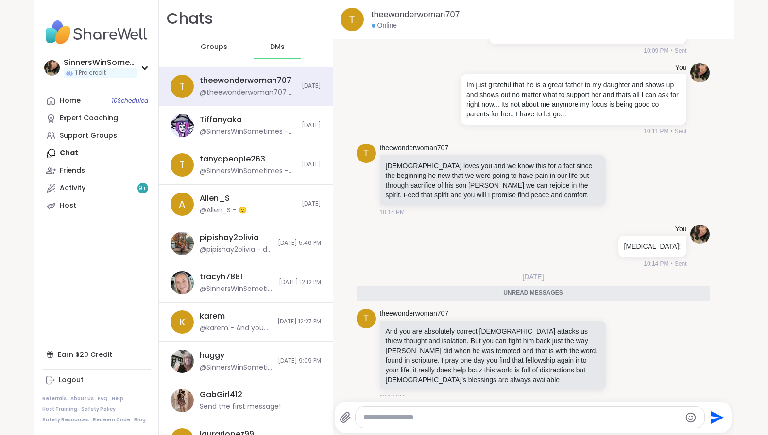
click at [540, 420] on textarea "Type your message" at bounding box center [521, 418] width 317 height 10
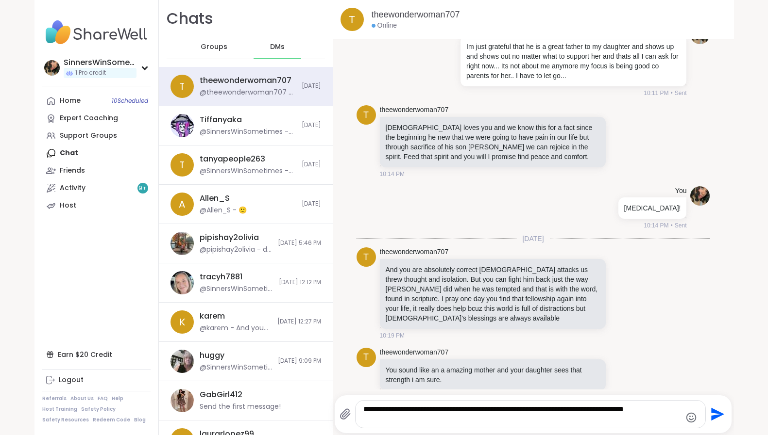
scroll to position [442, 0]
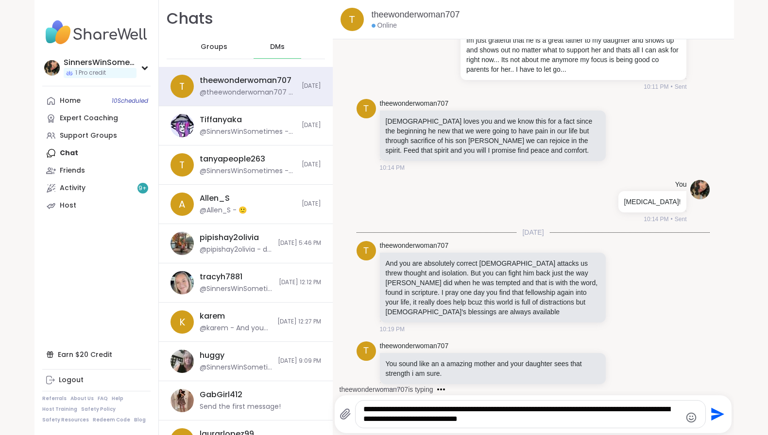
type textarea "**********"
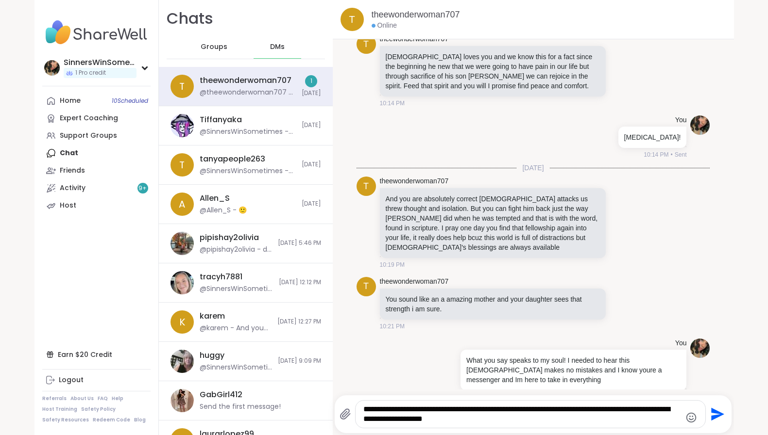
scroll to position [614, 0]
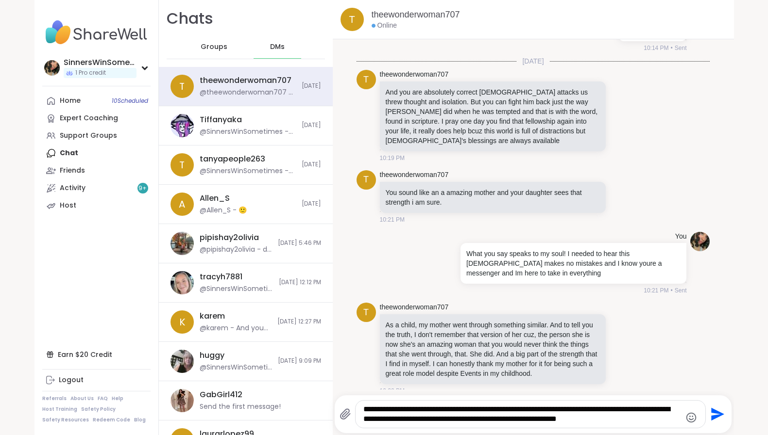
type textarea "**********"
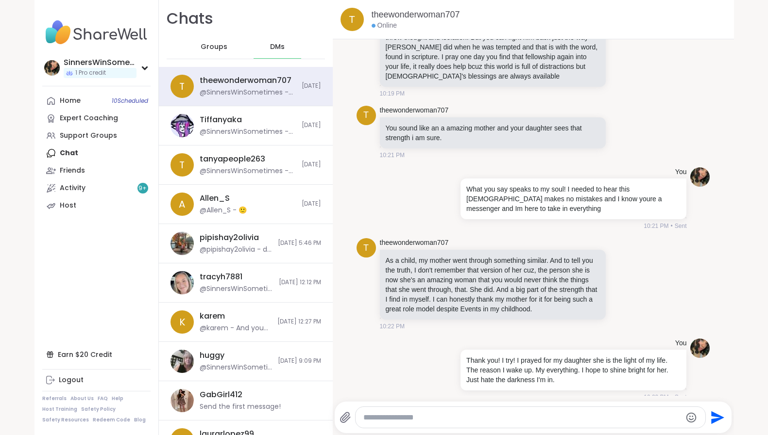
scroll to position [678, 0]
type textarea "**********"
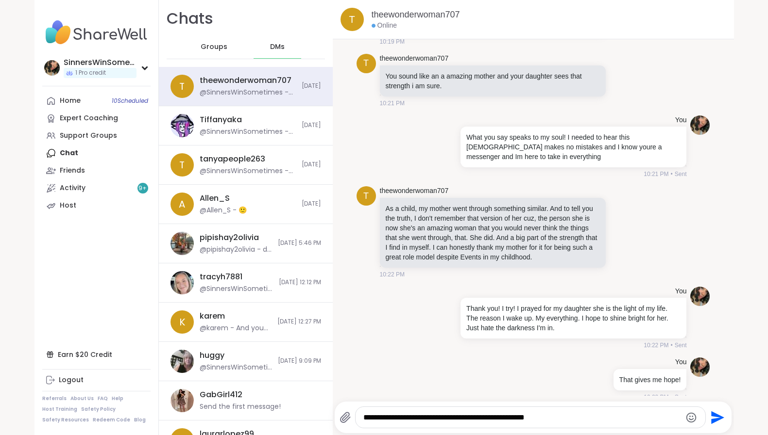
type textarea "**********"
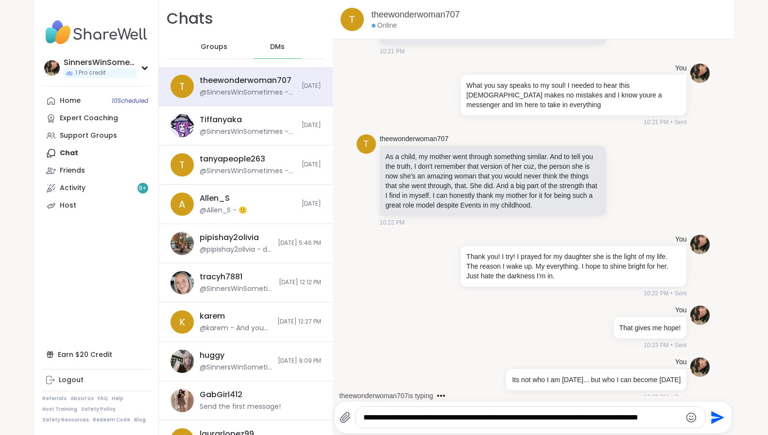
type textarea "**********"
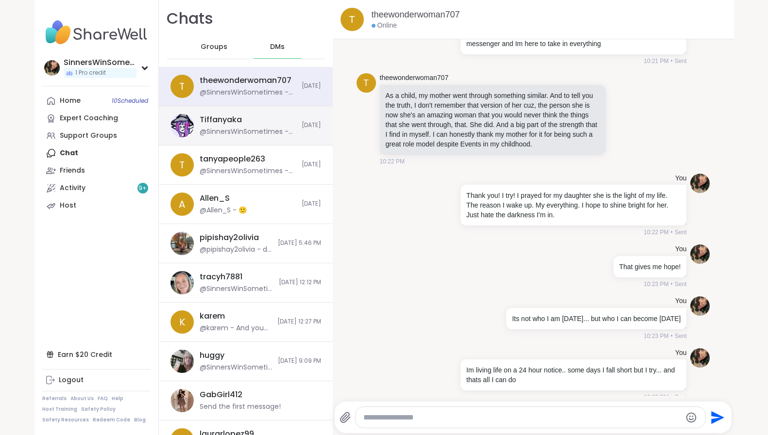
click at [272, 137] on div "Tiffanyaka @SinnersWinSometimes - Ur a cool chic and I just appreciate this con…" at bounding box center [246, 125] width 174 height 39
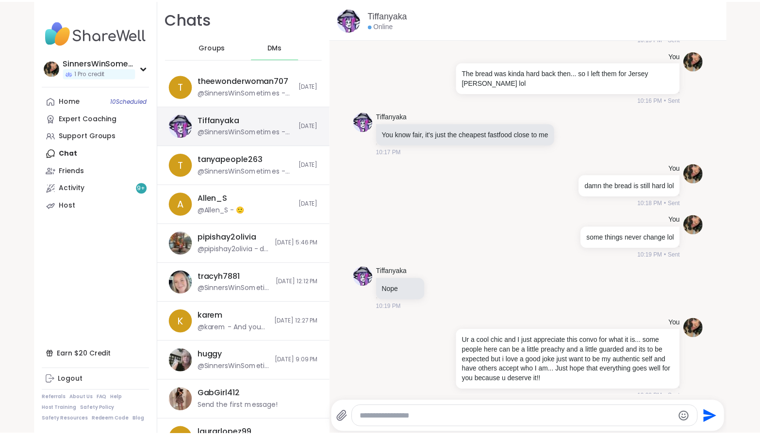
scroll to position [0, 0]
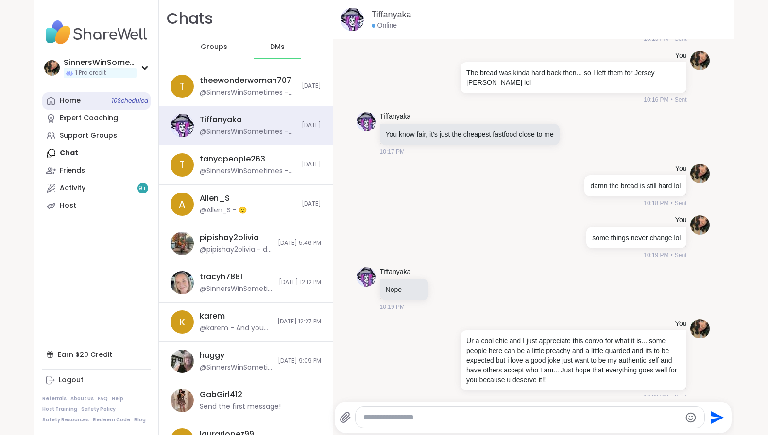
click at [130, 104] on span "10 Scheduled" at bounding box center [130, 101] width 36 height 8
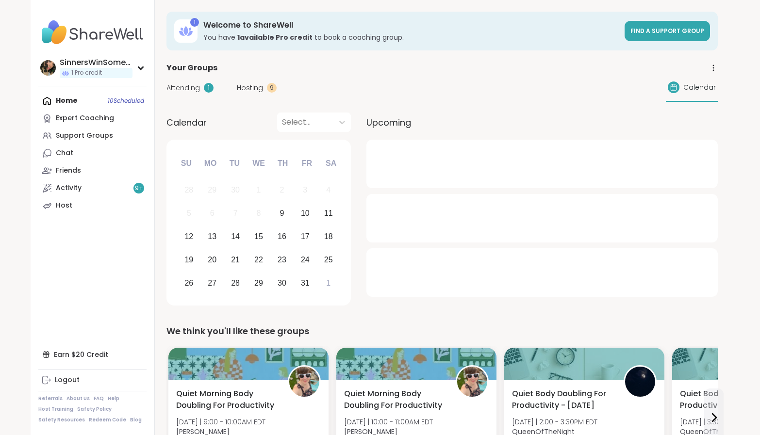
click at [210, 90] on div "1" at bounding box center [209, 88] width 10 height 10
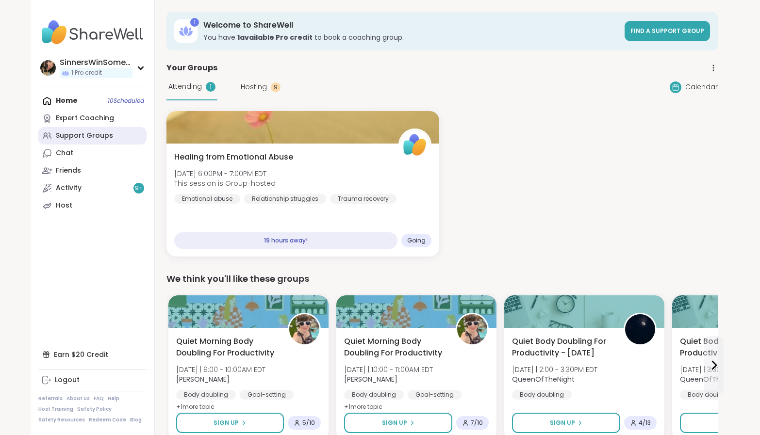
click at [100, 135] on div "Support Groups" at bounding box center [84, 136] width 57 height 10
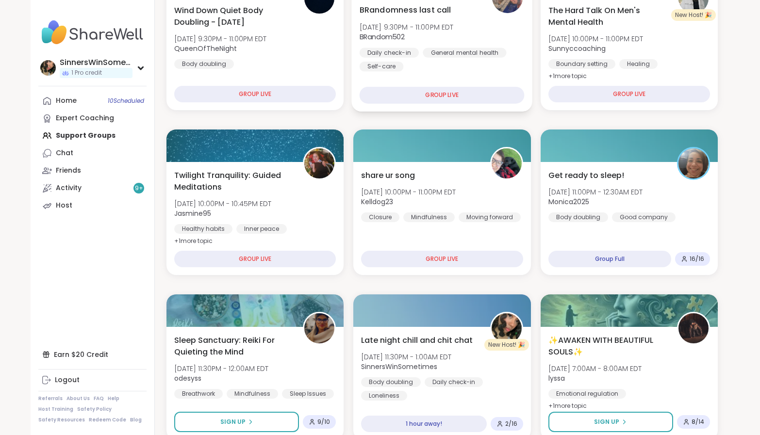
scroll to position [243, 0]
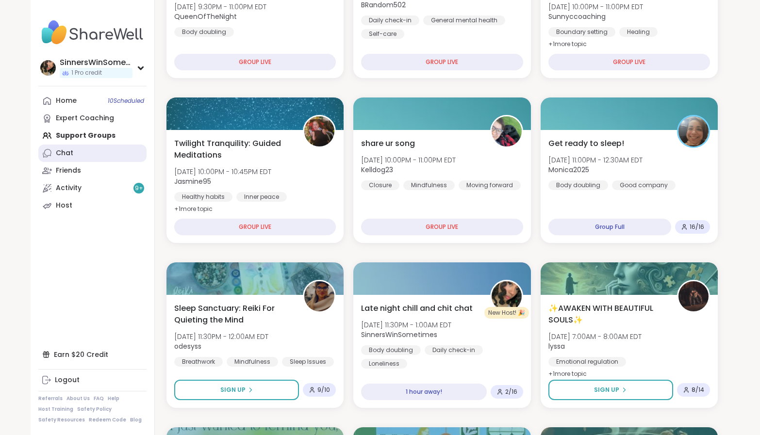
click at [86, 149] on link "Chat" at bounding box center [92, 153] width 108 height 17
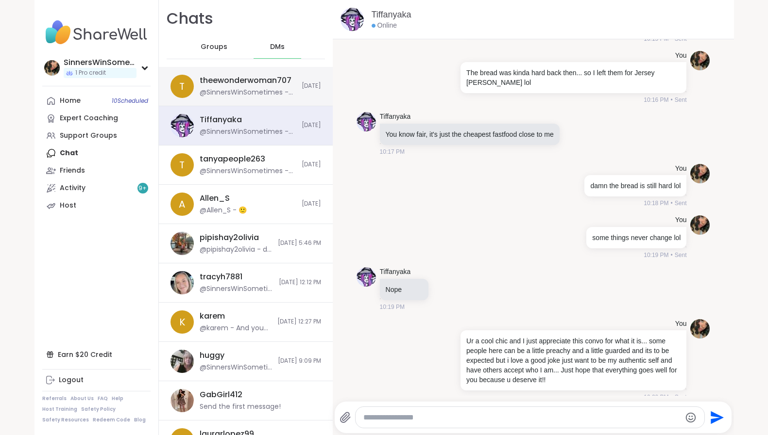
click at [261, 92] on div "@SinnersWinSometimes - Im living life on a 24 hour notice.. some days I fall sh…" at bounding box center [248, 93] width 96 height 10
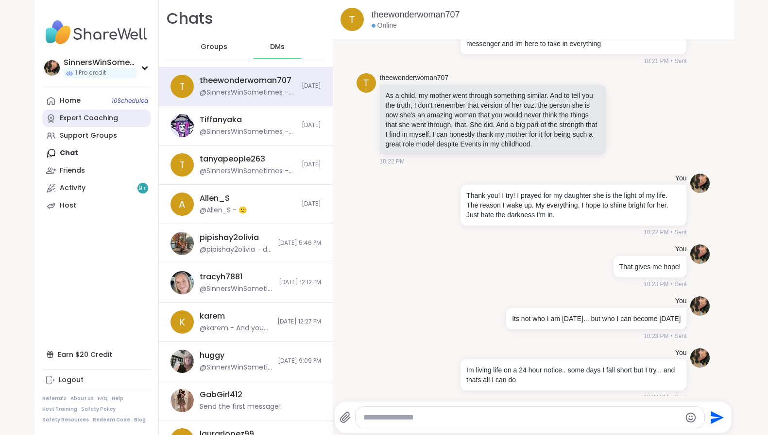
click at [76, 120] on div "Expert Coaching" at bounding box center [89, 119] width 58 height 10
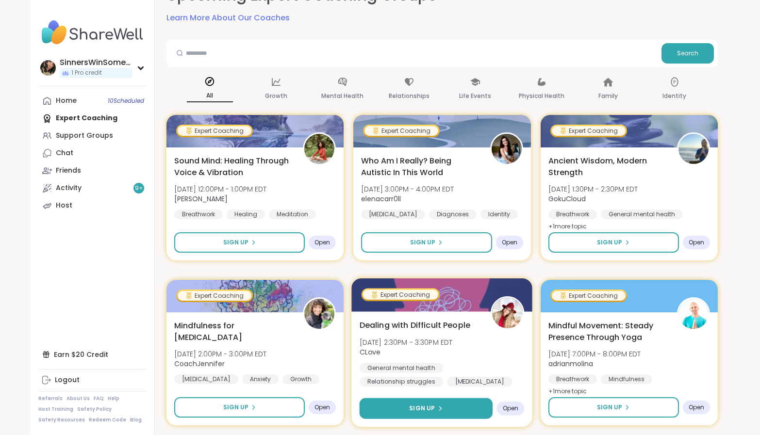
scroll to position [162, 0]
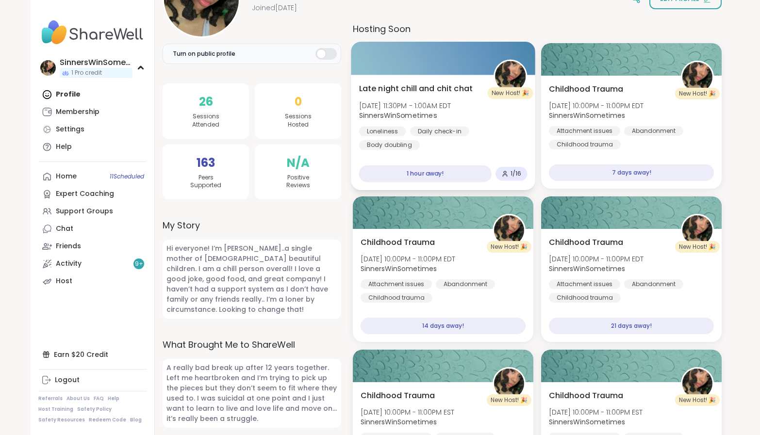
scroll to position [162, 0]
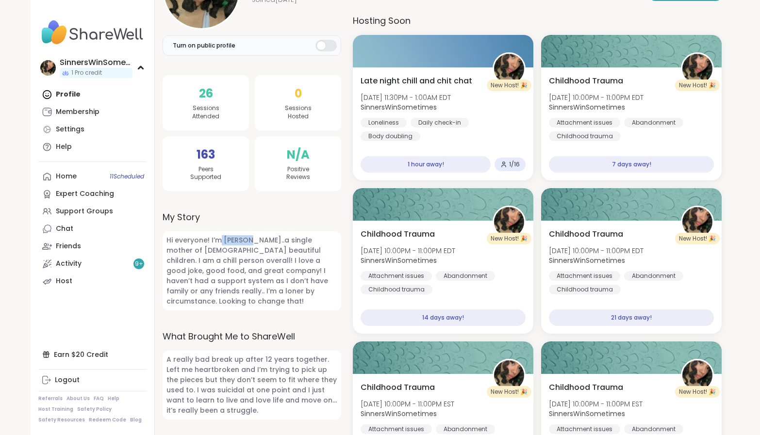
drag, startPoint x: 249, startPoint y: 241, endPoint x: 220, endPoint y: 239, distance: 28.7
click at [220, 239] on span "Hi everyone! I’m [PERSON_NAME]..a single mother of [DEMOGRAPHIC_DATA] beautiful…" at bounding box center [252, 271] width 179 height 79
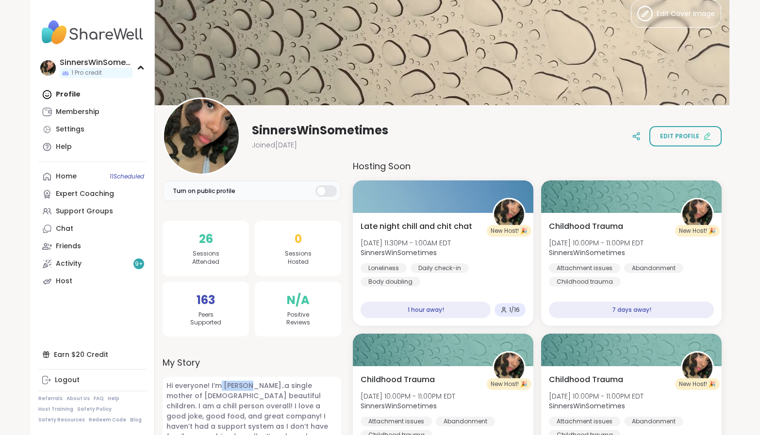
scroll to position [0, 0]
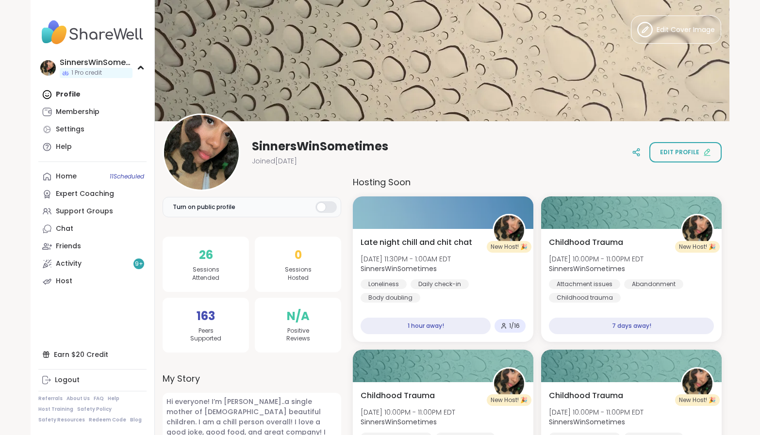
click at [333, 207] on div at bounding box center [326, 207] width 21 height 12
click at [695, 153] on span "Edit profile" at bounding box center [679, 152] width 39 height 9
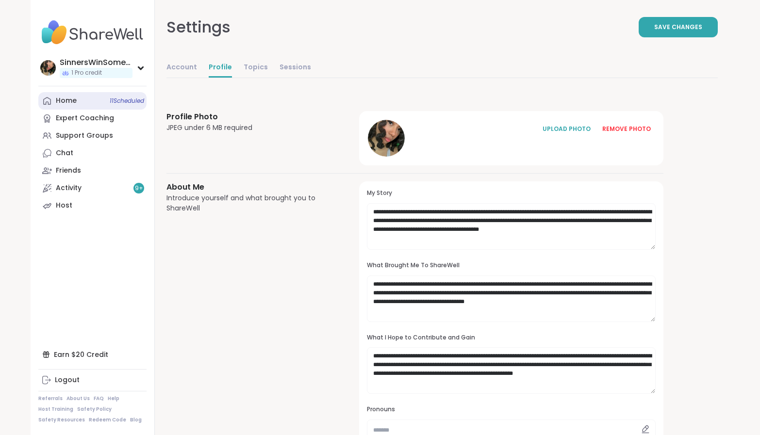
click at [93, 104] on link "Home 11 Scheduled" at bounding box center [92, 100] width 108 height 17
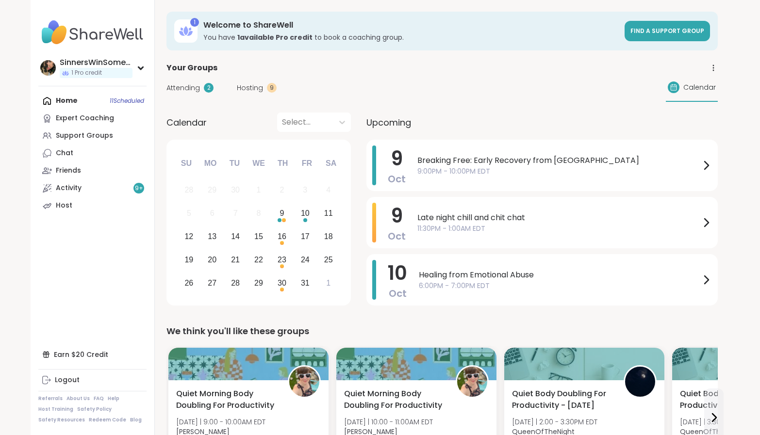
click at [185, 88] on span "Attending" at bounding box center [183, 88] width 33 height 10
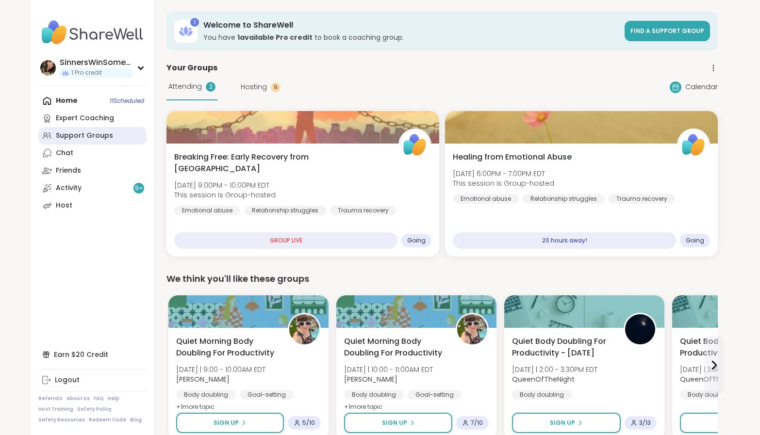
click at [106, 134] on div "Support Groups" at bounding box center [84, 136] width 57 height 10
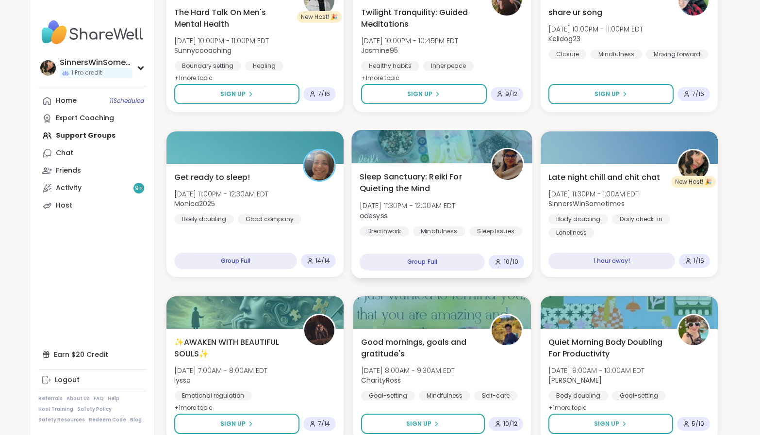
scroll to position [404, 0]
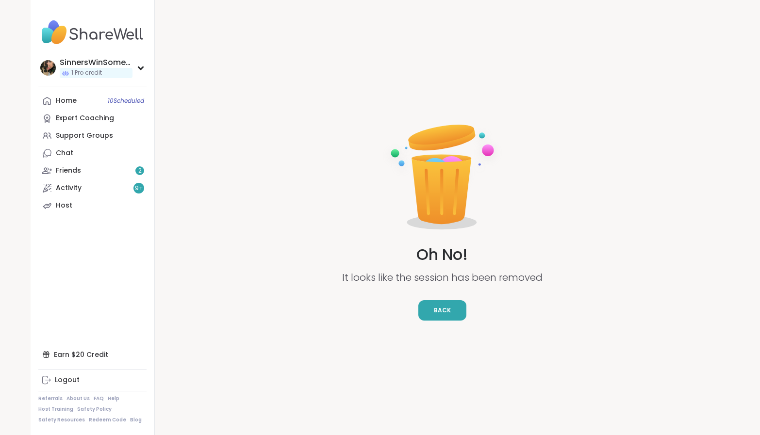
scroll to position [10, 0]
click at [452, 317] on button "Back" at bounding box center [443, 311] width 48 height 20
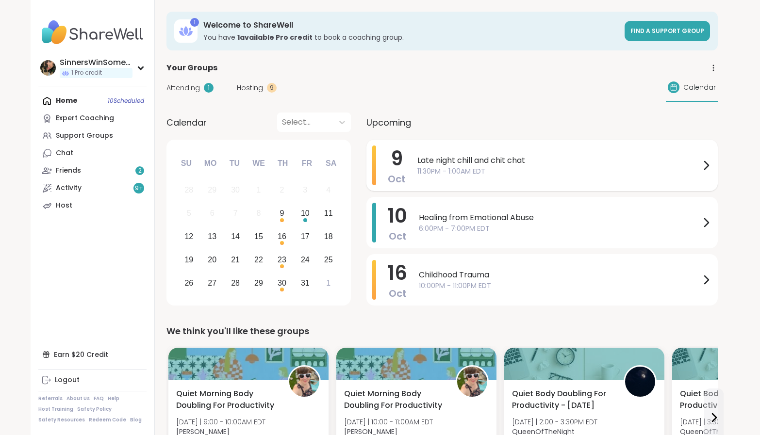
click at [533, 173] on span "11:30PM - 1:00AM EDT" at bounding box center [559, 172] width 283 height 10
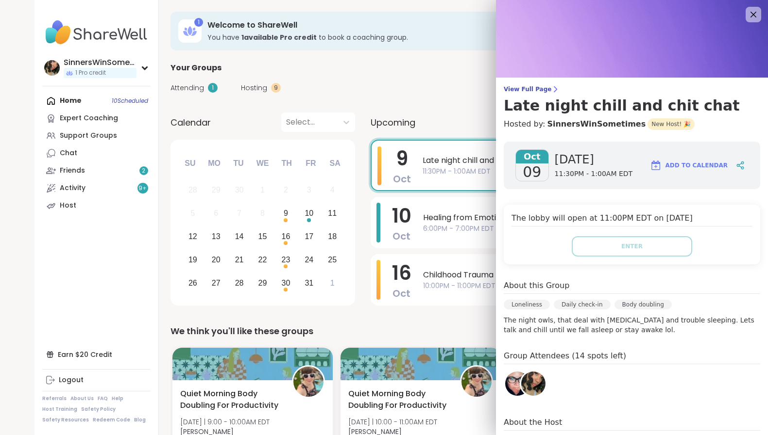
click at [439, 87] on div "Attending 1 Hosting 9 Calendar" at bounding box center [446, 88] width 552 height 28
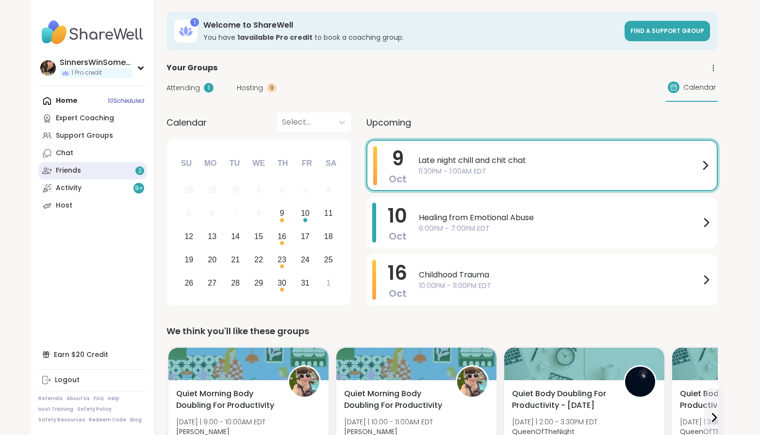
click at [102, 169] on link "Friends 2" at bounding box center [92, 170] width 108 height 17
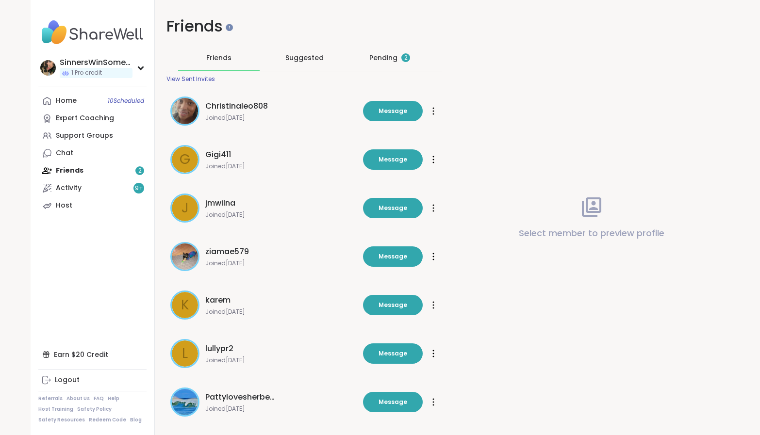
click at [410, 64] on div "Pending 2" at bounding box center [390, 57] width 82 height 25
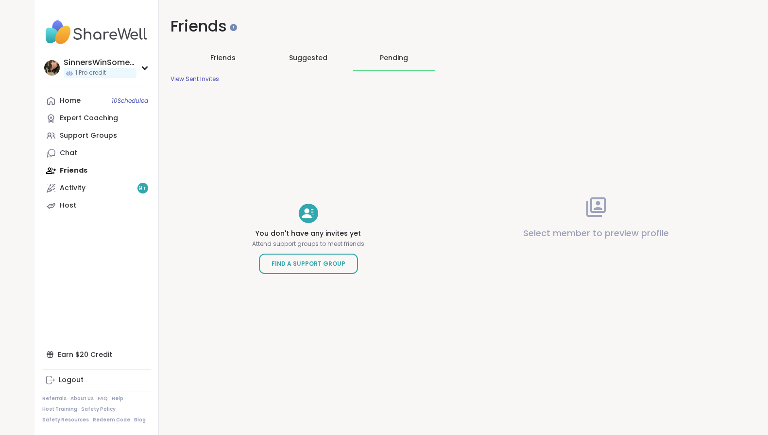
click at [383, 62] on div "Pending" at bounding box center [394, 58] width 28 height 10
click at [304, 62] on span "Suggested" at bounding box center [308, 58] width 38 height 10
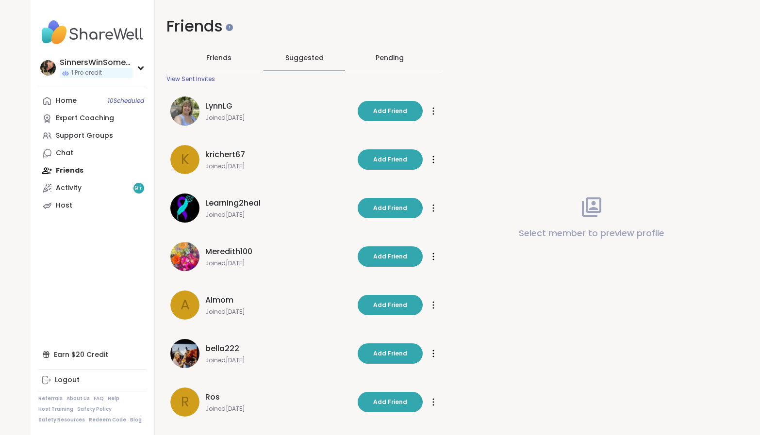
click at [218, 61] on span "Friends" at bounding box center [218, 58] width 25 height 10
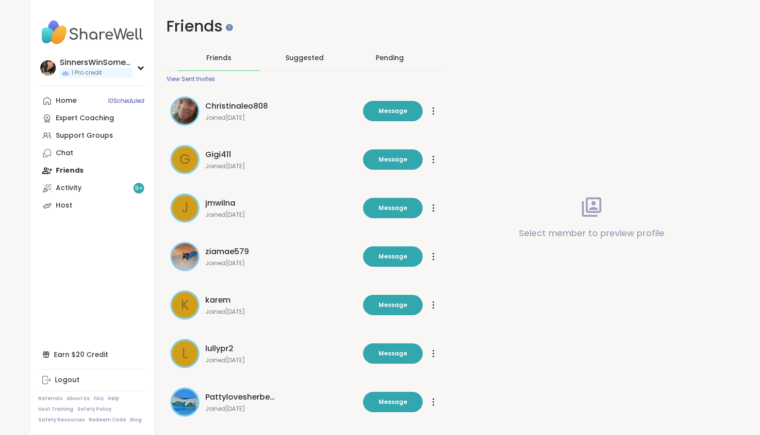
click at [393, 60] on div "Pending" at bounding box center [390, 58] width 28 height 10
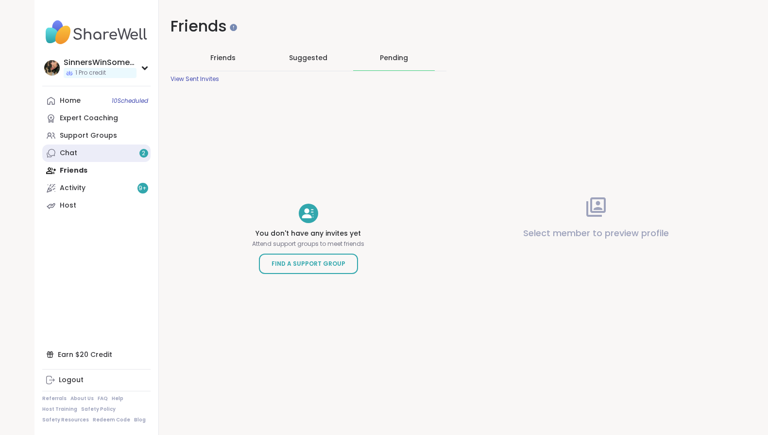
click at [110, 157] on link "Chat 2" at bounding box center [96, 153] width 108 height 17
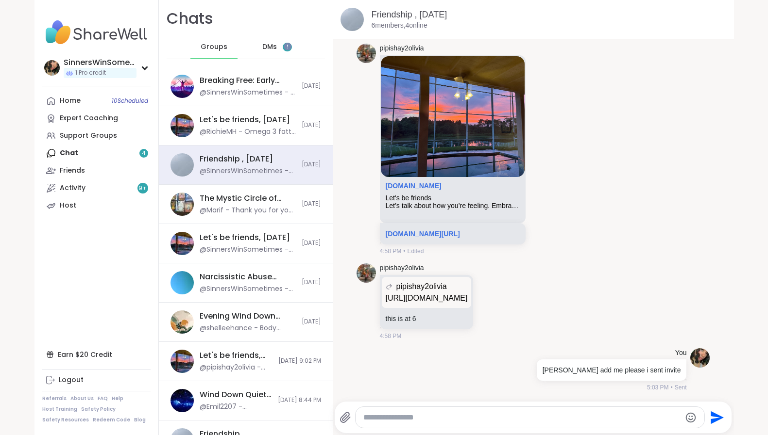
click at [283, 50] on span "4" at bounding box center [287, 47] width 9 height 9
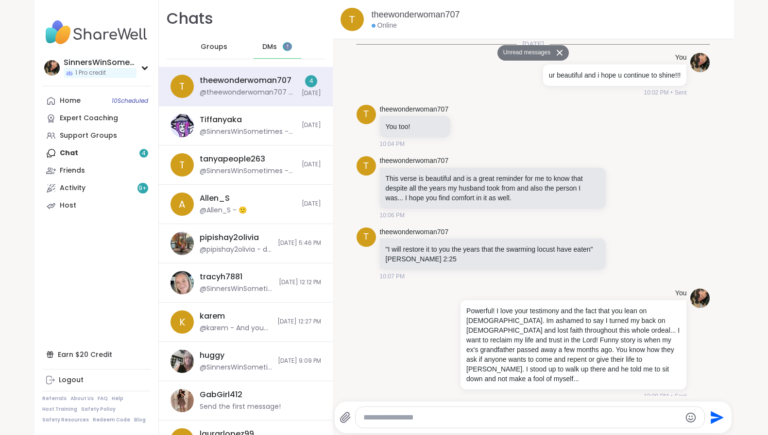
scroll to position [1351, 0]
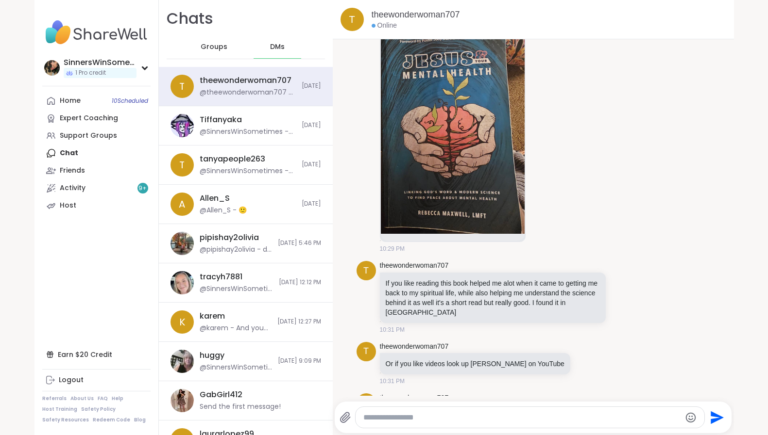
scroll to position [1399, 0]
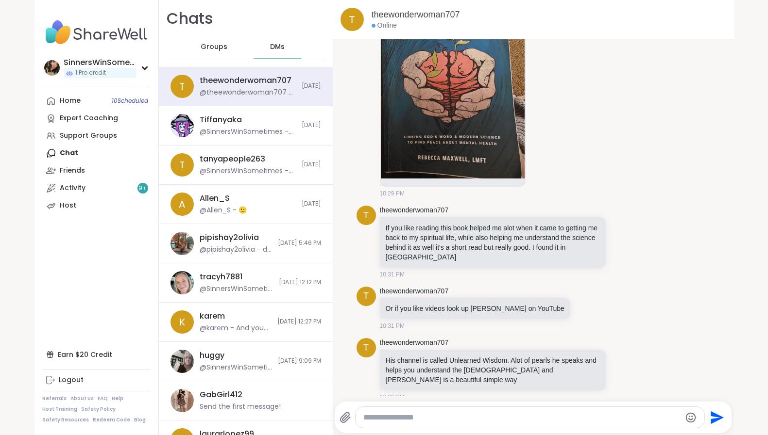
click at [549, 424] on div at bounding box center [529, 417] width 349 height 21
click at [550, 419] on textarea "Type your message" at bounding box center [521, 418] width 317 height 10
click at [92, 97] on link "Home 10 Scheduled" at bounding box center [96, 100] width 108 height 17
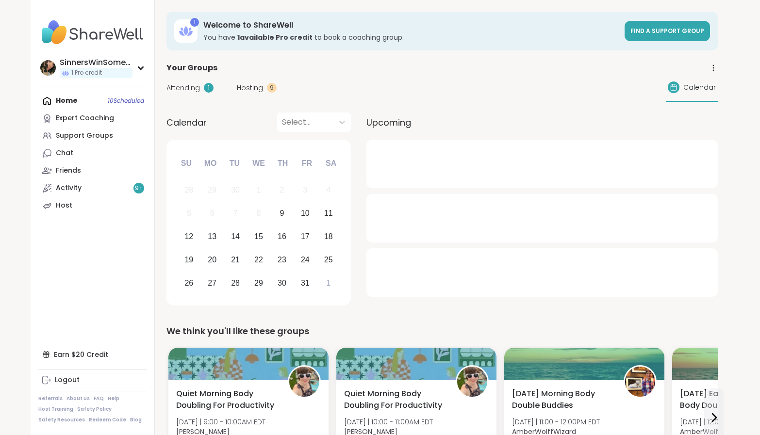
click at [201, 89] on div "Attending 1" at bounding box center [190, 88] width 47 height 10
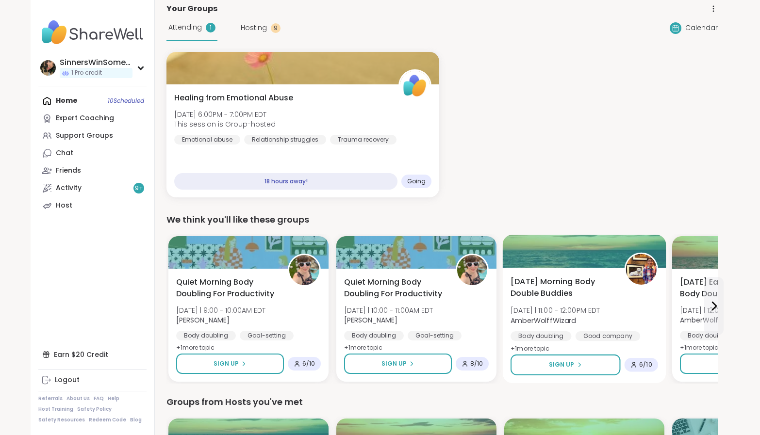
scroll to position [162, 0]
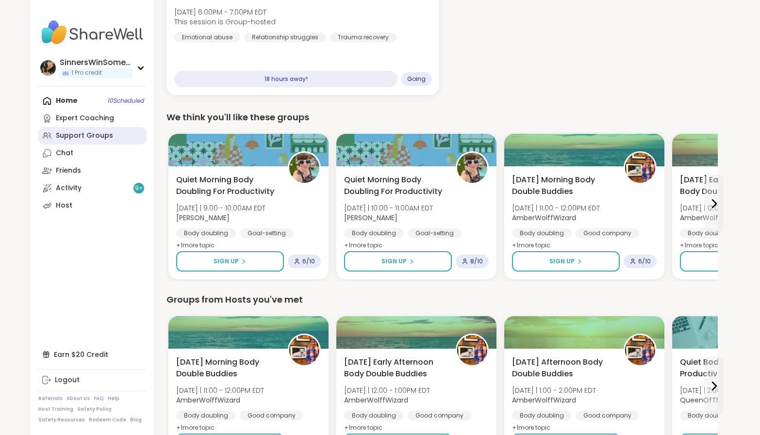
click at [100, 134] on div "Support Groups" at bounding box center [84, 136] width 57 height 10
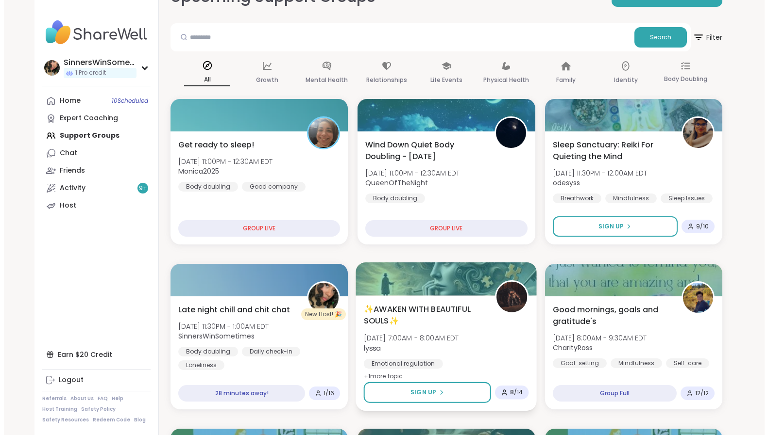
scroll to position [162, 0]
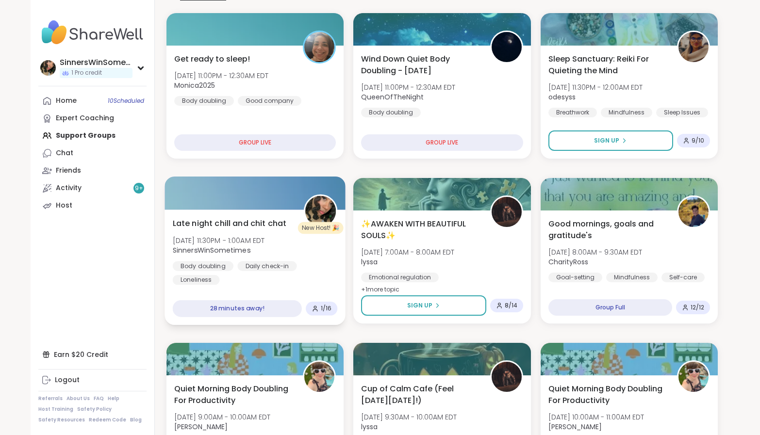
click at [312, 274] on div "Body doubling Daily check-in Loneliness" at bounding box center [255, 273] width 165 height 24
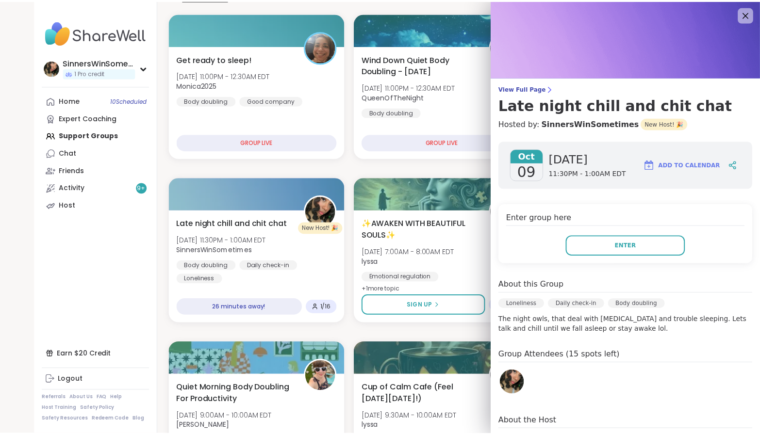
scroll to position [0, 0]
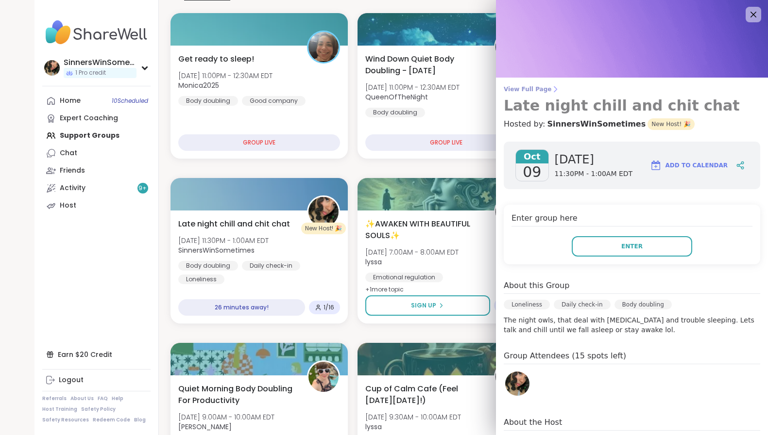
click at [512, 87] on span "View Full Page" at bounding box center [631, 89] width 256 height 8
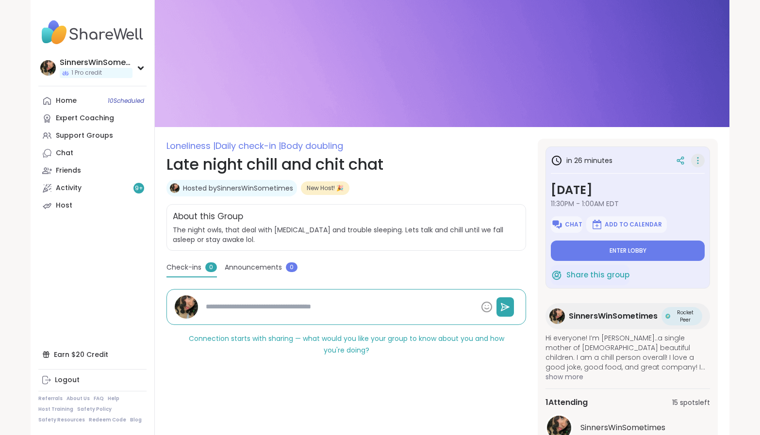
click at [696, 162] on icon at bounding box center [698, 161] width 10 height 14
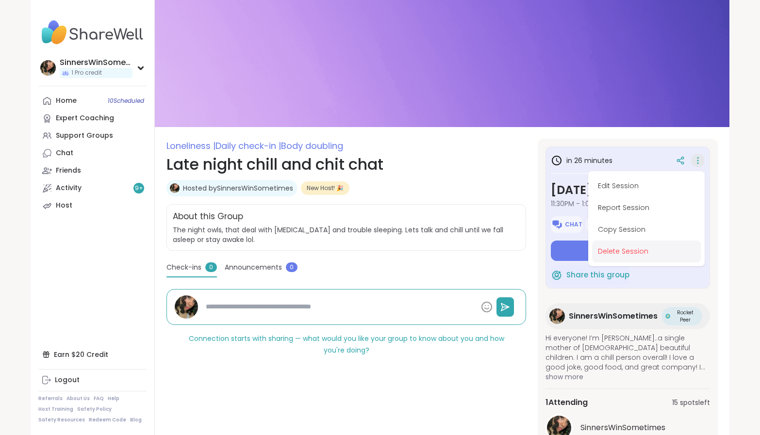
click at [640, 251] on button "Delete Session" at bounding box center [646, 252] width 109 height 22
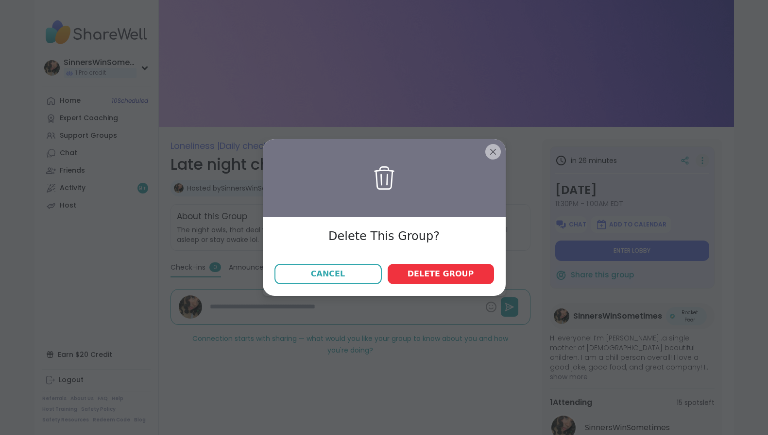
click at [403, 274] on button "Delete group" at bounding box center [440, 274] width 106 height 20
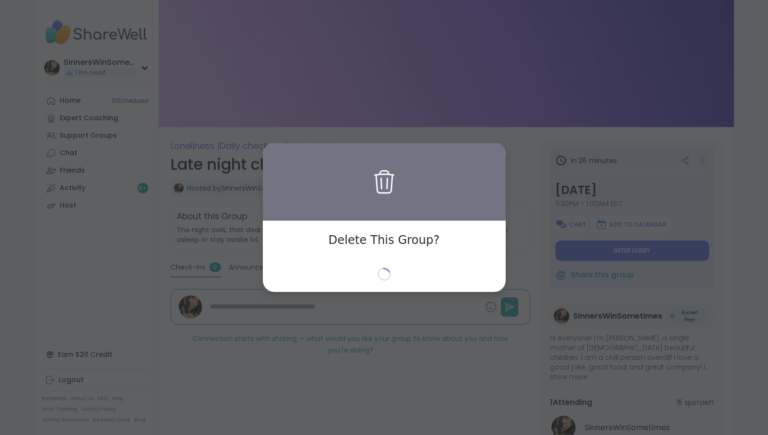
type textarea "*"
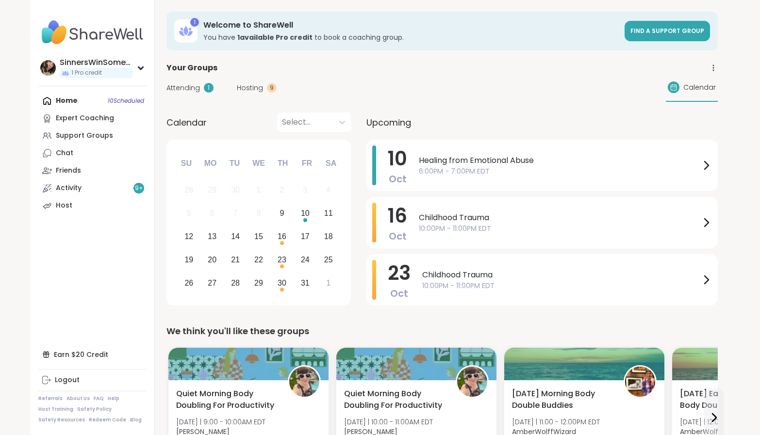
click at [199, 86] on span "Attending" at bounding box center [183, 88] width 33 height 10
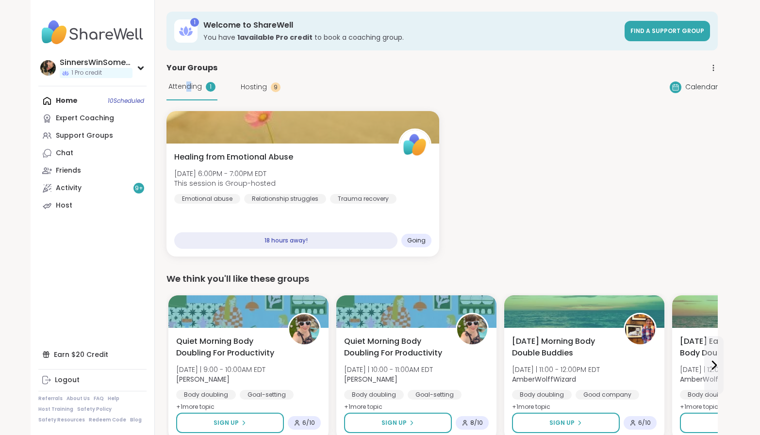
click at [189, 90] on span "Attending" at bounding box center [184, 87] width 33 height 10
click at [101, 154] on link "Chat" at bounding box center [92, 153] width 108 height 17
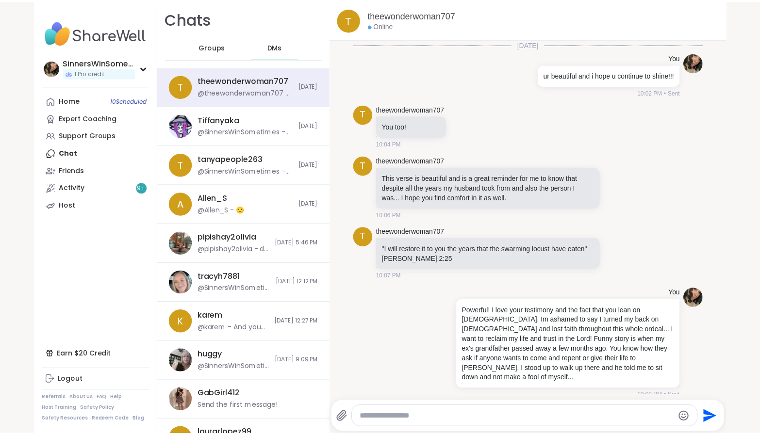
scroll to position [1389, 0]
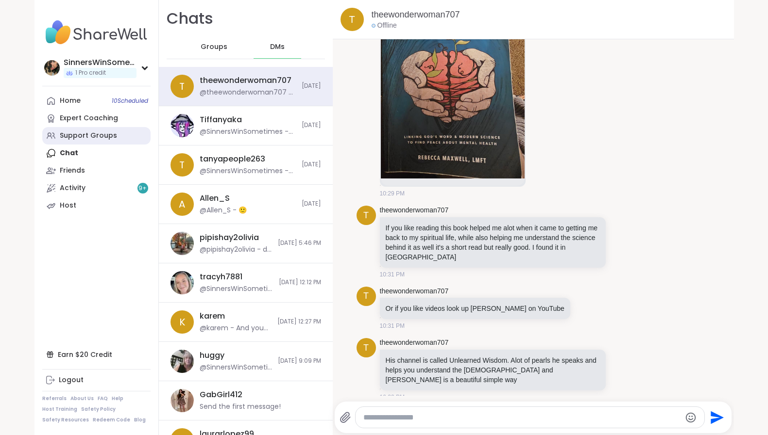
click at [115, 131] on link "Support Groups" at bounding box center [96, 135] width 108 height 17
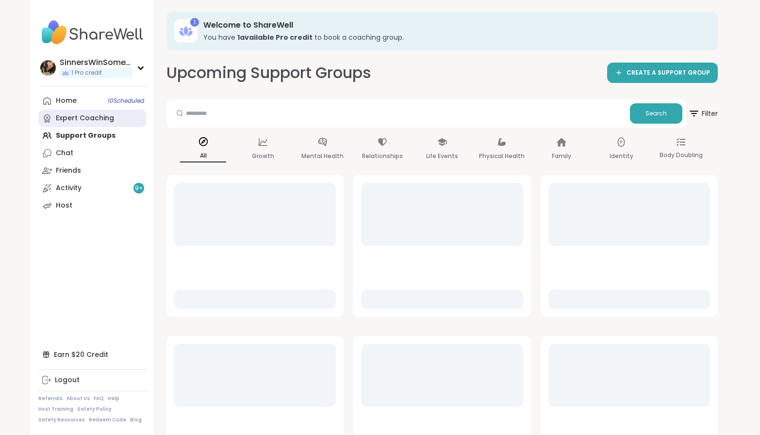
click at [113, 119] on link "Expert Coaching" at bounding box center [92, 118] width 108 height 17
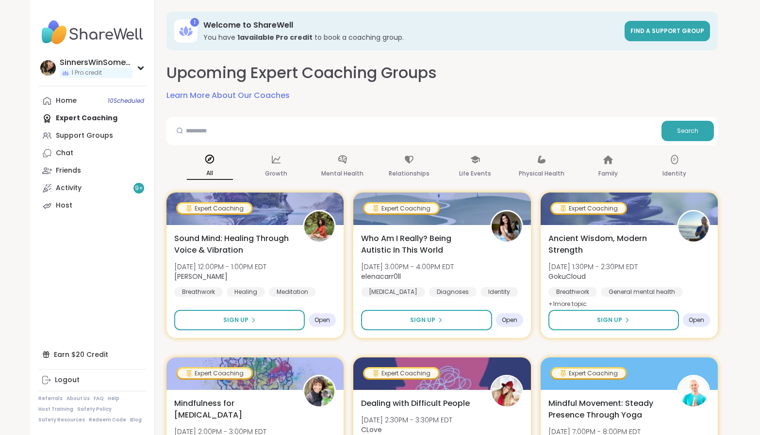
click at [90, 120] on div "Home 10 Scheduled Expert Coaching Support Groups Chat Friends Activity 9 + Host" at bounding box center [92, 153] width 108 height 122
click at [94, 114] on div "Home 10 Scheduled Expert Coaching Support Groups Chat Friends Activity 9 + Host" at bounding box center [92, 153] width 108 height 122
click at [112, 101] on span "10 Scheduled" at bounding box center [126, 101] width 36 height 8
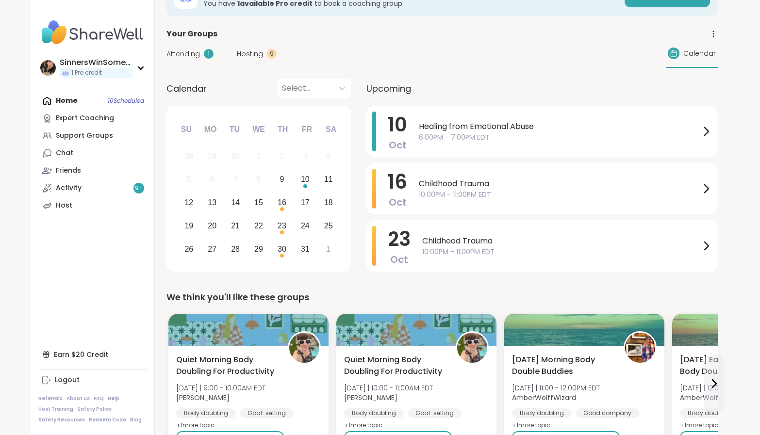
scroll to position [4, 0]
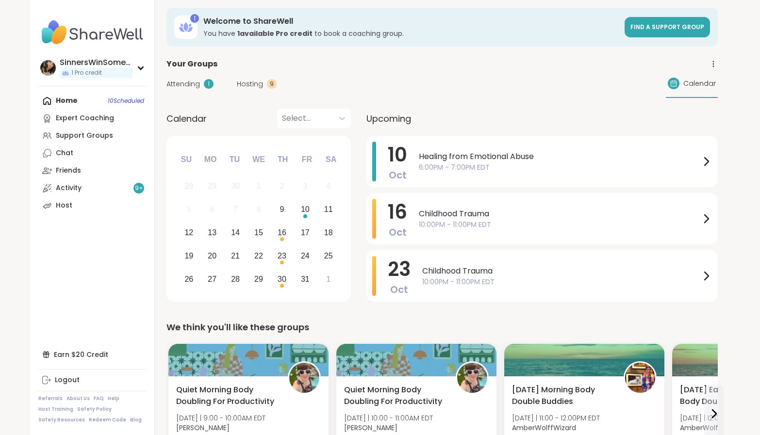
click at [110, 98] on div "Home 10 Scheduled Expert Coaching Support Groups Chat Friends Activity 9 + Host" at bounding box center [92, 153] width 108 height 122
click at [258, 82] on span "Hosting" at bounding box center [250, 84] width 26 height 10
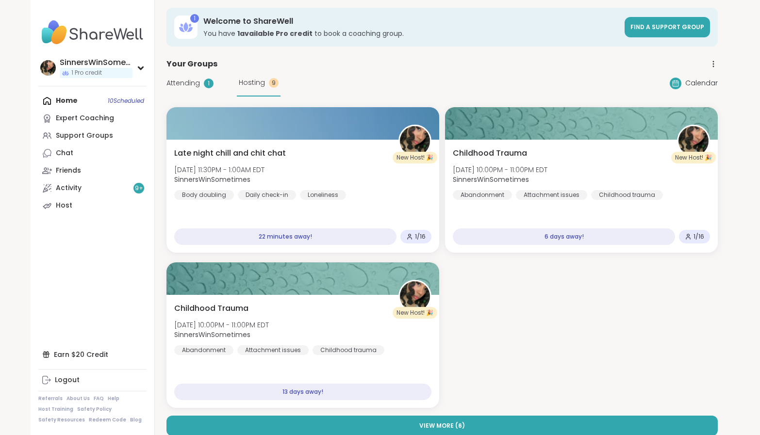
click at [201, 83] on div "Attending 1" at bounding box center [190, 83] width 47 height 10
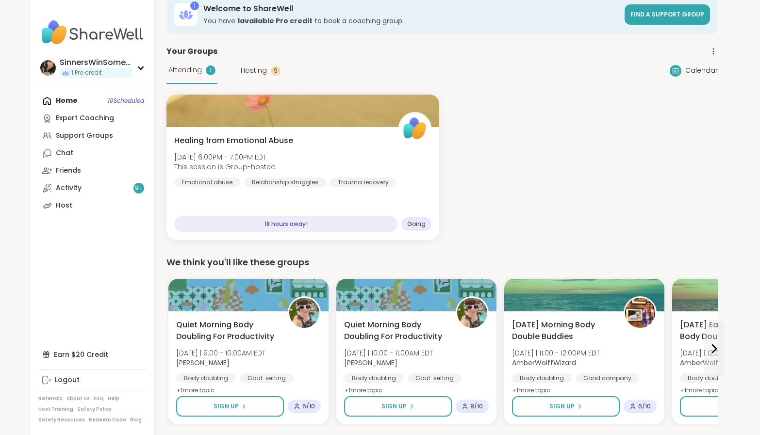
scroll to position [0, 0]
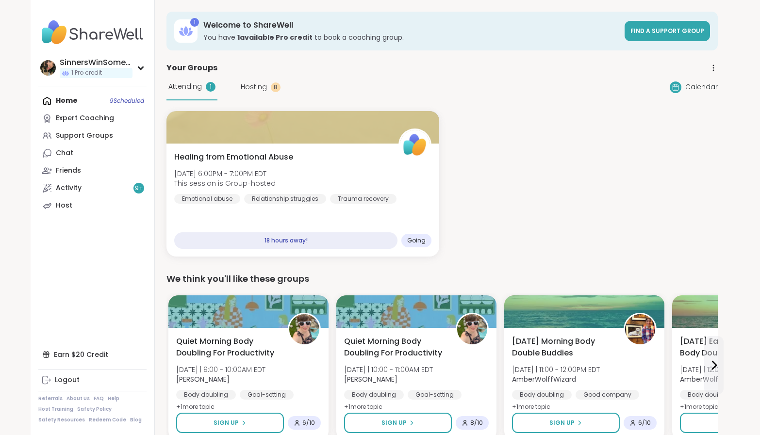
drag, startPoint x: 760, startPoint y: 93, endPoint x: 759, endPoint y: 111, distance: 18.0
click at [98, 135] on div "Support Groups" at bounding box center [84, 136] width 57 height 10
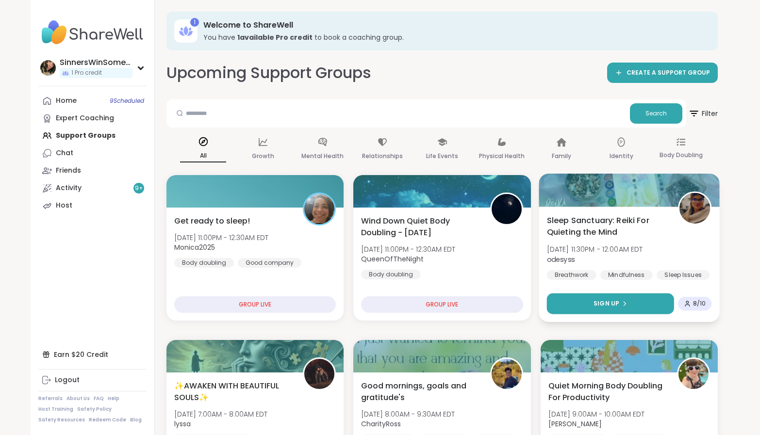
click at [593, 302] on button "Sign Up" at bounding box center [610, 304] width 127 height 21
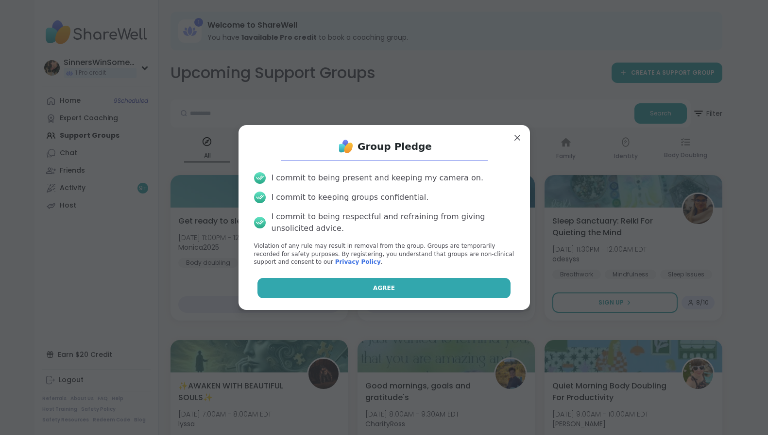
click at [373, 285] on span "Agree" at bounding box center [384, 288] width 22 height 9
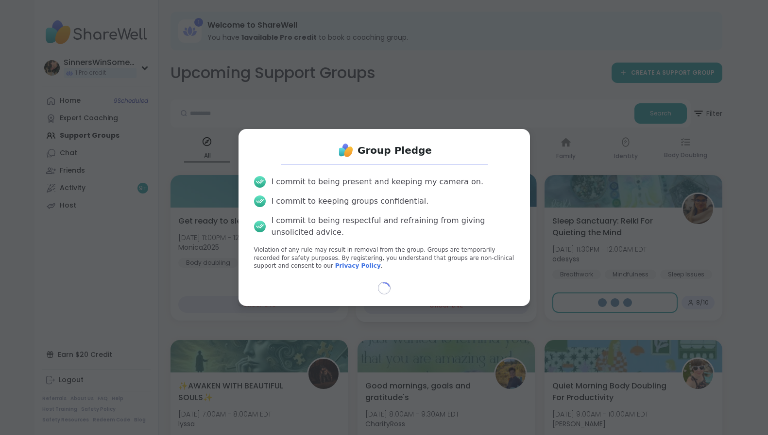
select select "**"
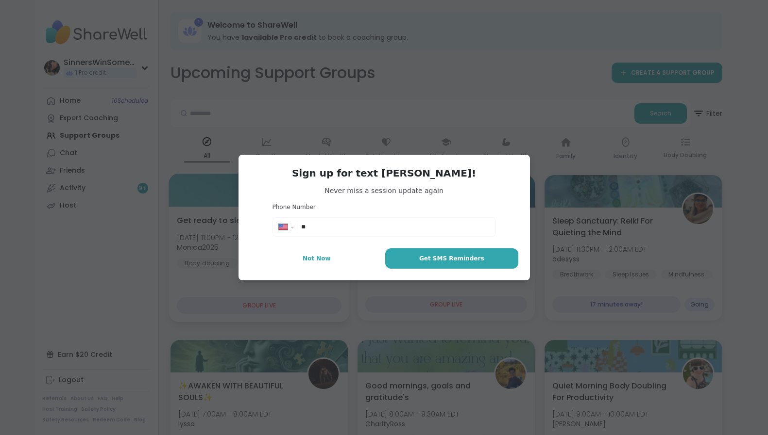
click at [335, 258] on button "Not Now" at bounding box center [317, 259] width 134 height 20
type textarea "*"
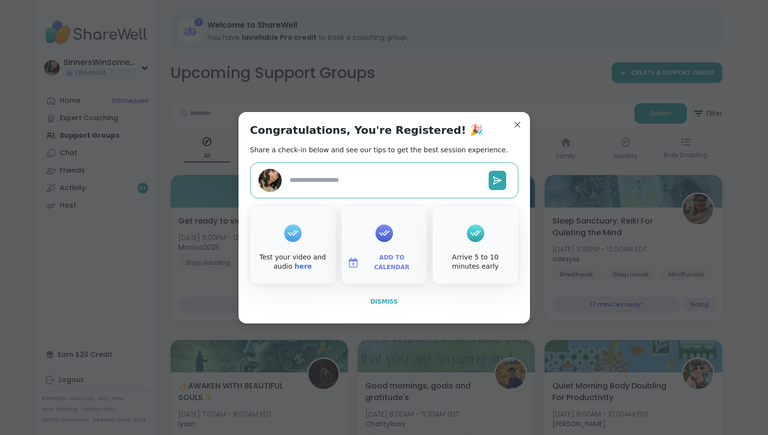
click at [374, 302] on span "Dismiss" at bounding box center [383, 302] width 27 height 7
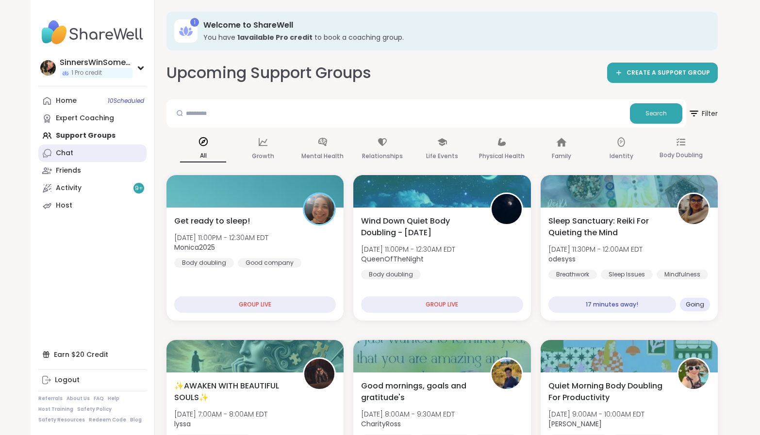
click at [98, 152] on link "Chat" at bounding box center [92, 153] width 108 height 17
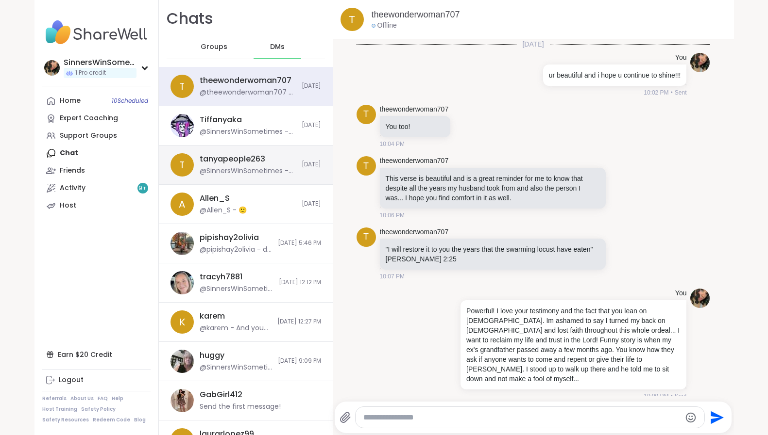
scroll to position [1389, 0]
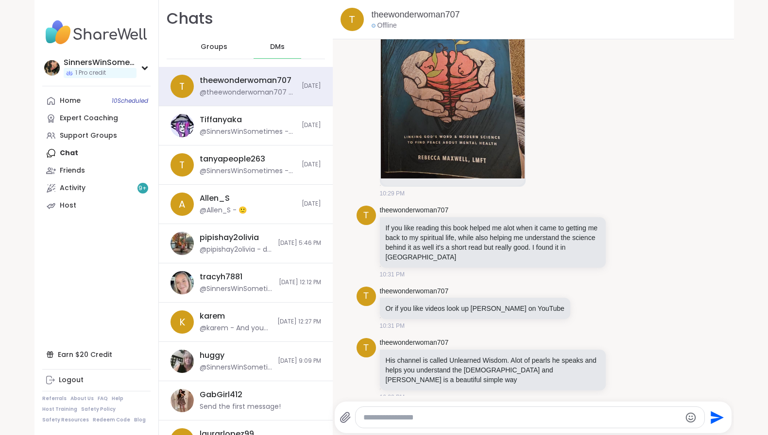
click at [502, 419] on textarea "Type your message" at bounding box center [521, 418] width 317 height 10
type textarea "*"
type textarea "**********"
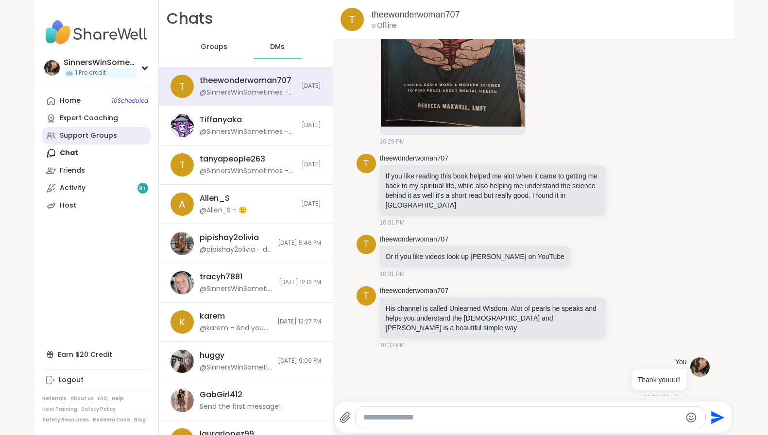
click at [107, 138] on div "Support Groups" at bounding box center [88, 136] width 57 height 10
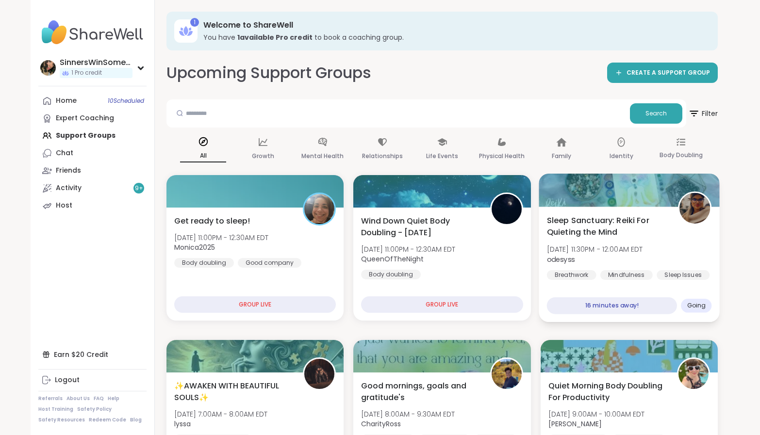
click at [673, 230] on div "Sleep Sanctuary: Reiki For Quieting the Mind [DATE] 11:30PM - 12:00AM EDT odesy…" at bounding box center [629, 248] width 165 height 66
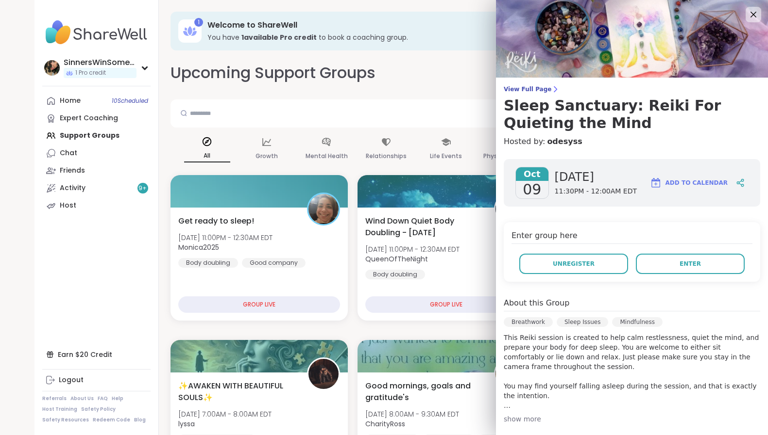
click at [510, 418] on div "show more" at bounding box center [631, 420] width 256 height 10
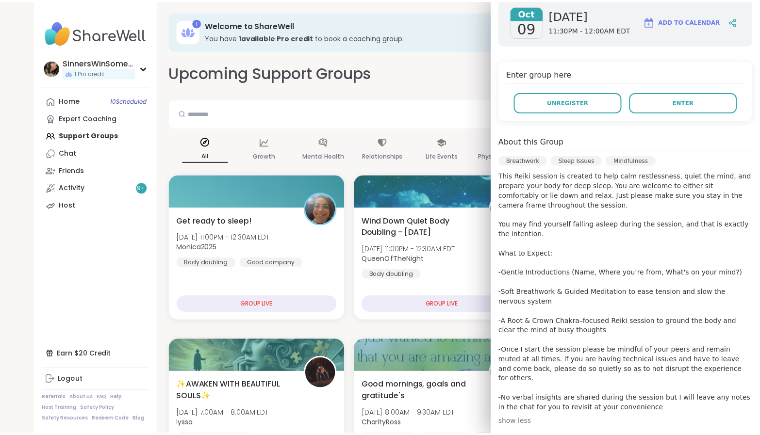
scroll to position [243, 0]
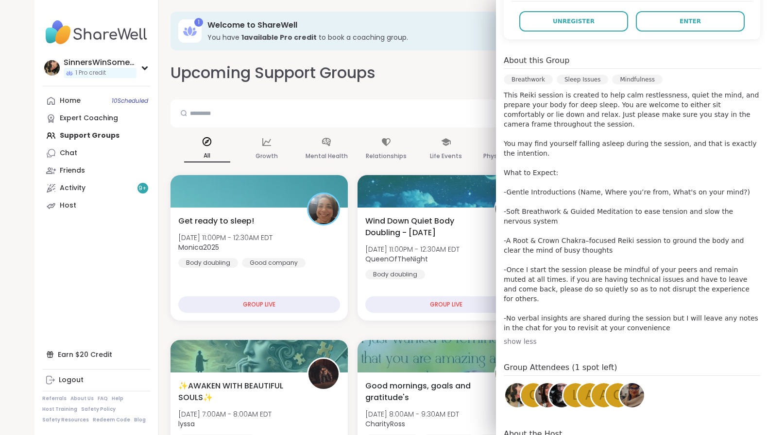
click at [471, 133] on div "All Growth Mental Health Relationships Life Events Physical Health Family Ident…" at bounding box center [446, 150] width 552 height 36
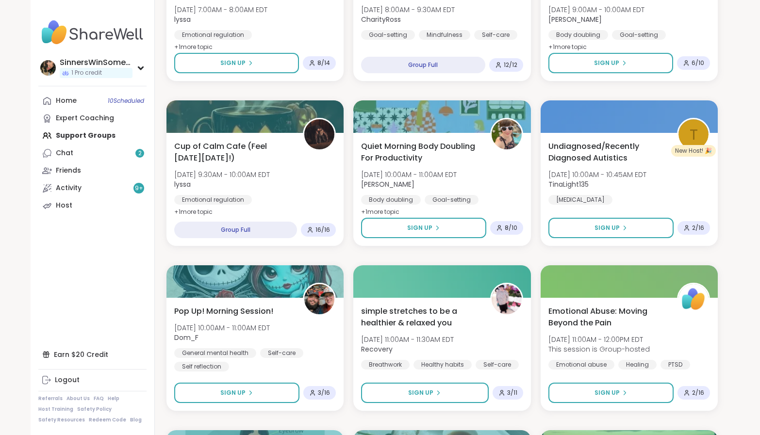
scroll to position [485, 0]
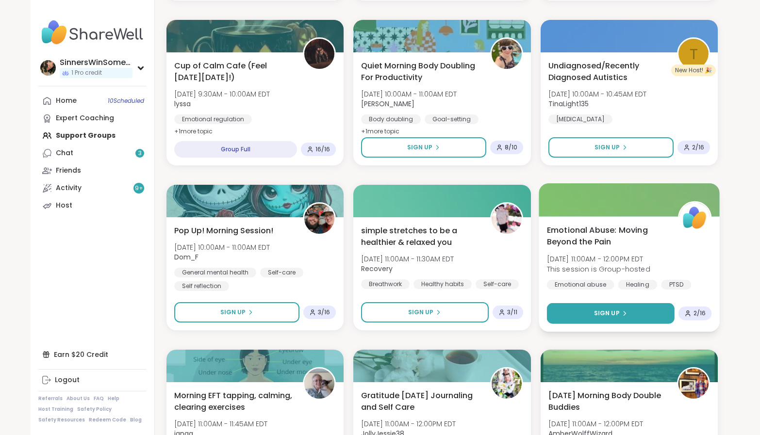
click at [646, 318] on button "Sign Up" at bounding box center [611, 313] width 128 height 21
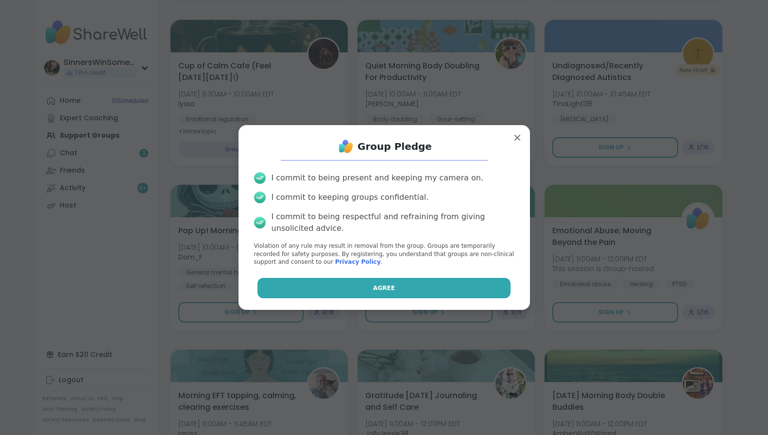
click at [429, 285] on button "Agree" at bounding box center [383, 288] width 253 height 20
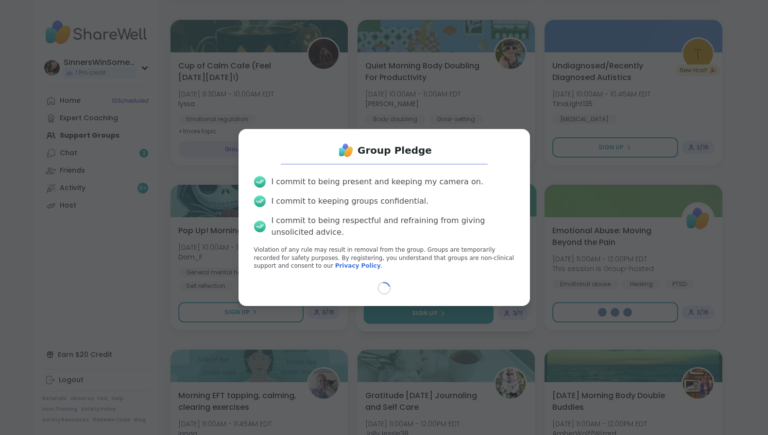
select select "**"
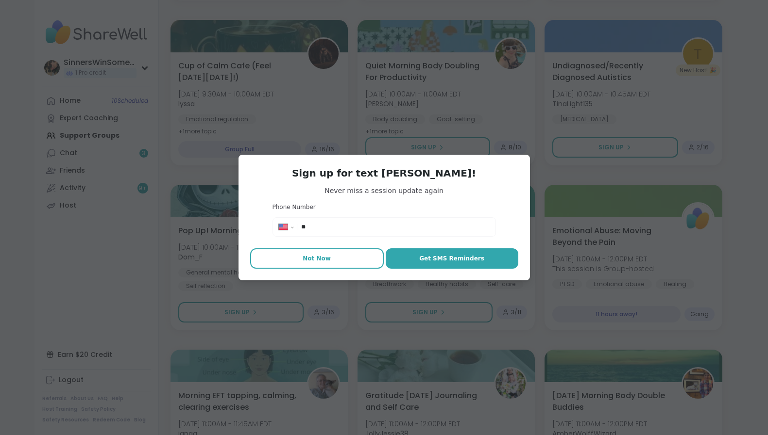
click at [318, 266] on button "Not Now" at bounding box center [317, 259] width 134 height 20
type textarea "*"
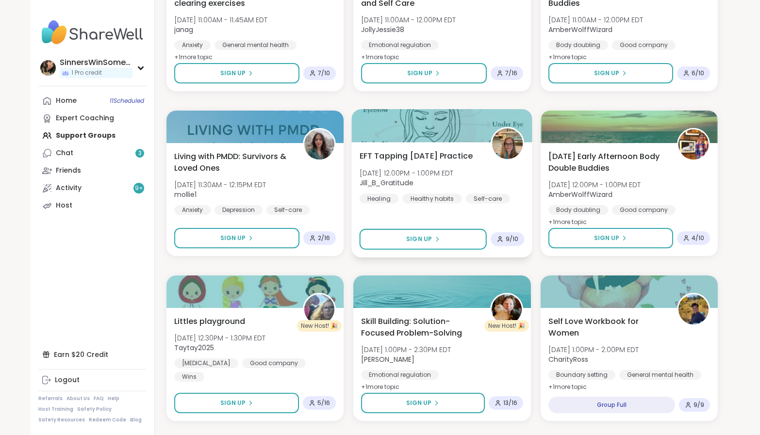
scroll to position [1052, 0]
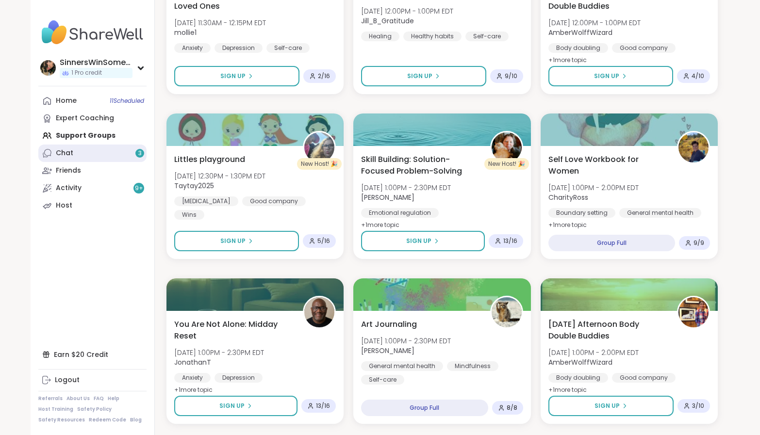
click at [123, 158] on link "Chat 3" at bounding box center [92, 153] width 108 height 17
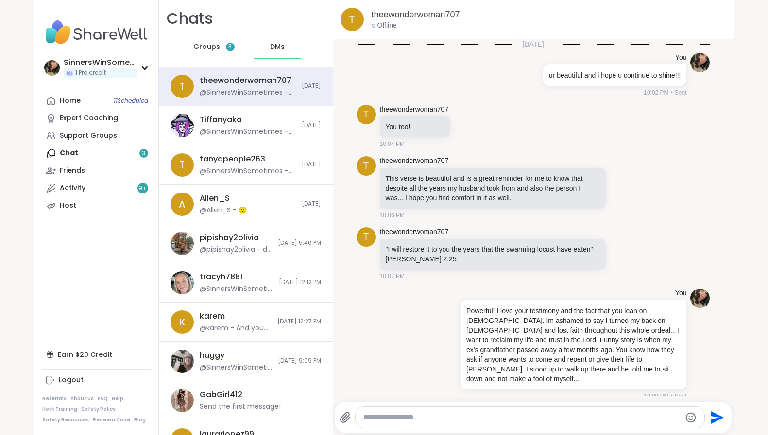
scroll to position [1441, 0]
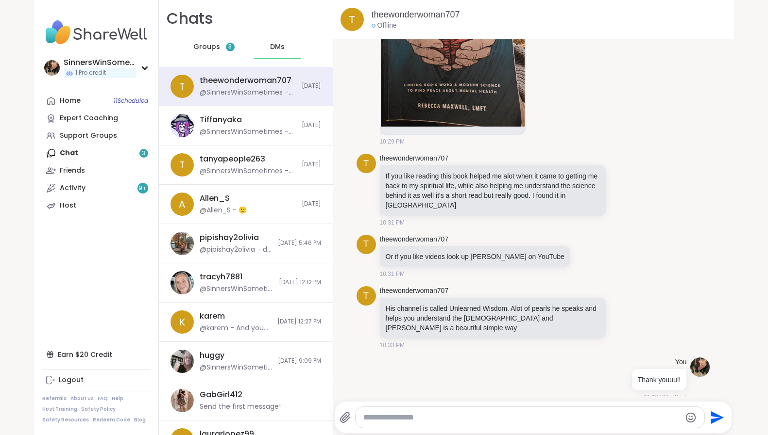
click at [225, 51] on div "Groups 3" at bounding box center [214, 46] width 48 height 23
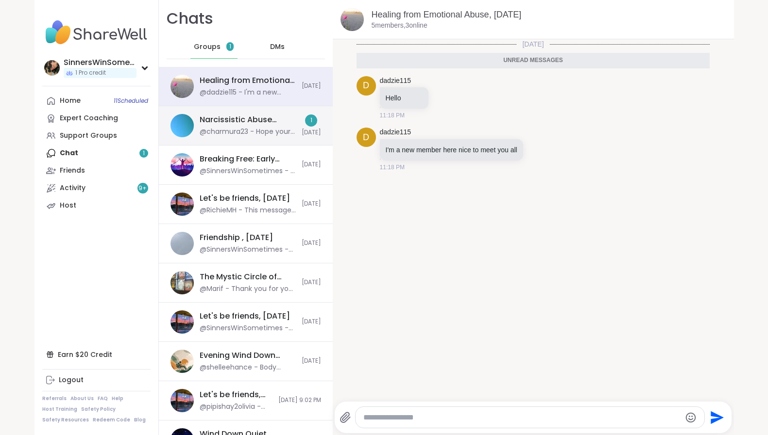
click at [270, 130] on div "@charmura23 - Hope youre ok and feeling better♥️" at bounding box center [248, 132] width 96 height 10
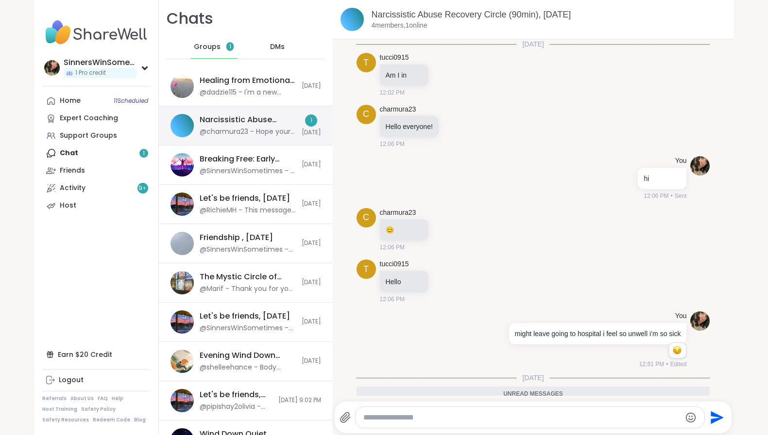
scroll to position [95, 0]
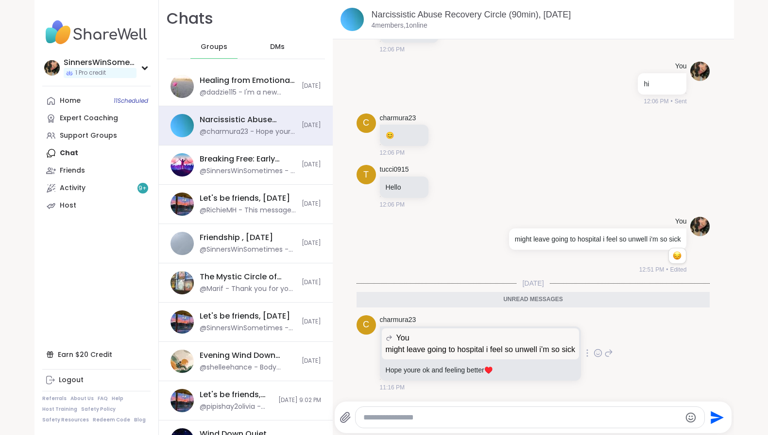
click at [593, 353] on icon at bounding box center [597, 354] width 9 height 10
click at [523, 339] on button "Select Reaction: Heart" at bounding box center [520, 337] width 19 height 19
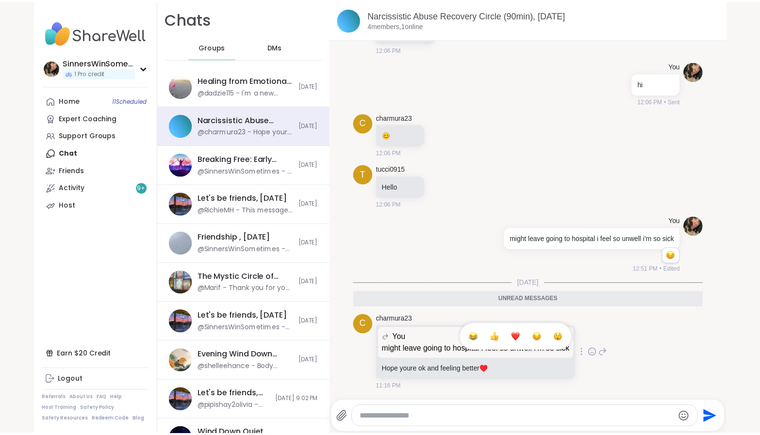
scroll to position [109, 0]
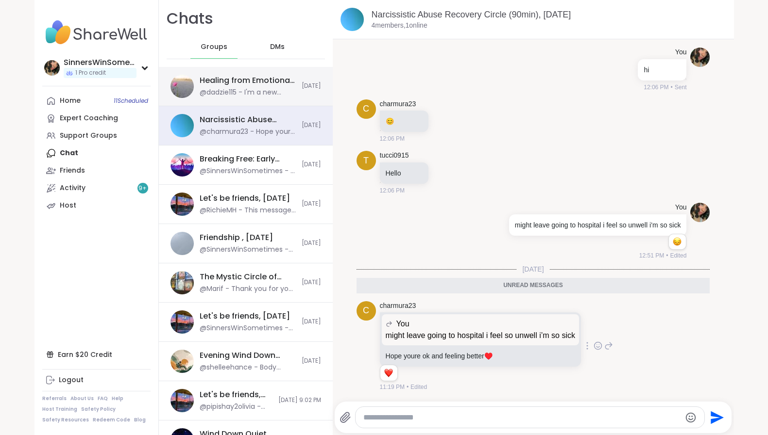
click at [268, 101] on div "Healing from Emotional Abuse, Oct 10 @dadzie115 - I'm a new member here nice to…" at bounding box center [246, 86] width 174 height 39
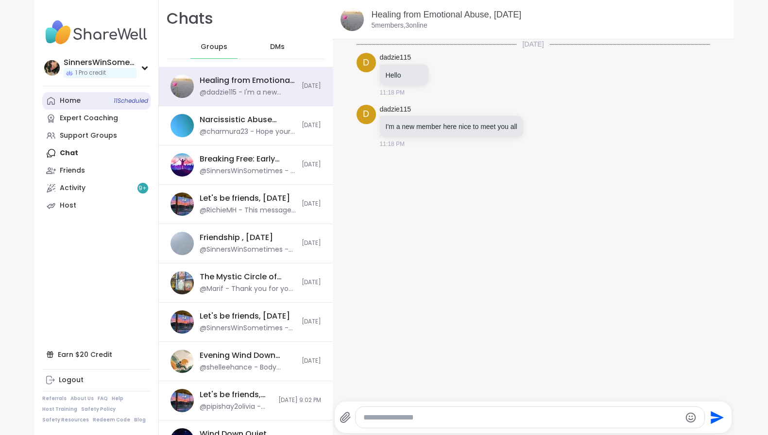
click at [98, 100] on link "Home 11 Scheduled" at bounding box center [96, 100] width 108 height 17
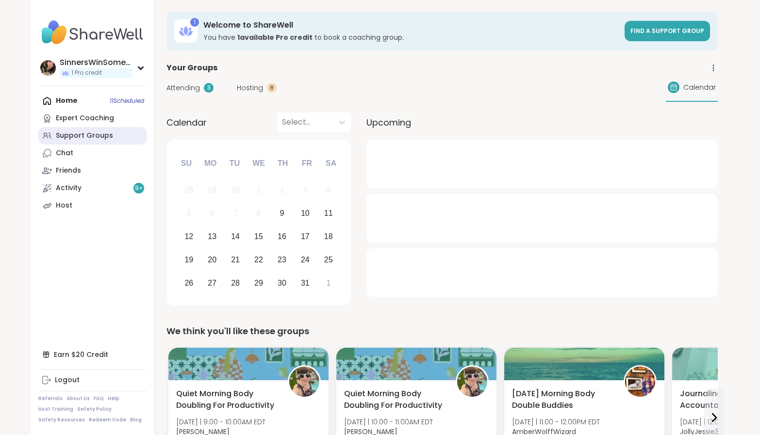
click at [112, 138] on link "Support Groups" at bounding box center [92, 135] width 108 height 17
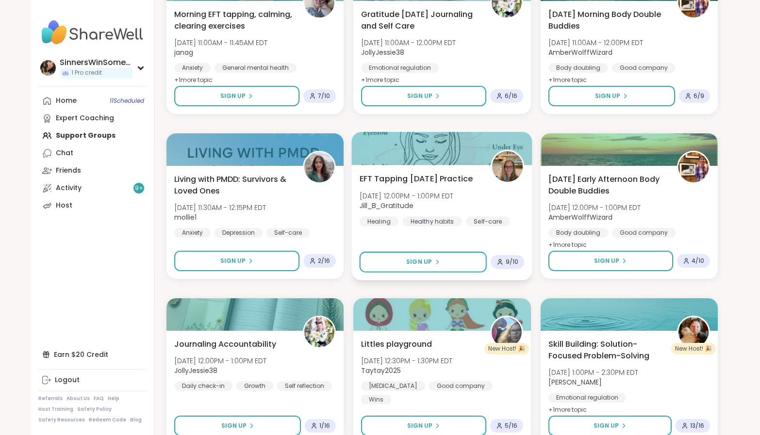
scroll to position [941, 0]
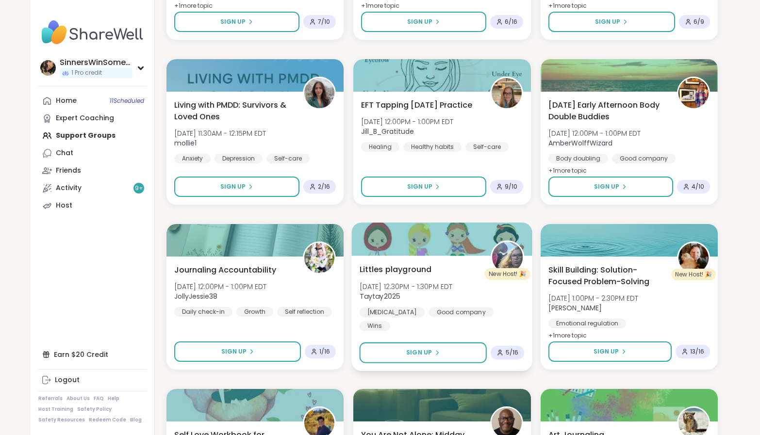
click at [503, 302] on div "Littles playground Fri, Oct 10 | 12:30PM - 1:30PM EDT Taytay2025 ADHD Good comp…" at bounding box center [442, 297] width 165 height 67
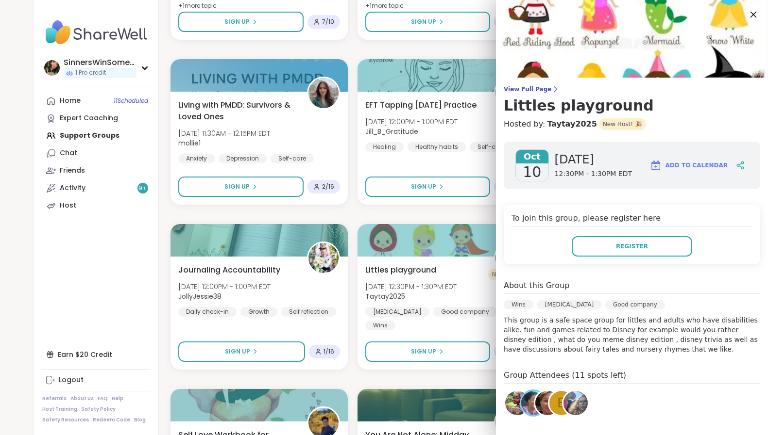
click at [747, 17] on icon at bounding box center [753, 14] width 12 height 12
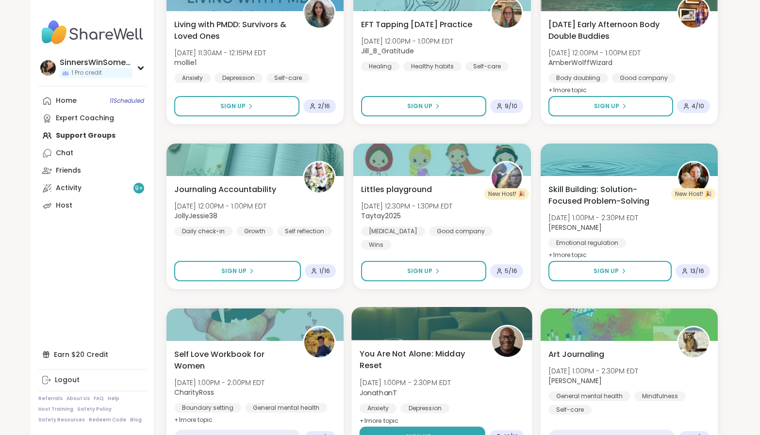
scroll to position [1103, 0]
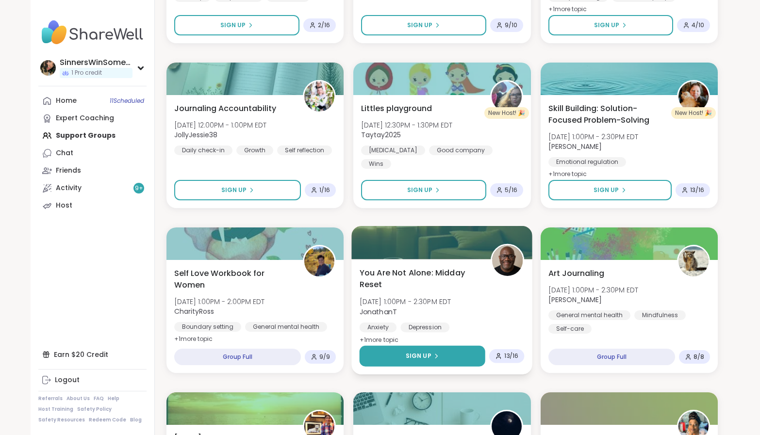
click at [464, 357] on button "Sign Up" at bounding box center [423, 356] width 126 height 21
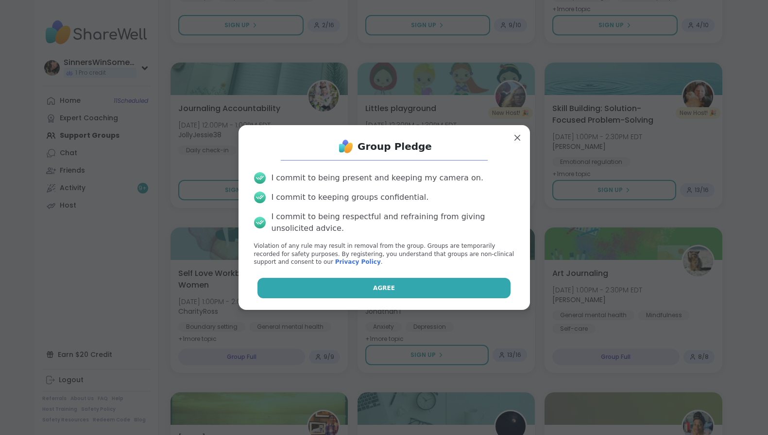
click at [445, 287] on button "Agree" at bounding box center [383, 288] width 253 height 20
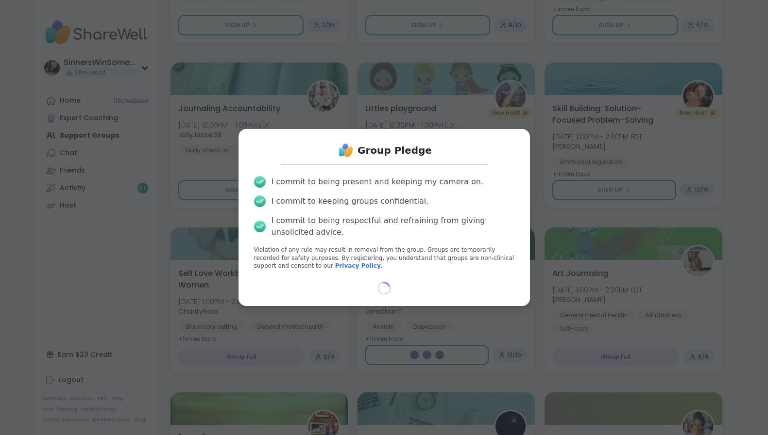
select select "**"
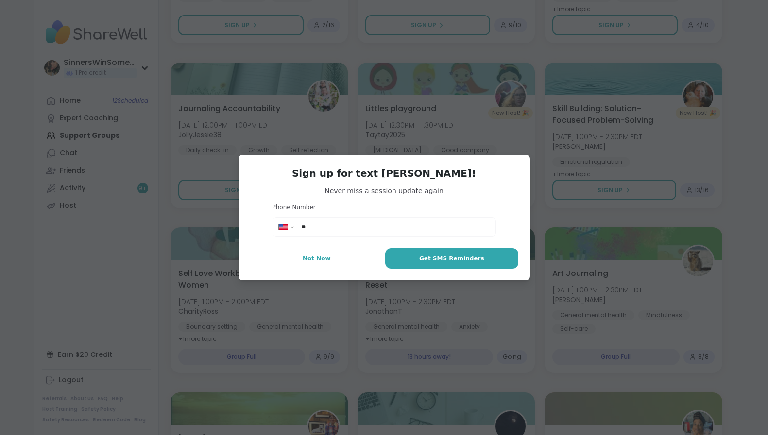
click at [340, 269] on div "**********" at bounding box center [383, 218] width 291 height 126
click at [301, 253] on button "Not Now" at bounding box center [317, 259] width 134 height 20
type textarea "*"
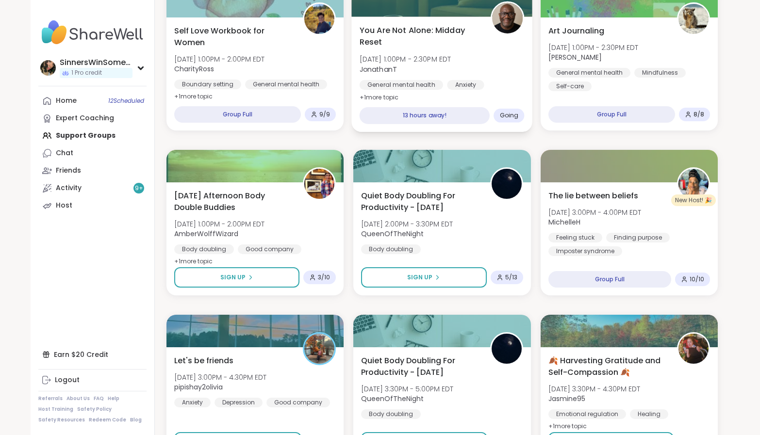
scroll to position [1427, 0]
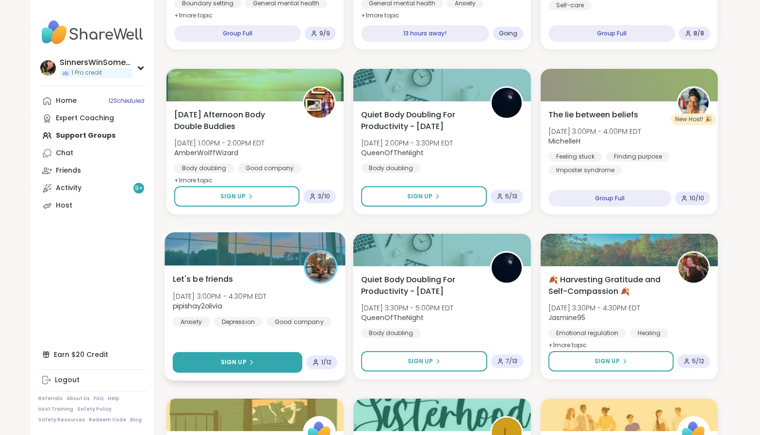
click at [280, 364] on button "Sign Up" at bounding box center [238, 362] width 130 height 21
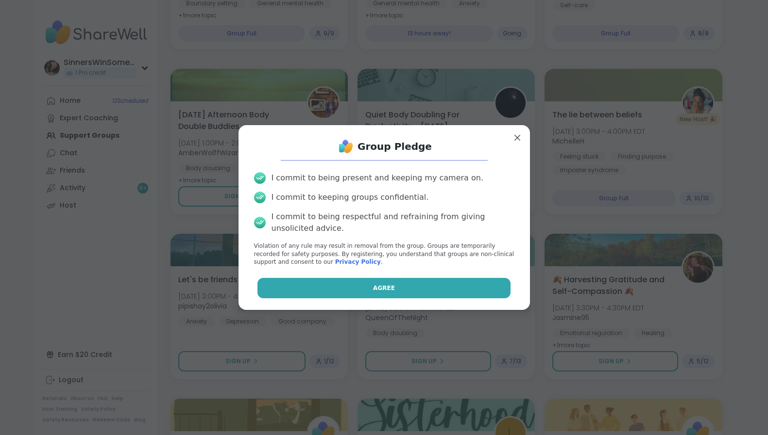
click at [378, 297] on button "Agree" at bounding box center [383, 288] width 253 height 20
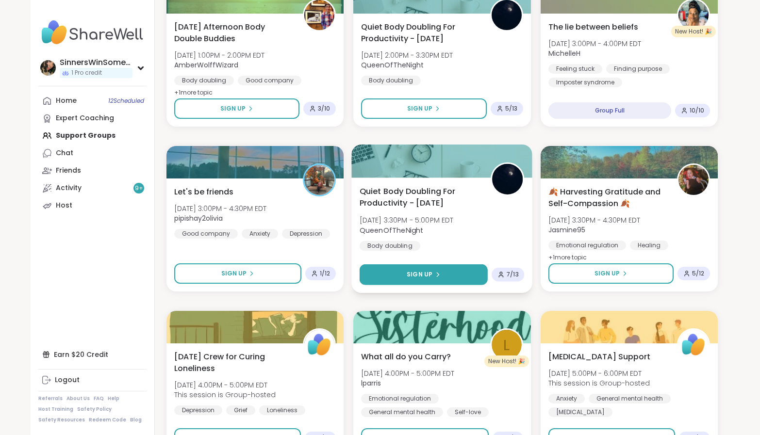
scroll to position [1589, 0]
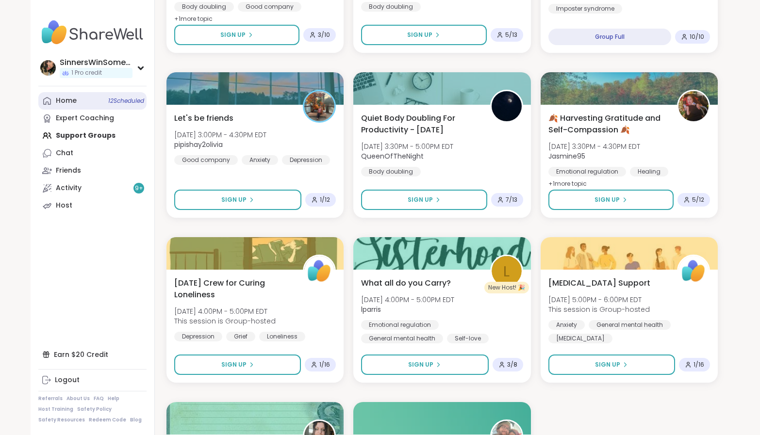
click at [102, 102] on link "Home 12 Scheduled" at bounding box center [92, 100] width 108 height 17
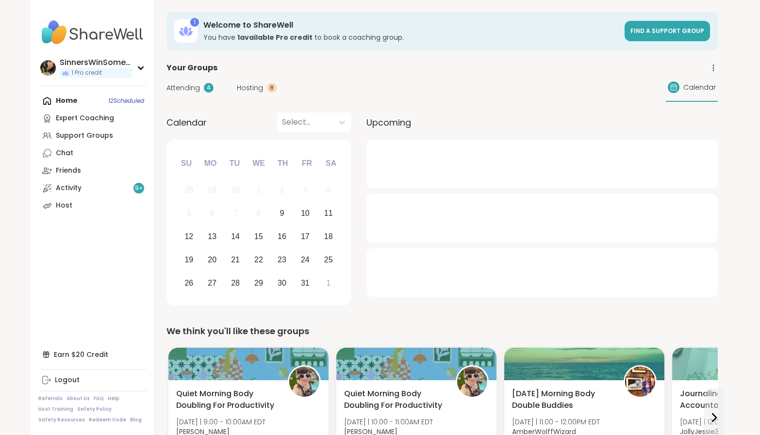
click at [182, 93] on div "Attending 4 Hosting 8 Calendar" at bounding box center [443, 88] width 552 height 28
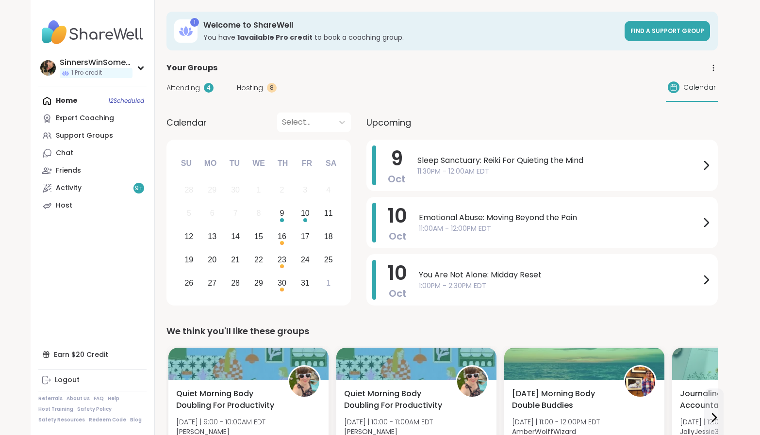
click at [184, 87] on span "Attending" at bounding box center [183, 88] width 33 height 10
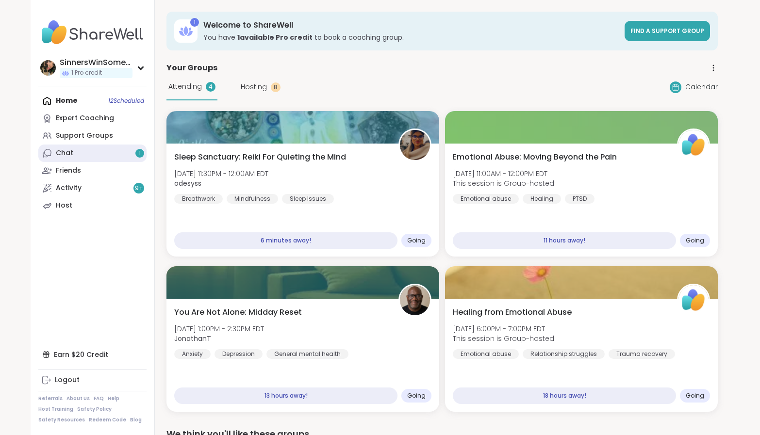
click at [109, 151] on link "Chat 1" at bounding box center [92, 153] width 108 height 17
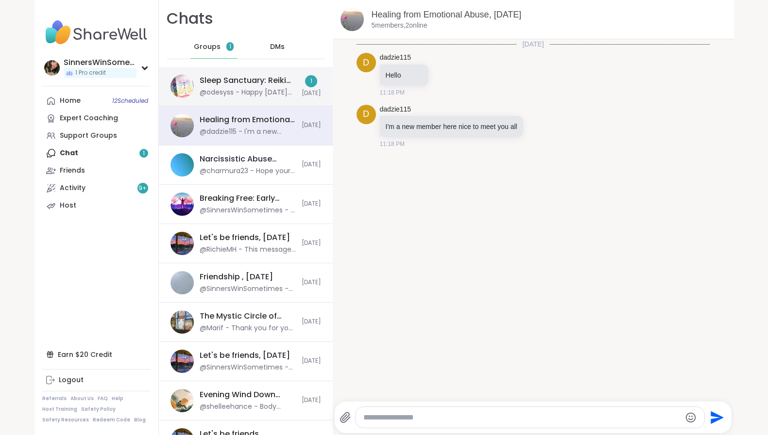
click at [273, 86] on div "Sleep Sanctuary: Reiki For Quieting the Mind, Oct 09 @odesyss - Happy Thursday …" at bounding box center [248, 86] width 96 height 22
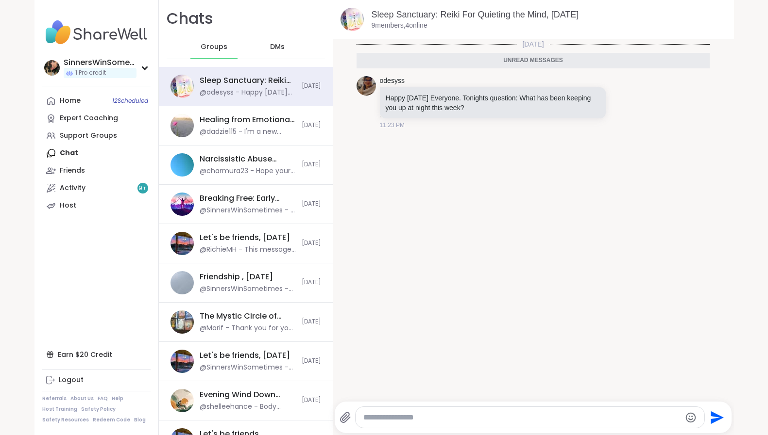
click at [444, 418] on textarea "Type your message" at bounding box center [521, 418] width 317 height 10
type textarea "**********"
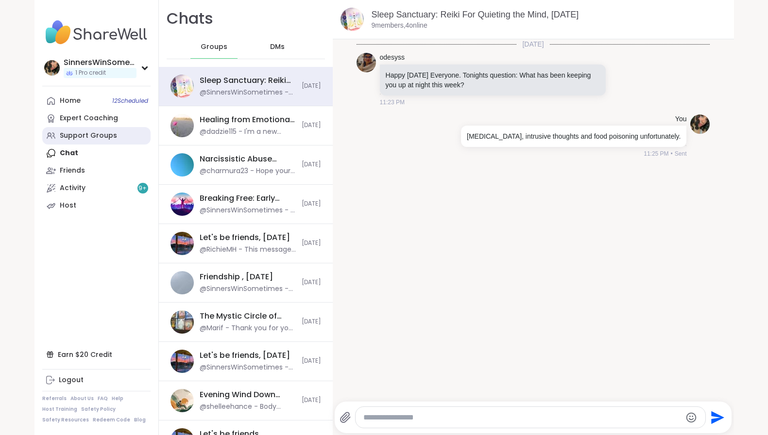
click at [101, 134] on div "Support Groups" at bounding box center [88, 136] width 57 height 10
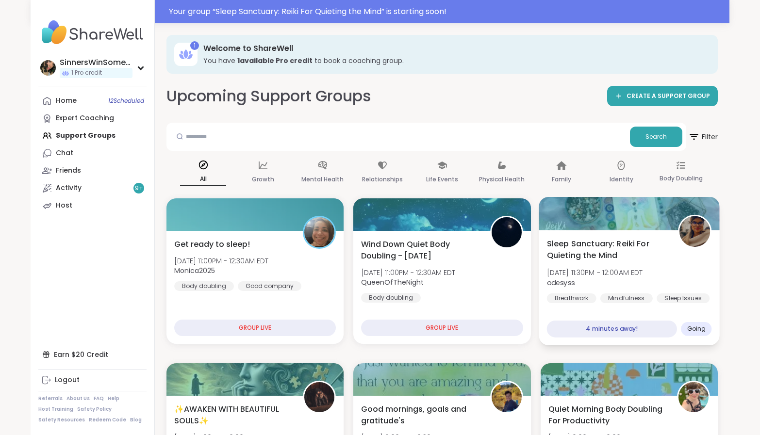
click at [651, 308] on div "Sleep Sanctuary: Reiki For Quieting the Mind Thu, Oct 09 | 11:30PM - 12:00AM ED…" at bounding box center [629, 288] width 181 height 116
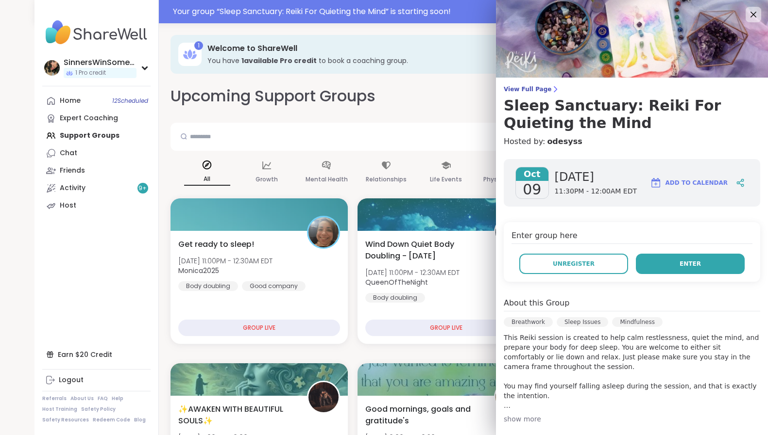
click at [660, 269] on button "Enter" at bounding box center [690, 264] width 109 height 20
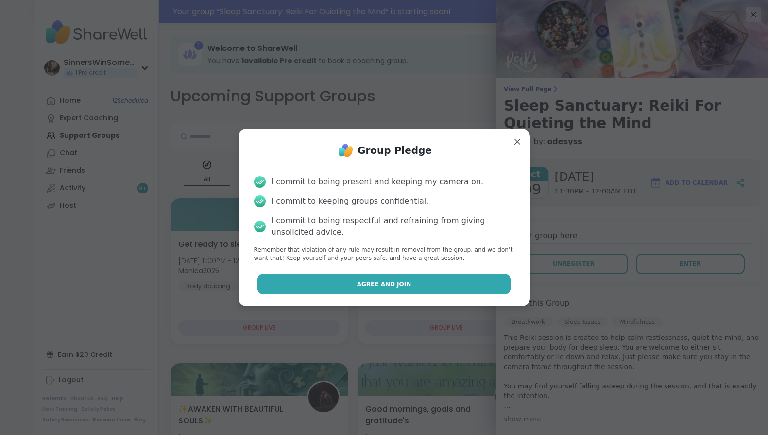
click at [448, 285] on button "Agree and Join" at bounding box center [383, 284] width 253 height 20
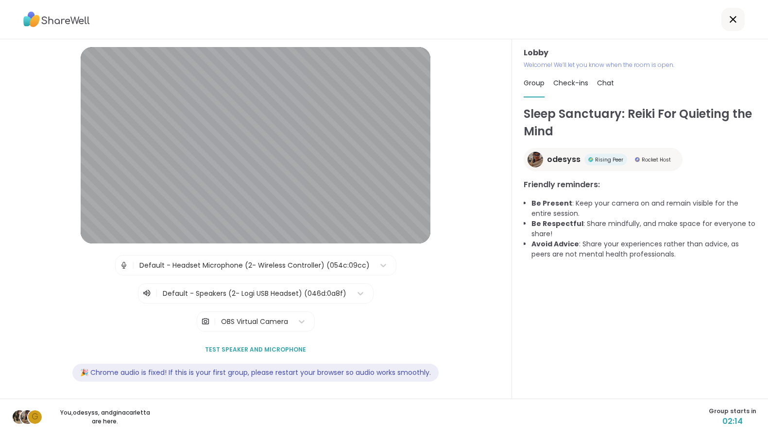
click at [729, 18] on icon at bounding box center [733, 20] width 12 height 12
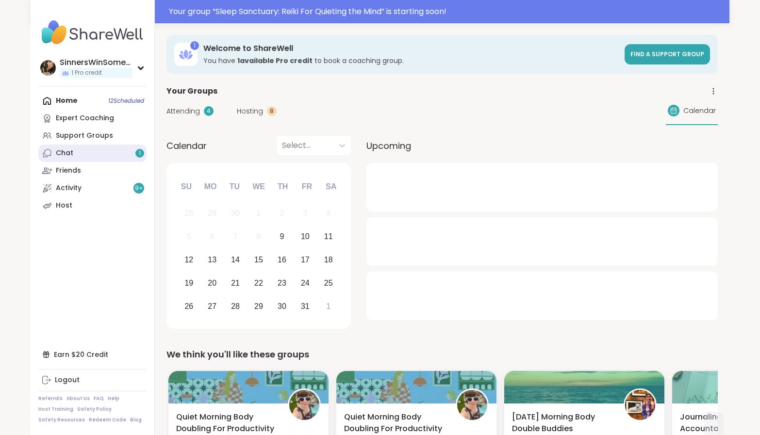
click at [78, 158] on link "Chat 1" at bounding box center [92, 153] width 108 height 17
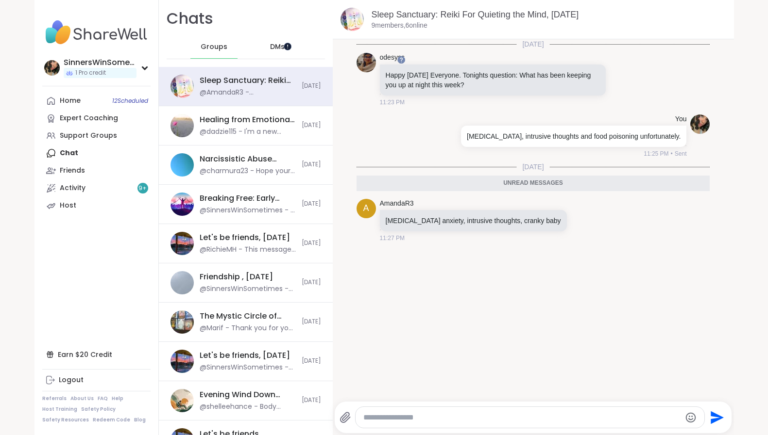
click at [284, 46] on div at bounding box center [287, 46] width 8 height 8
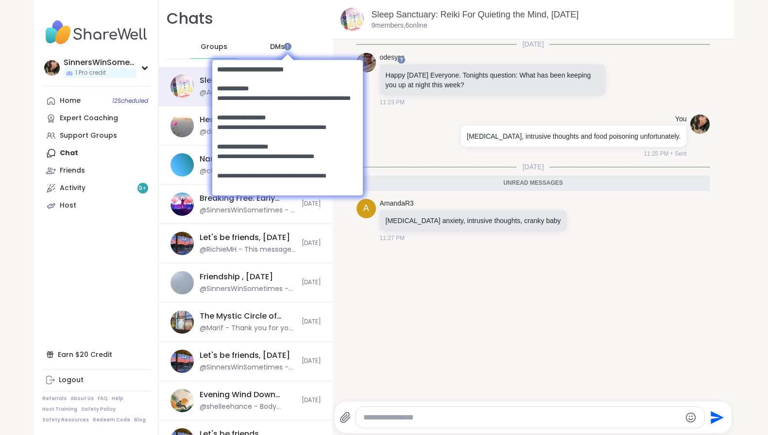
click at [266, 46] on body at bounding box center [287, 126] width 170 height 169
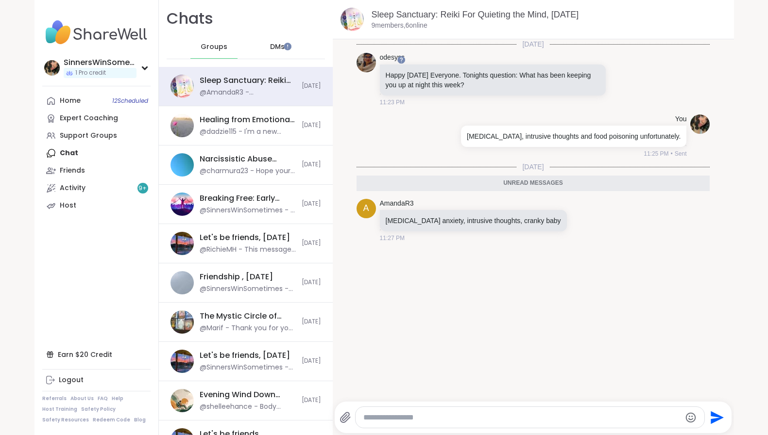
click at [270, 47] on span "DMs" at bounding box center [277, 47] width 15 height 10
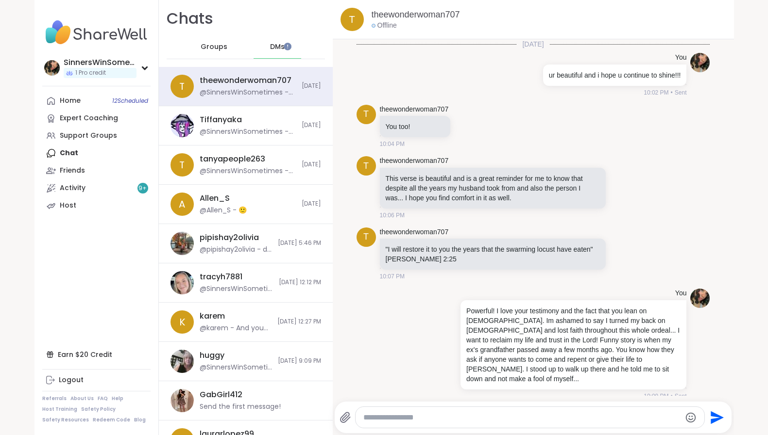
scroll to position [1441, 0]
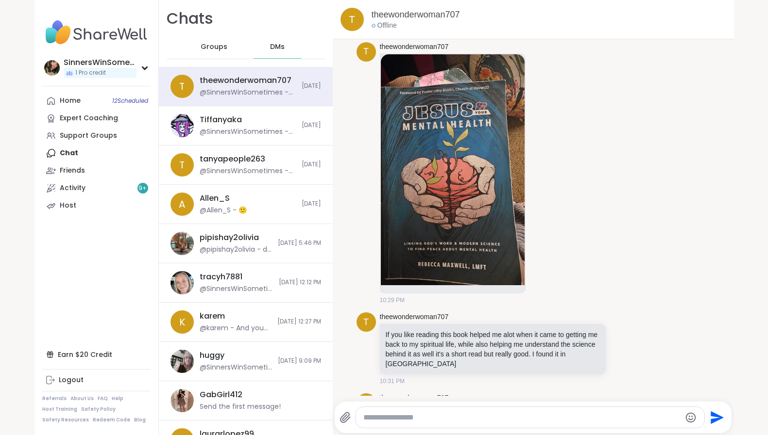
scroll to position [1441, 0]
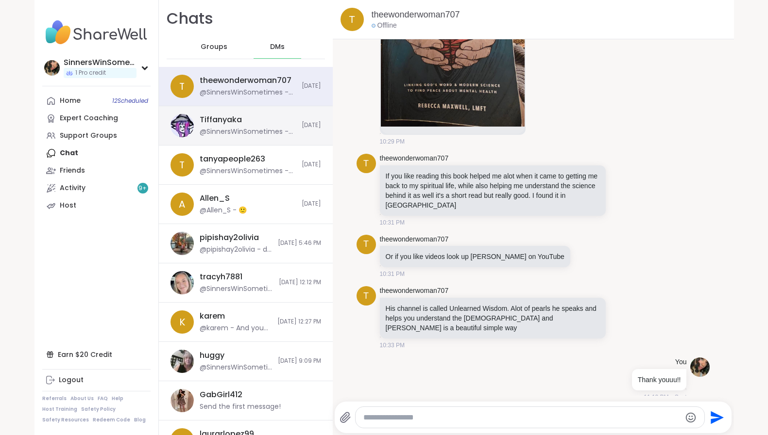
click at [260, 123] on div "Tiffanyaka @SinnersWinSometimes - Ur a cool chic and I just appreciate this con…" at bounding box center [248, 126] width 96 height 22
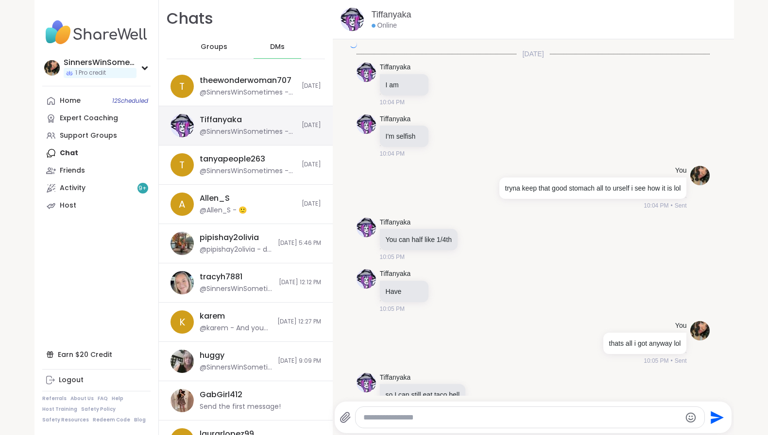
scroll to position [1807, 0]
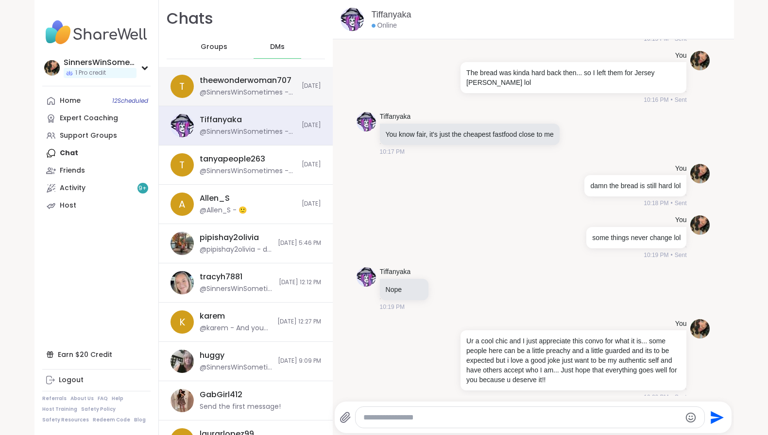
click at [268, 103] on div "t theewonderwoman707 @SinnersWinSometimes - Thank youuu!! [DATE]" at bounding box center [246, 86] width 174 height 39
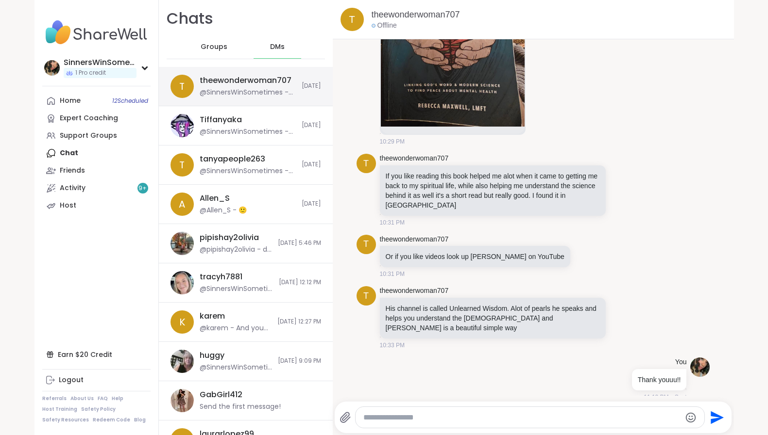
scroll to position [0, 0]
click at [213, 96] on div "@SinnersWinSometimes - Thank youuu!!" at bounding box center [248, 93] width 96 height 10
click at [210, 53] on div "Groups" at bounding box center [214, 46] width 48 height 23
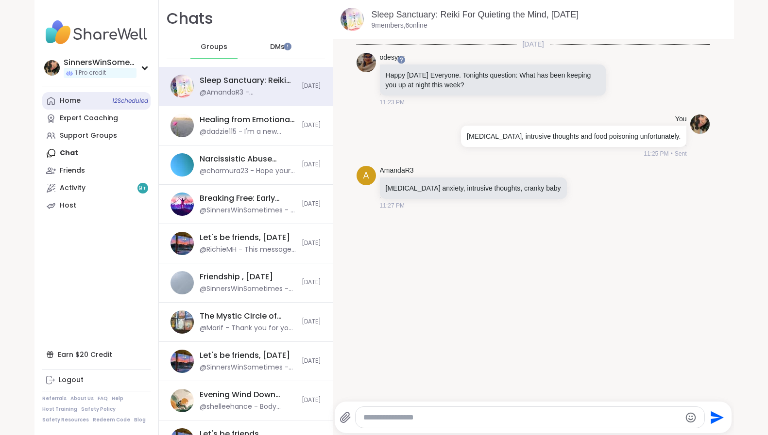
click at [121, 107] on link "Home 12 Scheduled" at bounding box center [96, 100] width 108 height 17
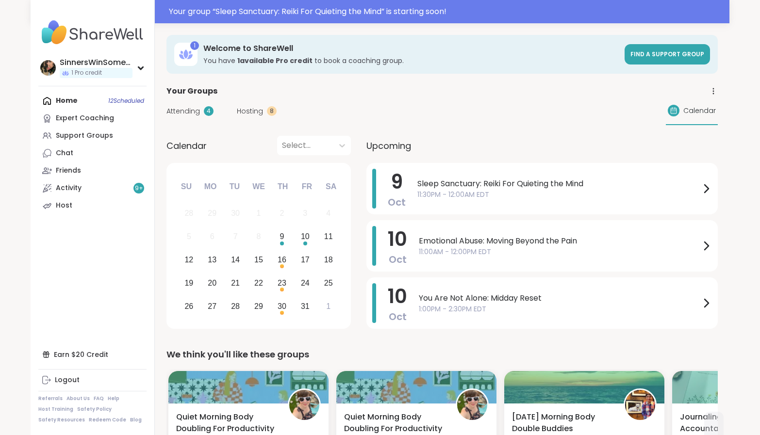
click at [197, 119] on div "Attending 4 Hosting 8 Calendar" at bounding box center [443, 111] width 552 height 28
click at [198, 110] on span "Attending" at bounding box center [183, 111] width 33 height 10
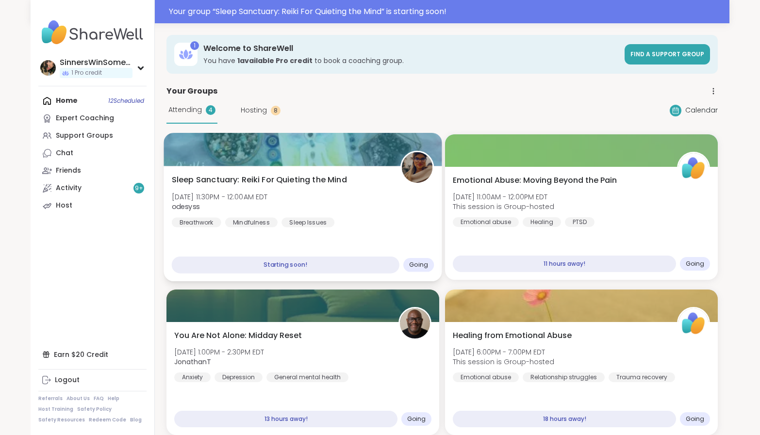
click at [383, 206] on div "Sleep Sanctuary: Reiki For Quieting the Mind [DATE] 11:30PM - 12:00AM EDT odesy…" at bounding box center [303, 200] width 263 height 53
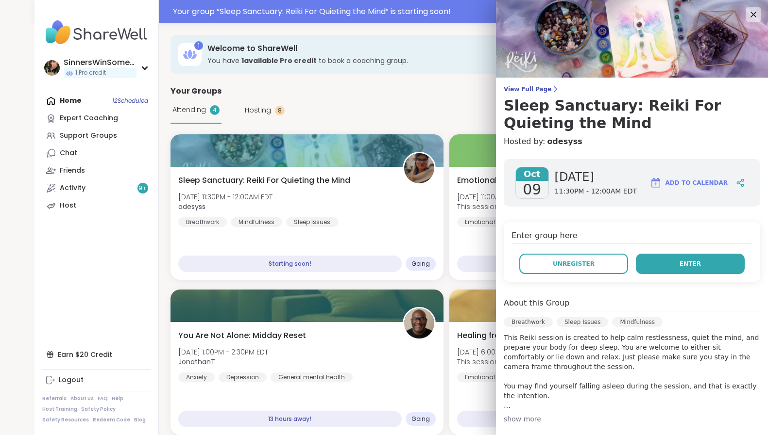
click at [679, 264] on span "Enter" at bounding box center [689, 264] width 21 height 9
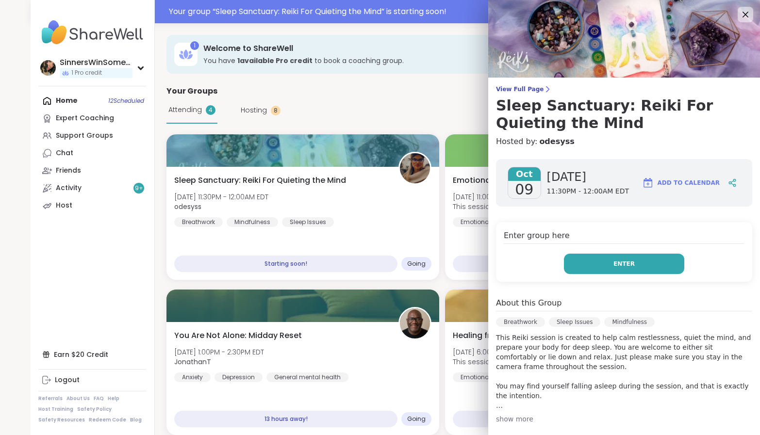
click at [607, 265] on button "Enter" at bounding box center [624, 264] width 120 height 20
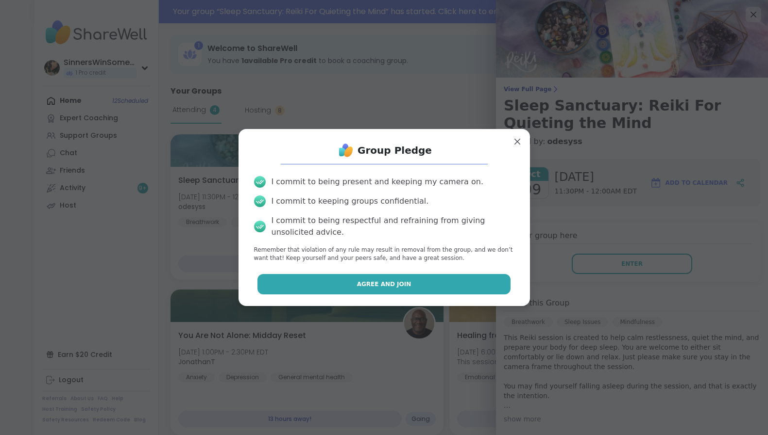
click at [412, 286] on button "Agree and Join" at bounding box center [383, 284] width 253 height 20
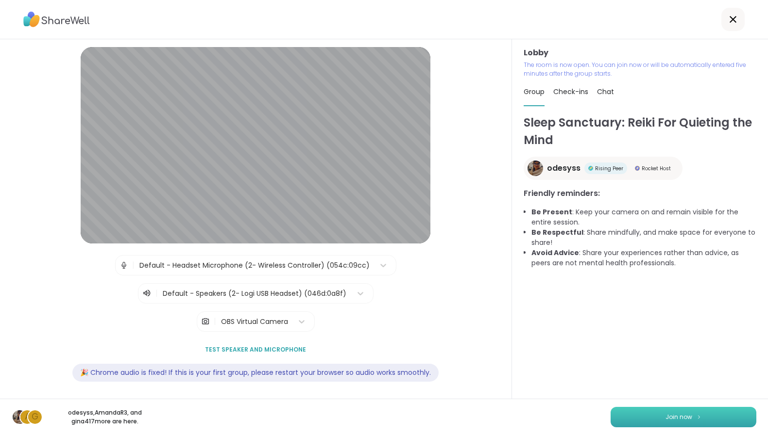
click at [690, 423] on button "Join now" at bounding box center [683, 417] width 146 height 20
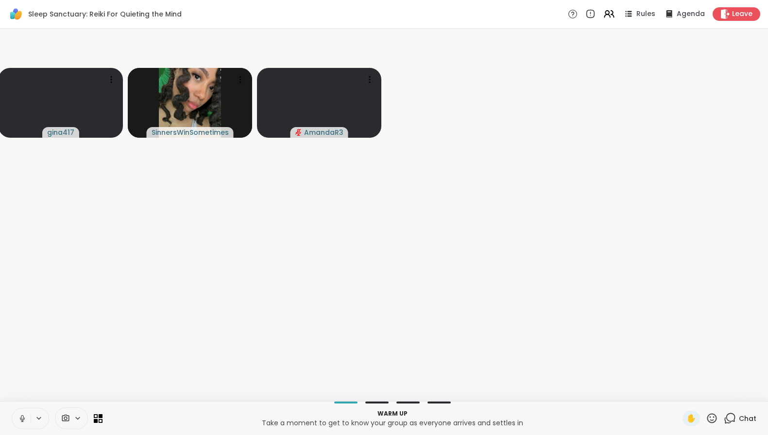
click at [13, 422] on div at bounding box center [30, 418] width 37 height 21
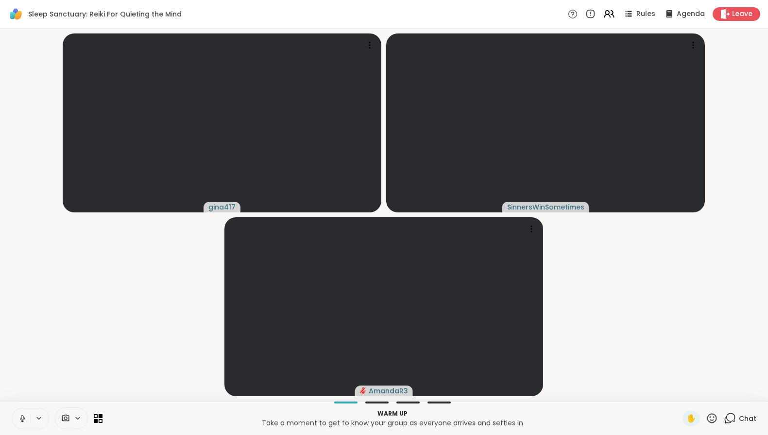
click at [18, 422] on icon at bounding box center [22, 419] width 9 height 9
click at [71, 421] on span at bounding box center [64, 418] width 18 height 9
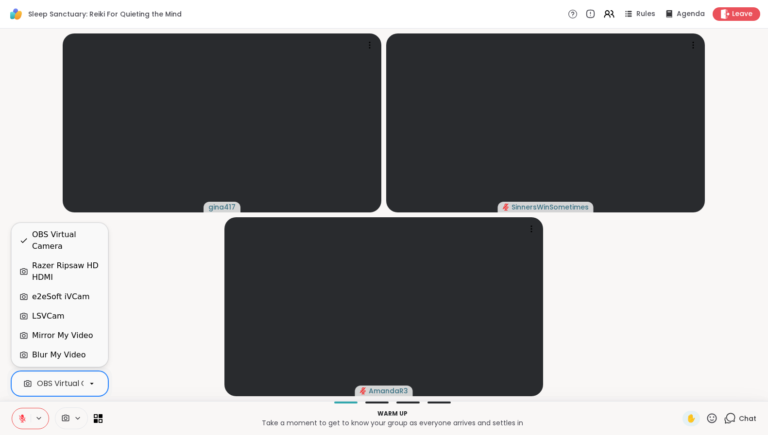
click at [85, 386] on div at bounding box center [92, 384] width 17 height 17
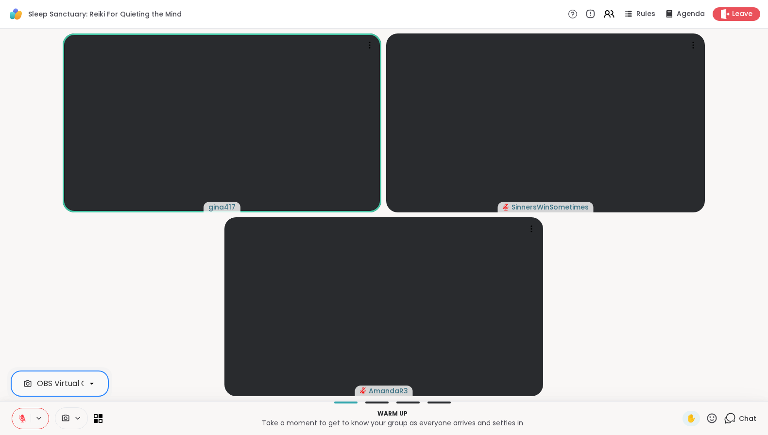
click at [101, 386] on div "OBS Virtual Camera" at bounding box center [59, 383] width 97 height 25
click at [105, 295] on video-player-container "gina417 SinnersWinSometimes AmandaR3" at bounding box center [384, 215] width 756 height 365
click at [42, 423] on div at bounding box center [30, 418] width 37 height 21
click at [22, 420] on icon at bounding box center [22, 419] width 9 height 9
click at [23, 420] on icon at bounding box center [22, 419] width 9 height 9
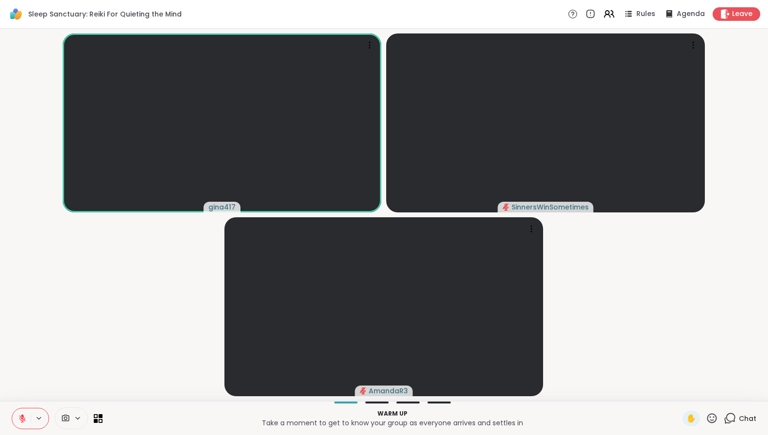
click at [39, 418] on icon at bounding box center [39, 419] width 8 height 8
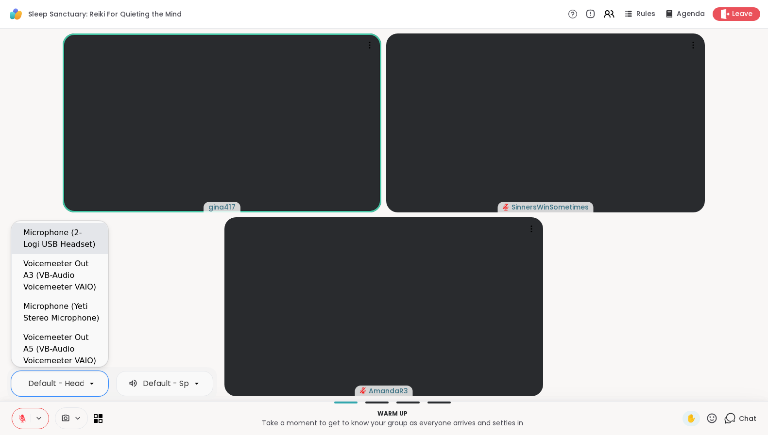
scroll to position [0, 138]
click at [68, 247] on div "Microphone (2- Logi USB Headset)" at bounding box center [61, 238] width 77 height 23
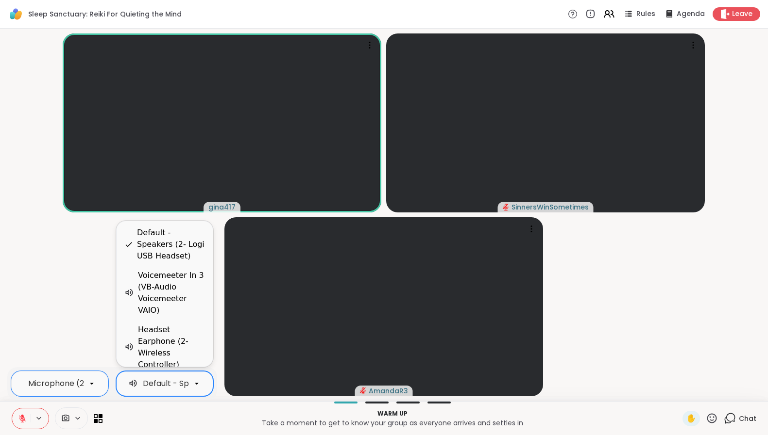
scroll to position [0, 98]
click at [159, 382] on div "Default - Speakers (2- Logi USB Headset)" at bounding box center [123, 384] width 157 height 12
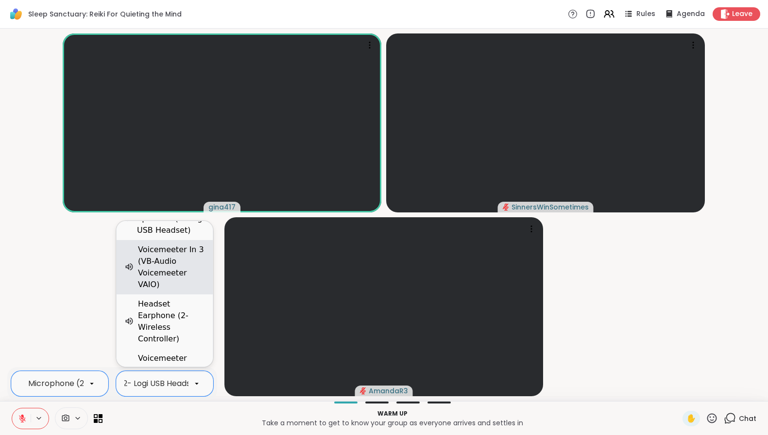
scroll to position [0, 0]
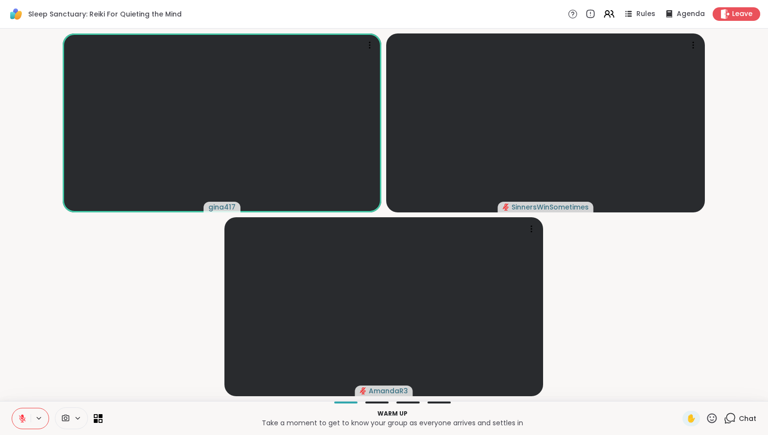
click at [77, 302] on video-player-container "gina417 SinnersWinSometimes AmandaR3" at bounding box center [384, 215] width 756 height 365
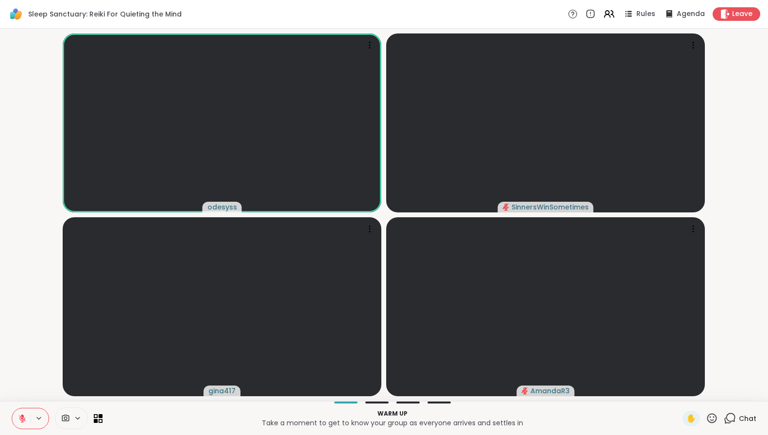
click at [730, 417] on div "Chat" at bounding box center [739, 419] width 33 height 16
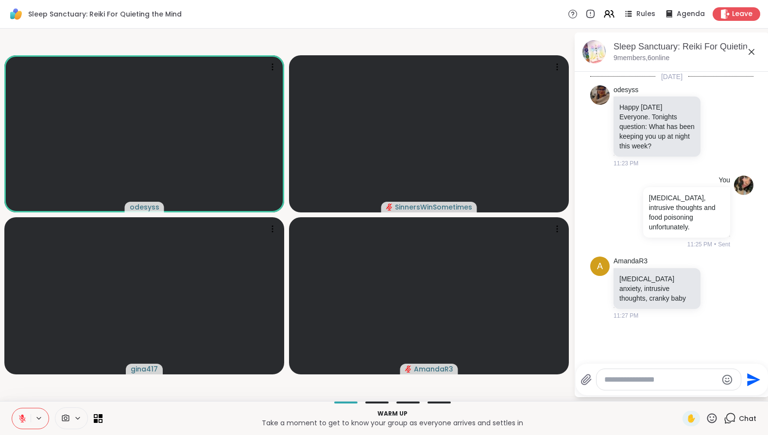
click at [673, 375] on textarea "Type your message" at bounding box center [660, 380] width 113 height 10
type textarea "********"
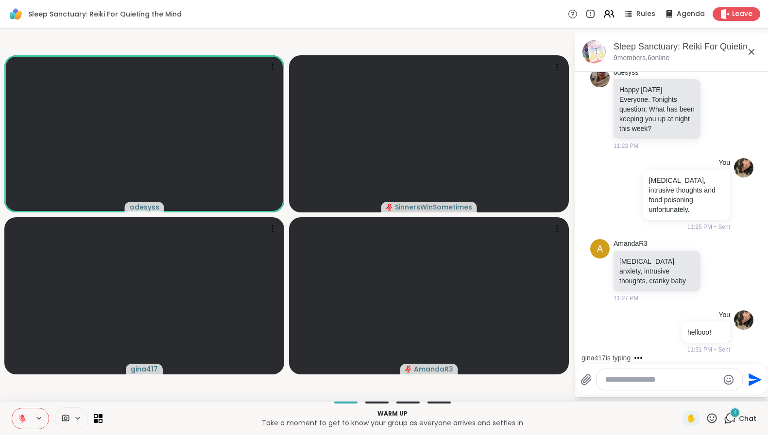
scroll to position [69, 0]
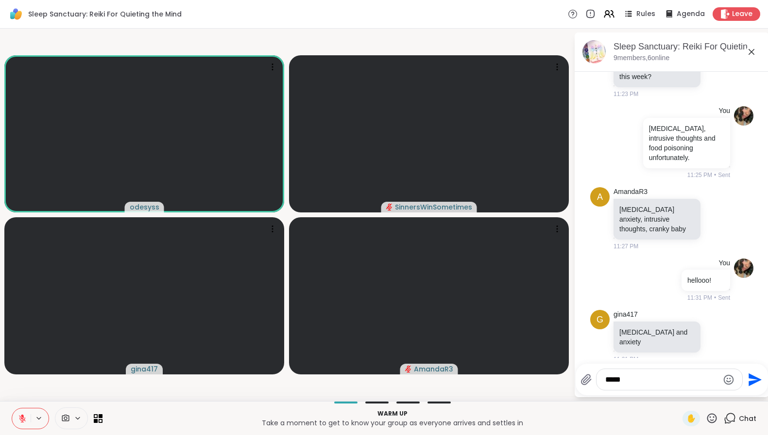
type textarea "******"
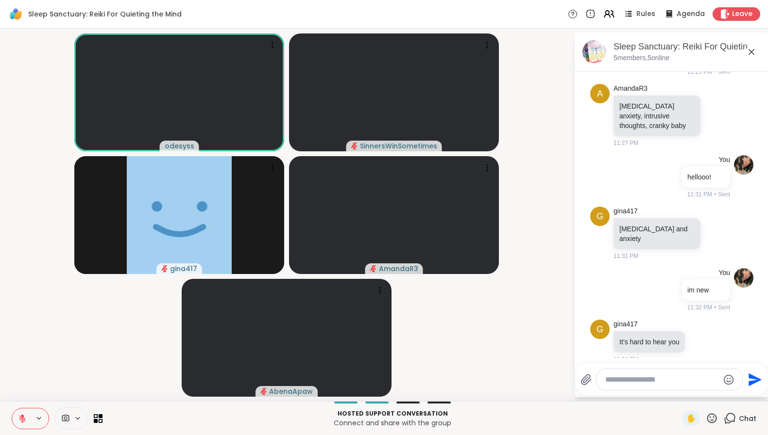
scroll to position [173, 0]
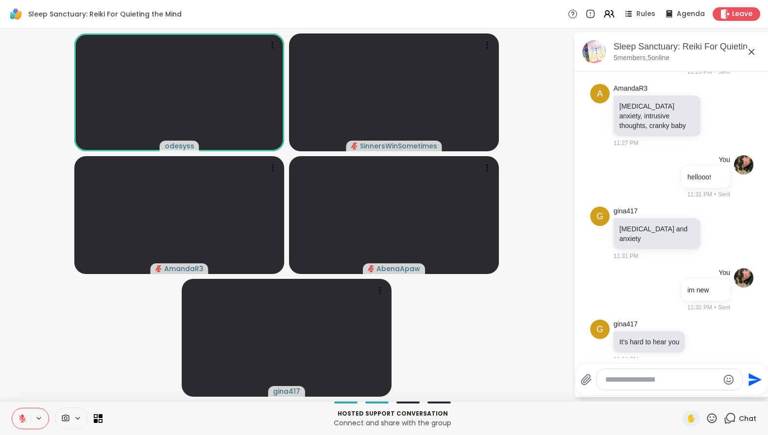
click at [17, 420] on button at bounding box center [21, 419] width 18 height 20
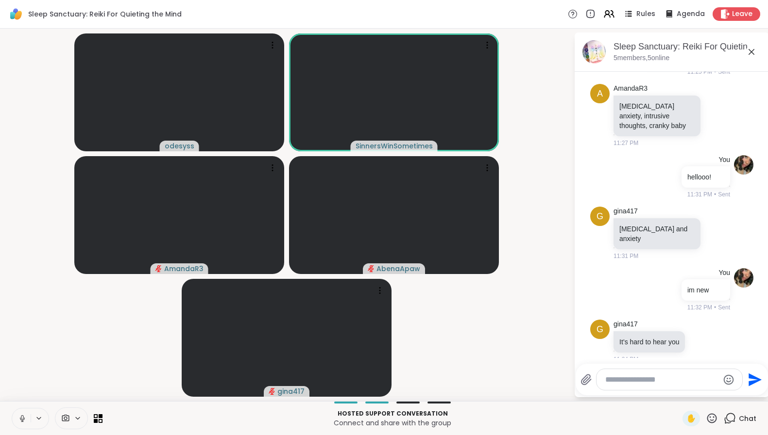
click at [34, 419] on button at bounding box center [40, 419] width 18 height 8
click at [42, 418] on icon at bounding box center [39, 419] width 8 height 8
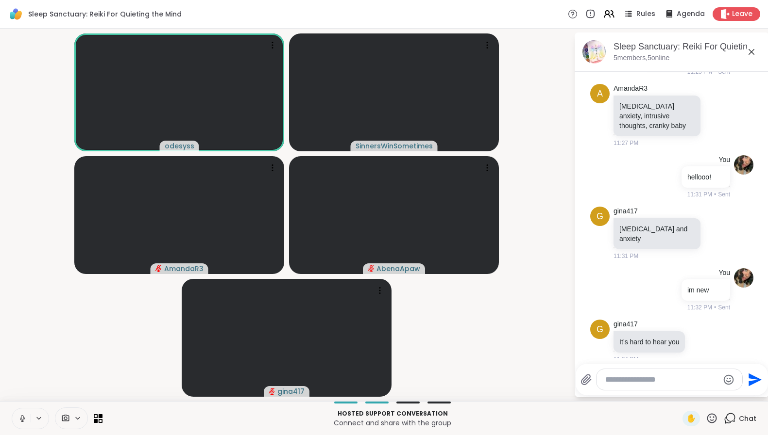
click at [20, 418] on icon at bounding box center [22, 419] width 9 height 9
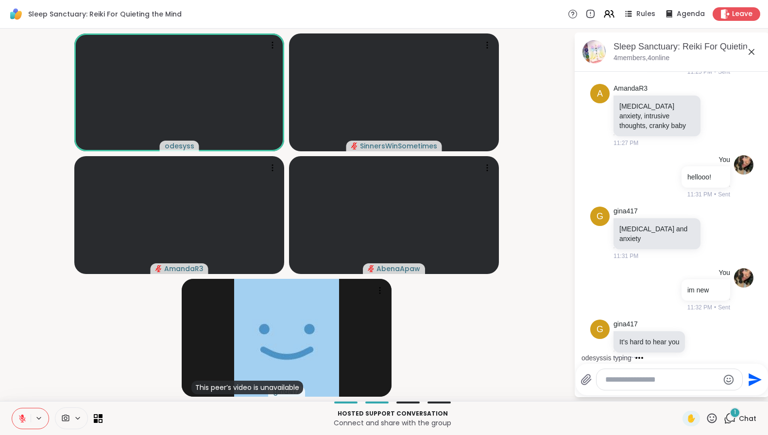
scroll to position [225, 0]
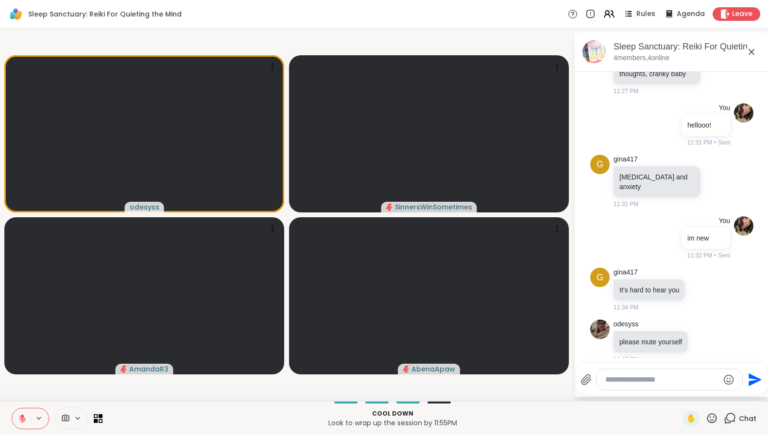
click at [12, 409] on button at bounding box center [21, 419] width 18 height 20
